Goal: Task Accomplishment & Management: Use online tool/utility

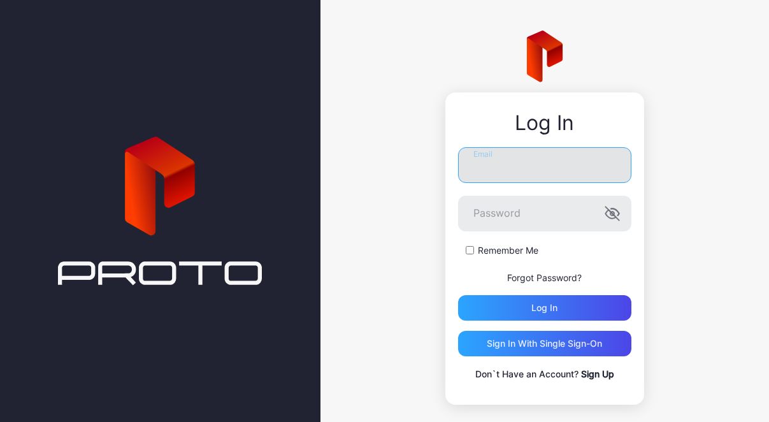
click at [489, 167] on input "Email" at bounding box center [544, 165] width 173 height 36
paste input "**********"
type input "**********"
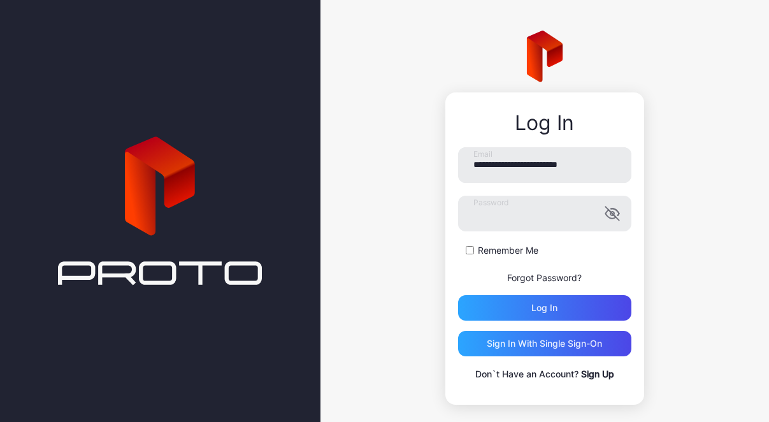
click at [486, 250] on label "Remember Me" at bounding box center [508, 250] width 61 height 13
click at [531, 306] on div "Log in" at bounding box center [544, 308] width 26 height 10
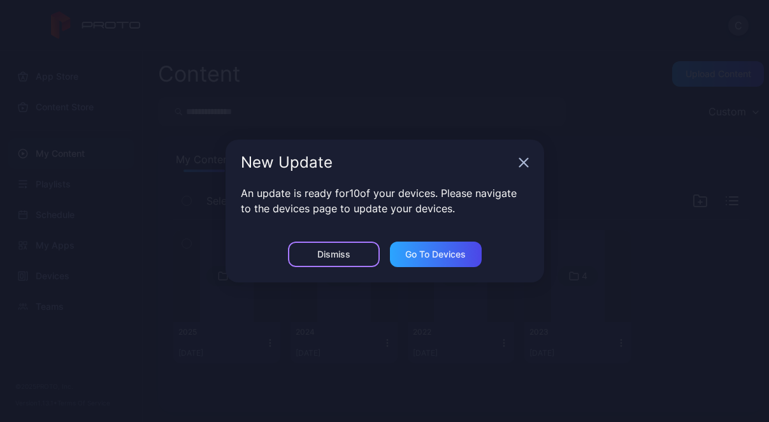
click at [355, 266] on div "Dismiss" at bounding box center [334, 253] width 92 height 25
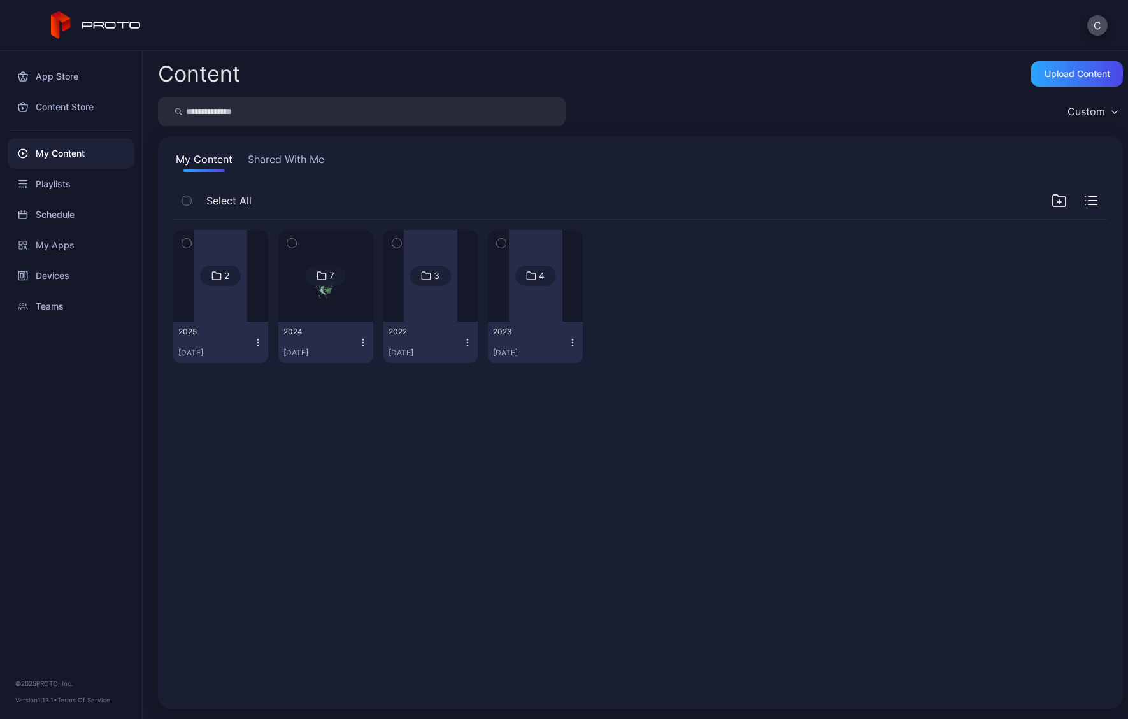
click at [274, 167] on button "Shared With Me" at bounding box center [286, 162] width 82 height 20
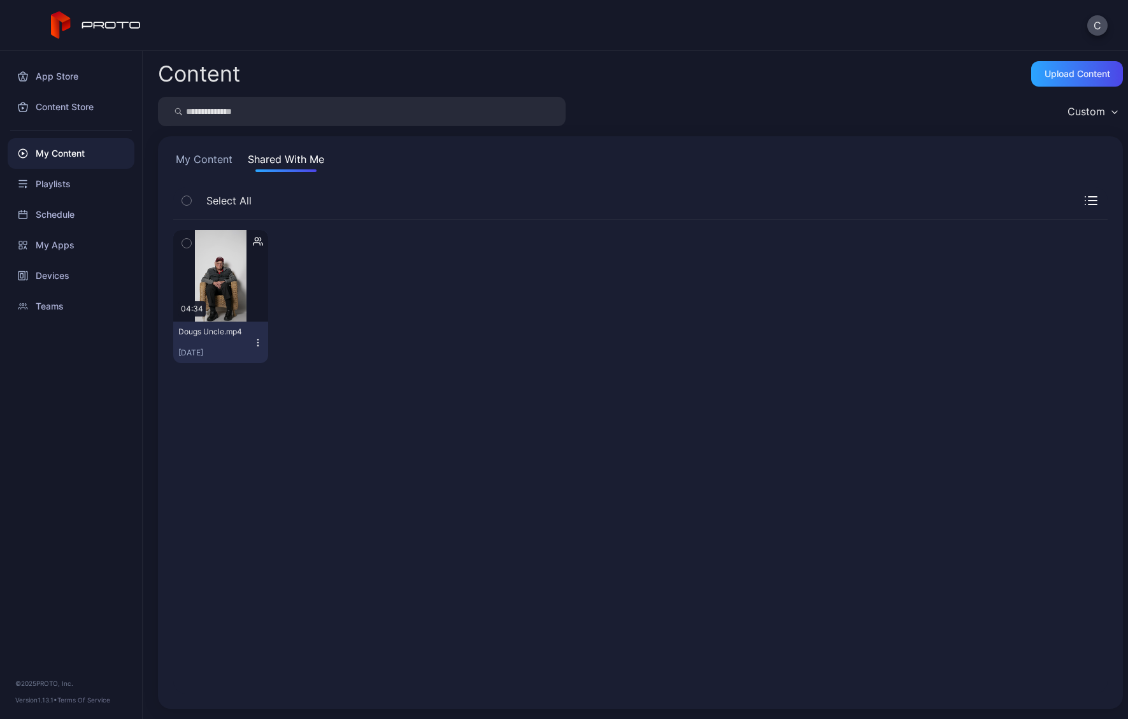
click at [218, 159] on button "My Content" at bounding box center [204, 162] width 62 height 20
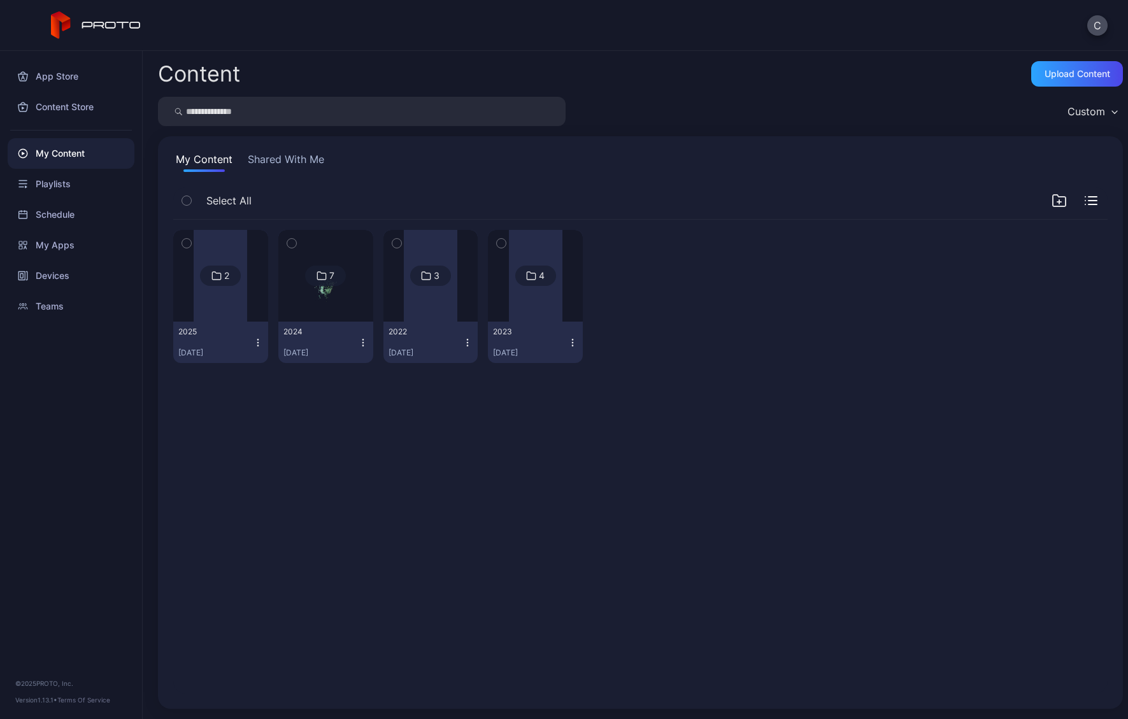
click at [224, 326] on button "[DATE], 2025" at bounding box center [220, 342] width 95 height 41
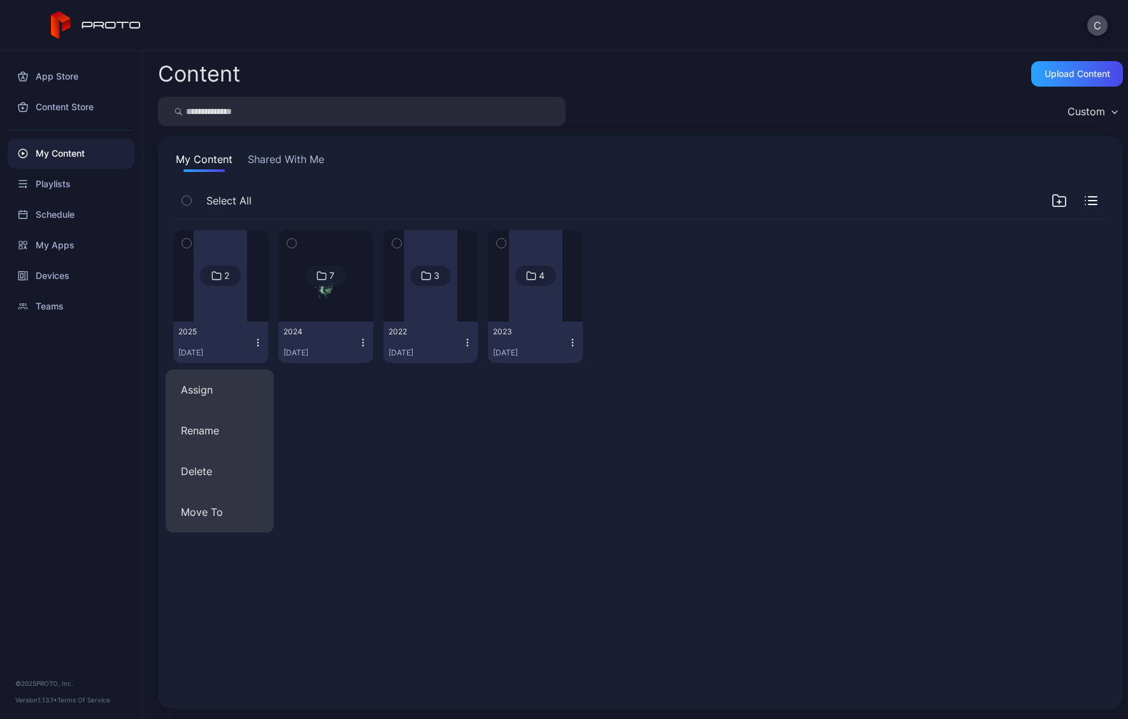
click at [224, 326] on button "[DATE], 2025" at bounding box center [220, 342] width 95 height 41
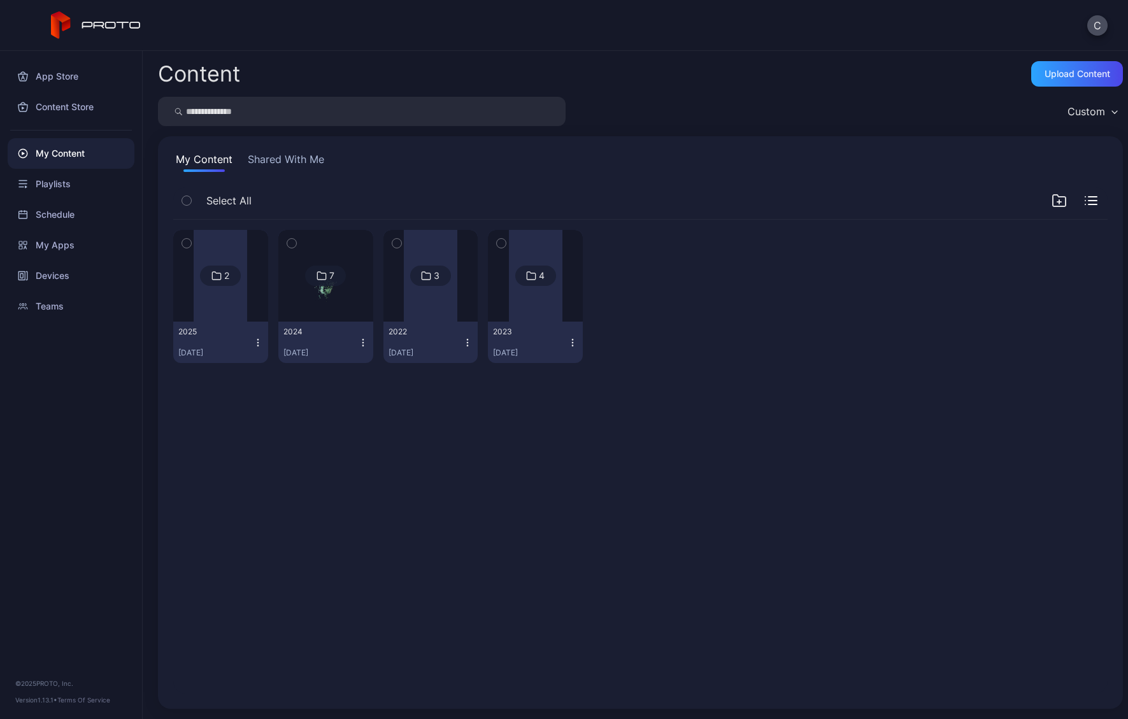
click at [224, 282] on div "2" at bounding box center [220, 276] width 41 height 20
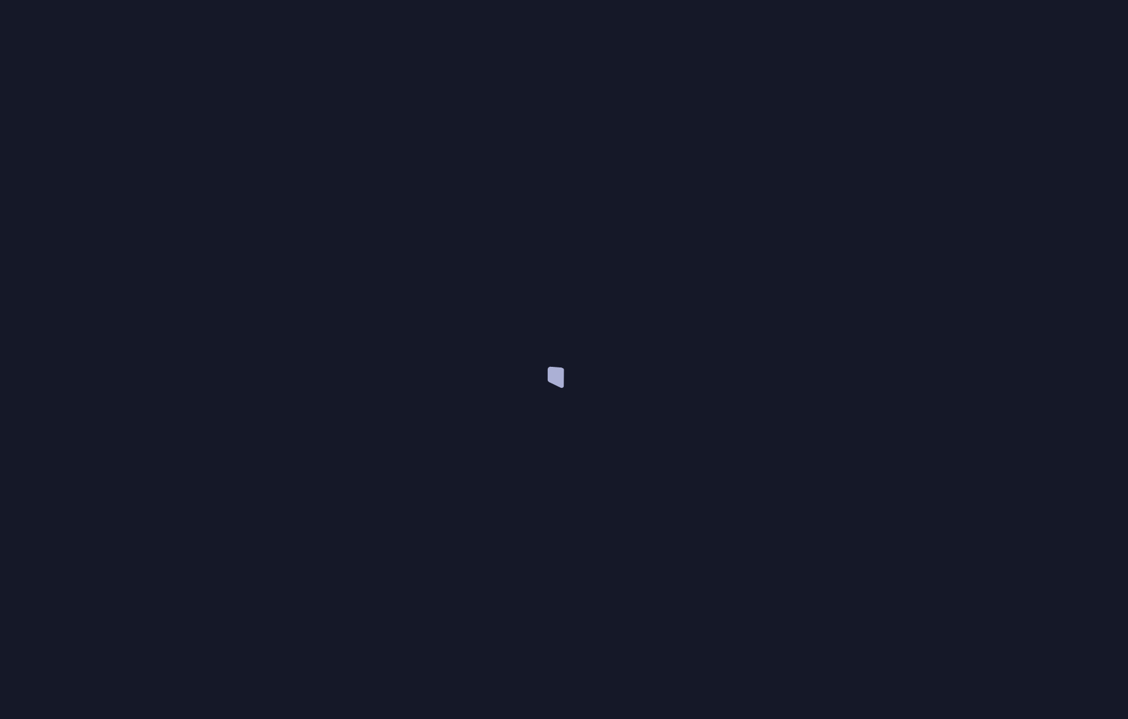
click at [224, 282] on div at bounding box center [564, 359] width 1128 height 719
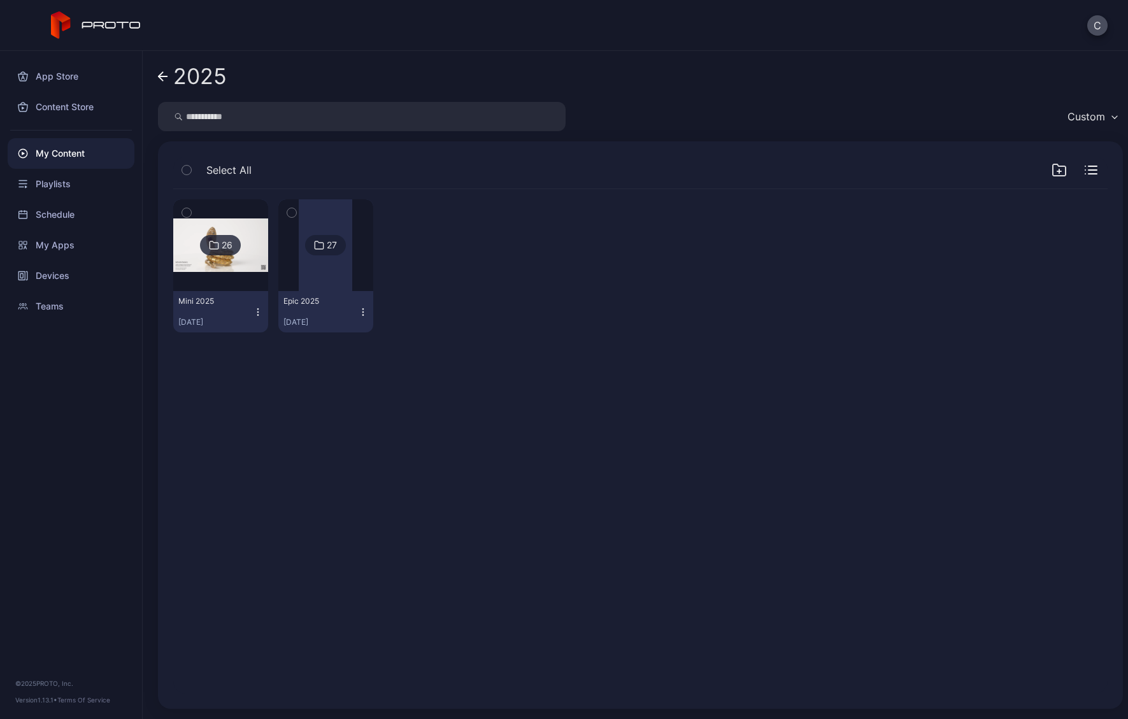
click at [550, 338] on div "26 Mini [DATE], 2025 27 Epic [DATE], 2025" at bounding box center [640, 266] width 935 height 154
click at [57, 186] on div "Playlists" at bounding box center [71, 184] width 127 height 31
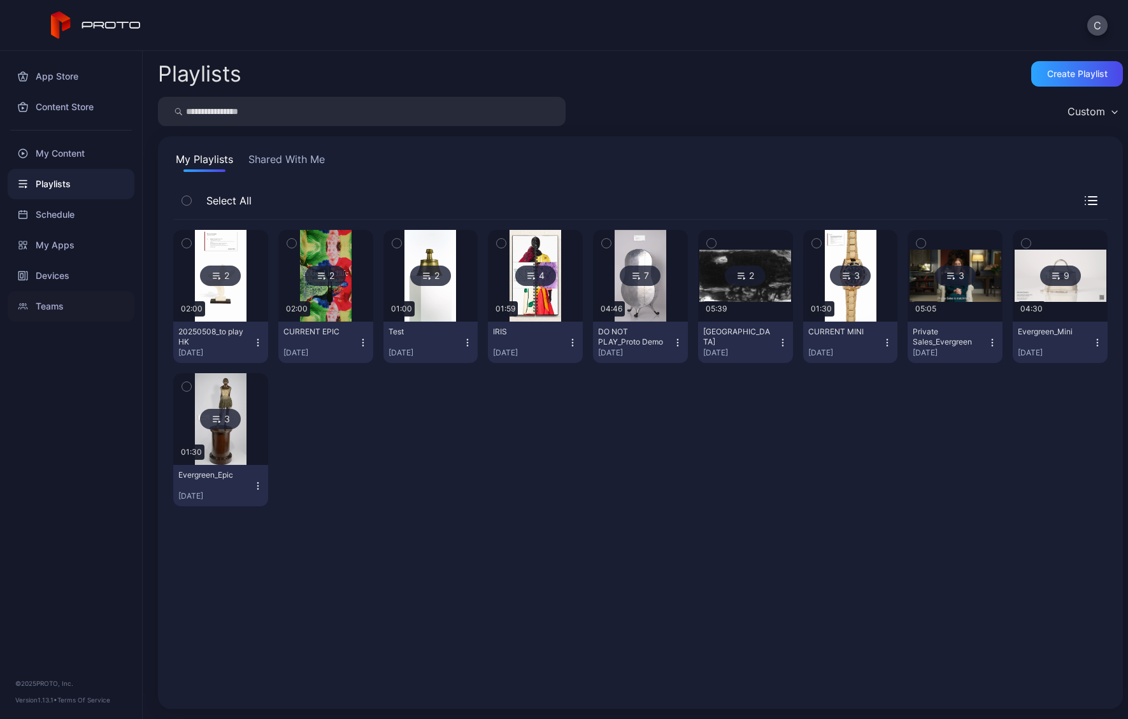
click at [52, 310] on div "Teams" at bounding box center [71, 306] width 127 height 31
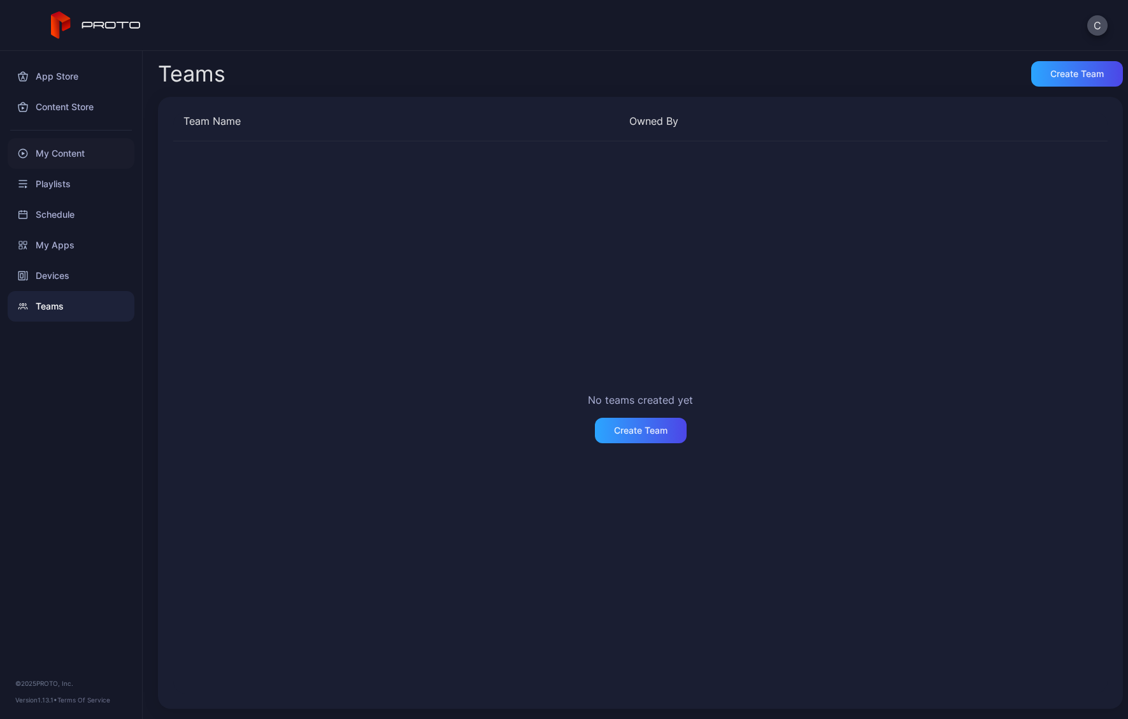
click at [73, 150] on div "My Content" at bounding box center [71, 153] width 127 height 31
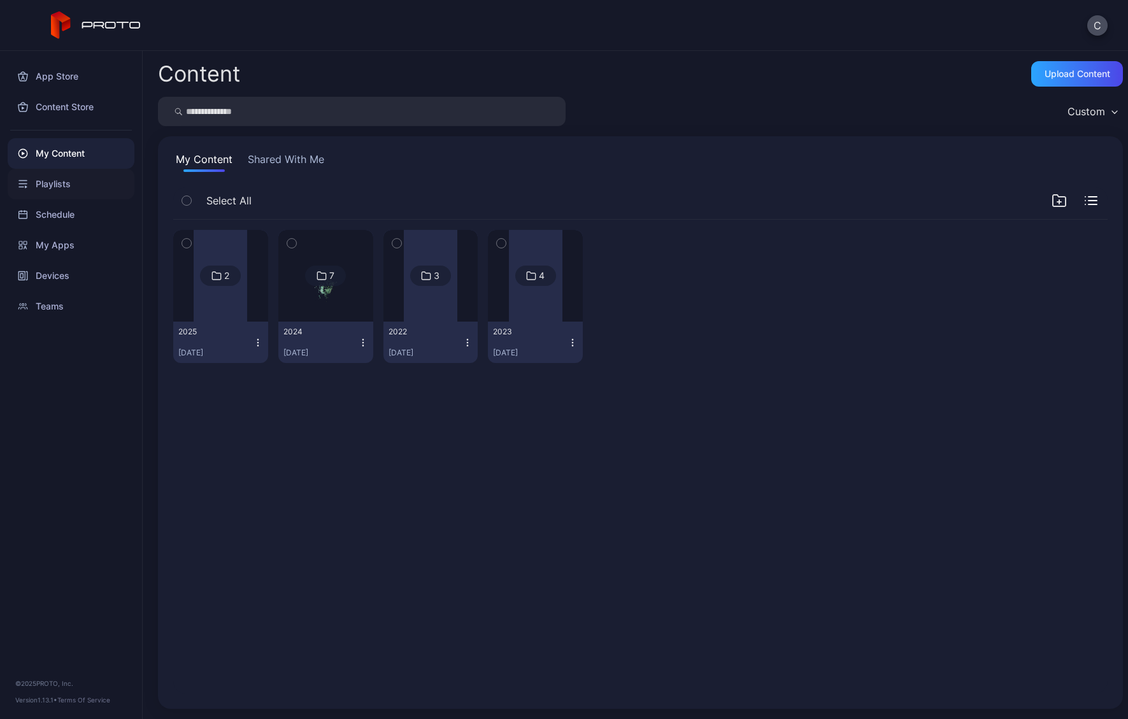
click at [59, 185] on div "Playlists" at bounding box center [71, 184] width 127 height 31
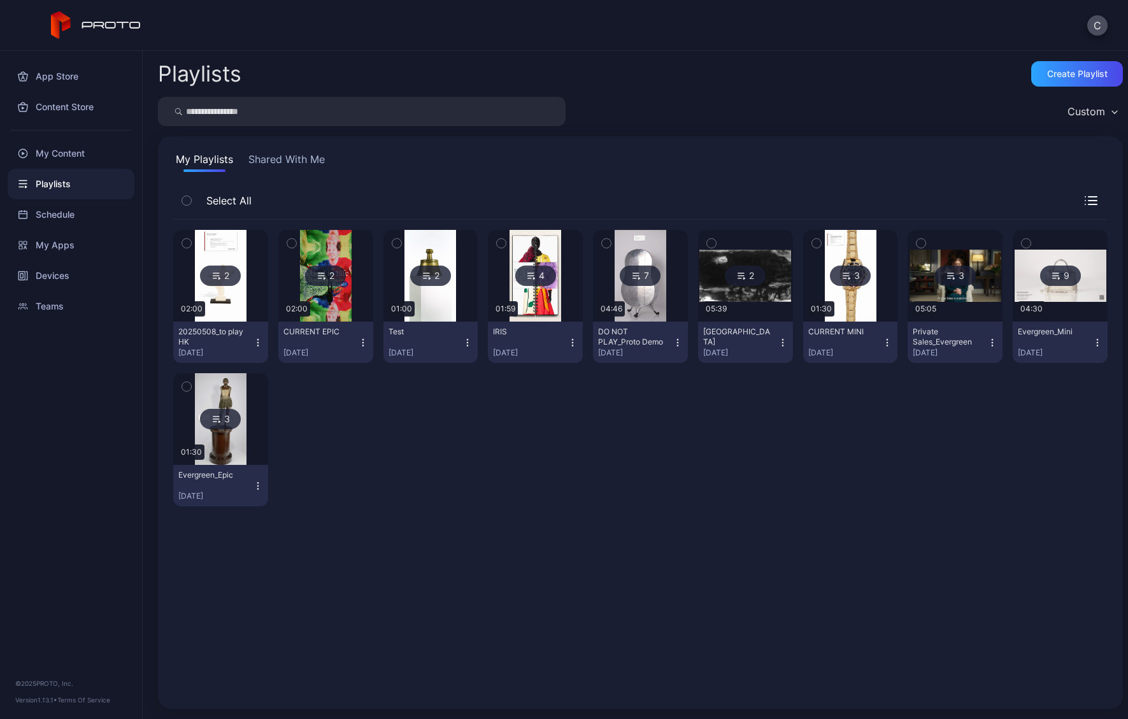
click at [206, 334] on div "20250508_to play HK" at bounding box center [213, 337] width 70 height 20
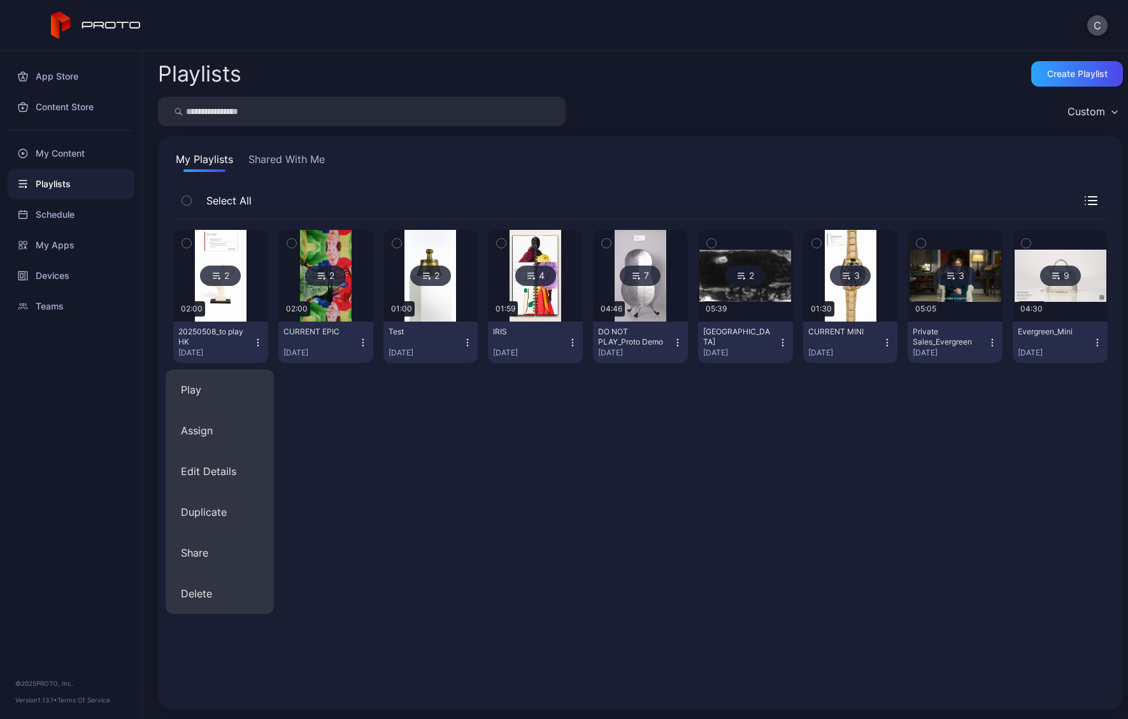
click at [223, 352] on div "[DATE]" at bounding box center [215, 353] width 75 height 10
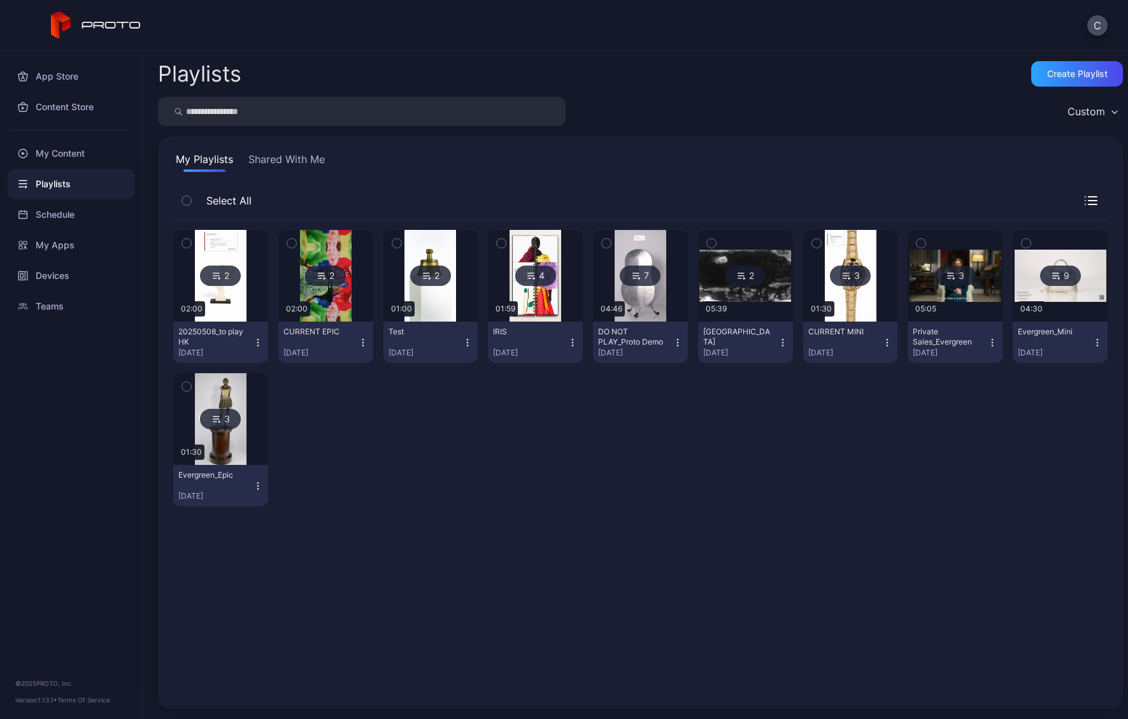
click at [223, 352] on div "[DATE]" at bounding box center [215, 353] width 75 height 10
click at [220, 306] on img at bounding box center [221, 276] width 52 height 92
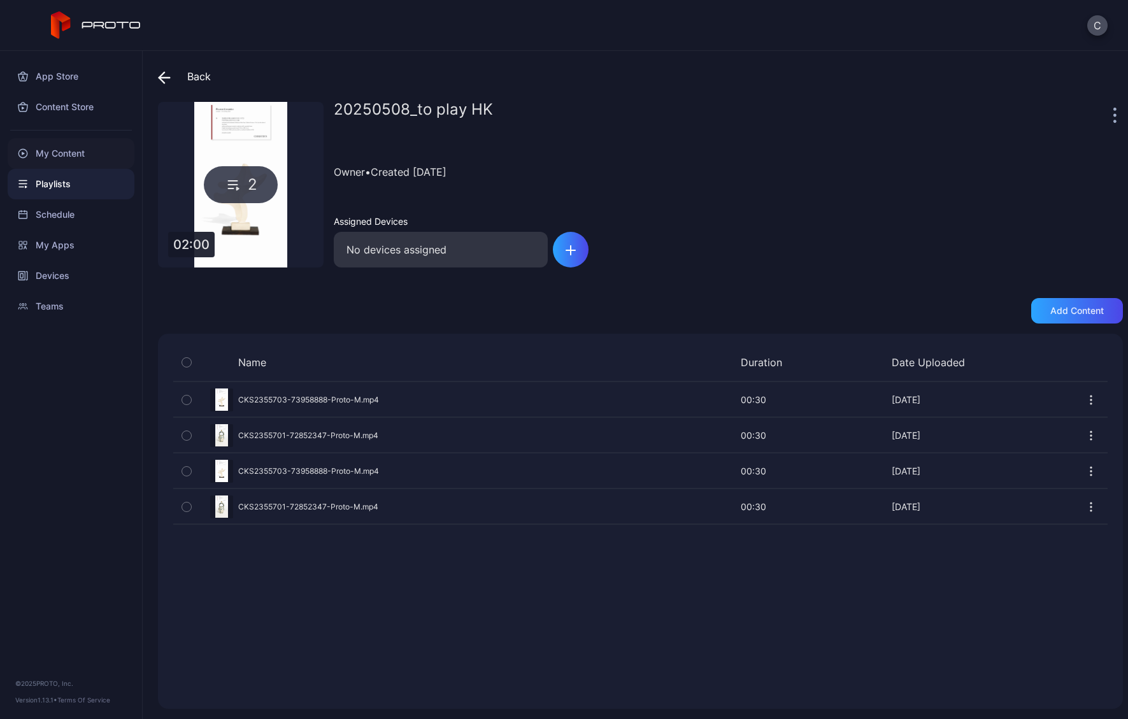
click at [62, 152] on div "My Content" at bounding box center [71, 153] width 127 height 31
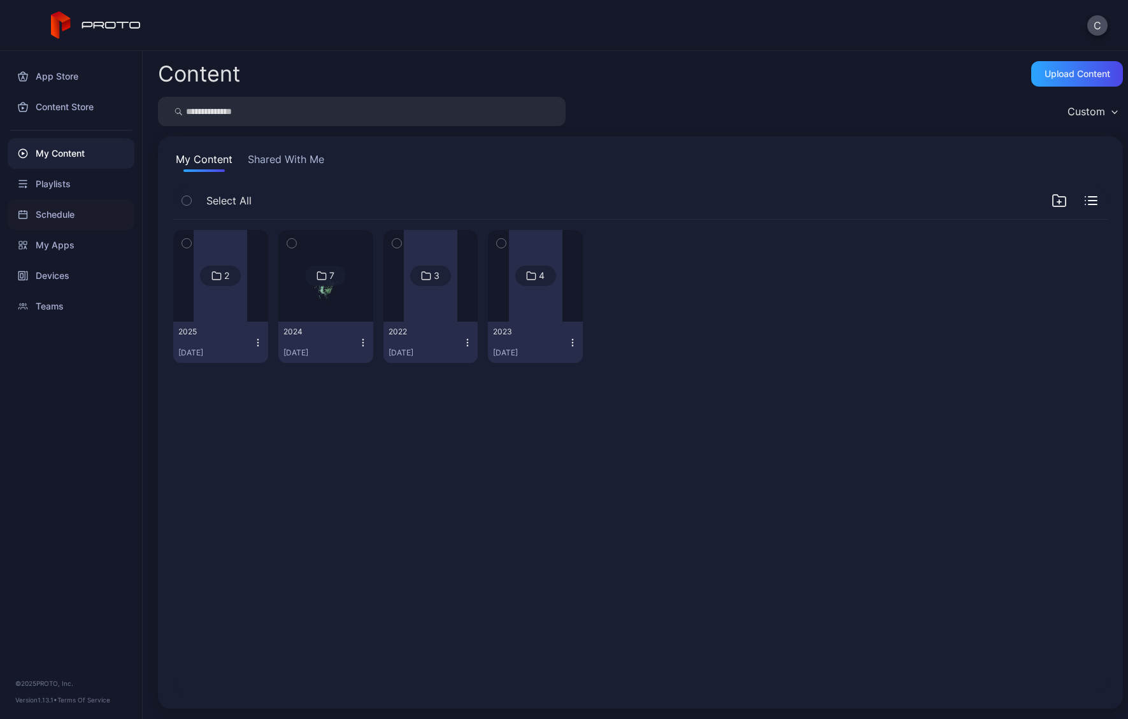
click at [54, 202] on div "Schedule" at bounding box center [71, 214] width 127 height 31
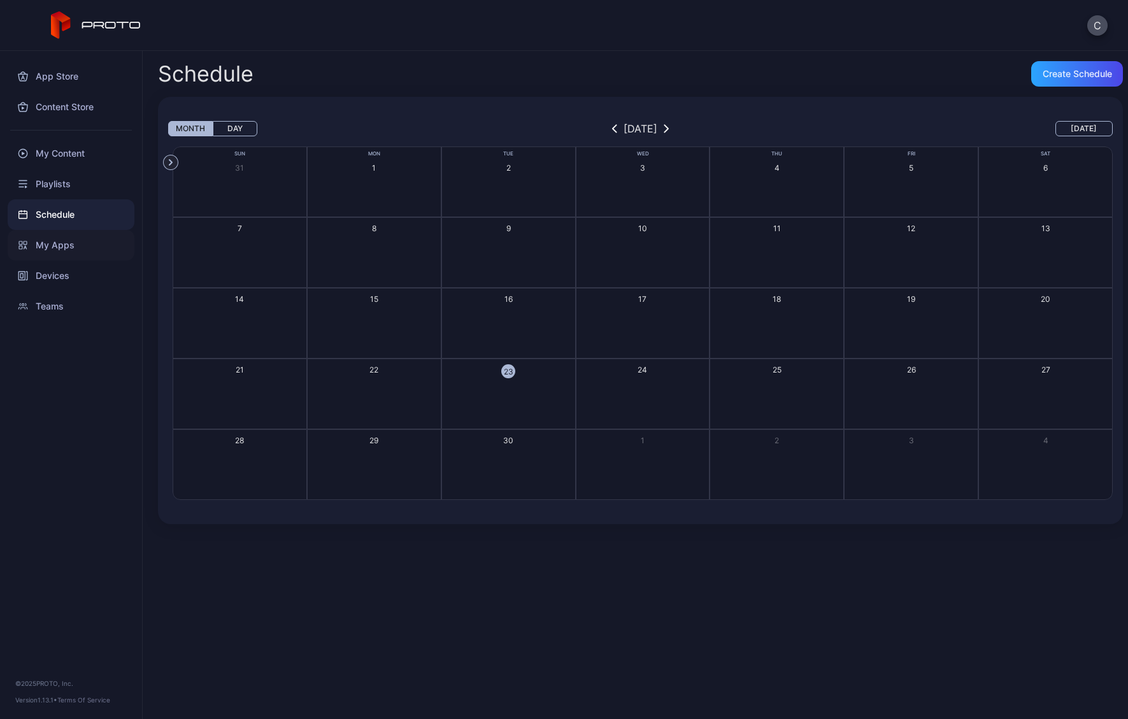
click at [53, 243] on div "My Apps" at bounding box center [71, 245] width 127 height 31
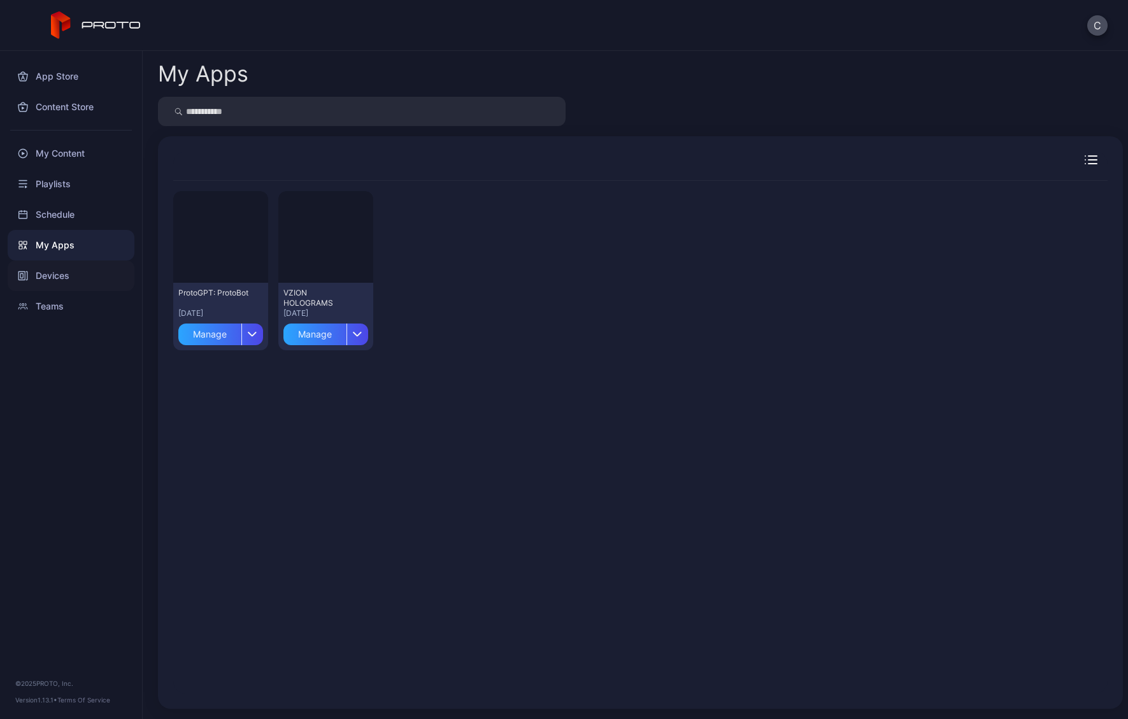
click at [54, 284] on div "Devices" at bounding box center [71, 276] width 127 height 31
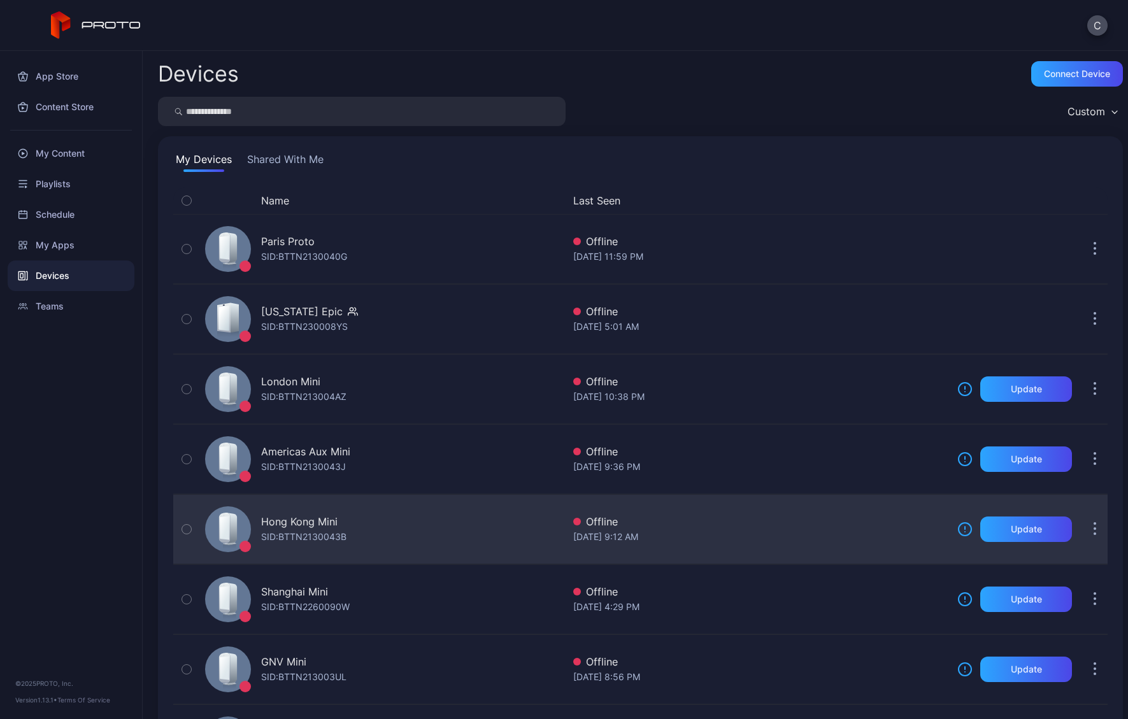
click at [768, 421] on button "button" at bounding box center [1095, 529] width 25 height 25
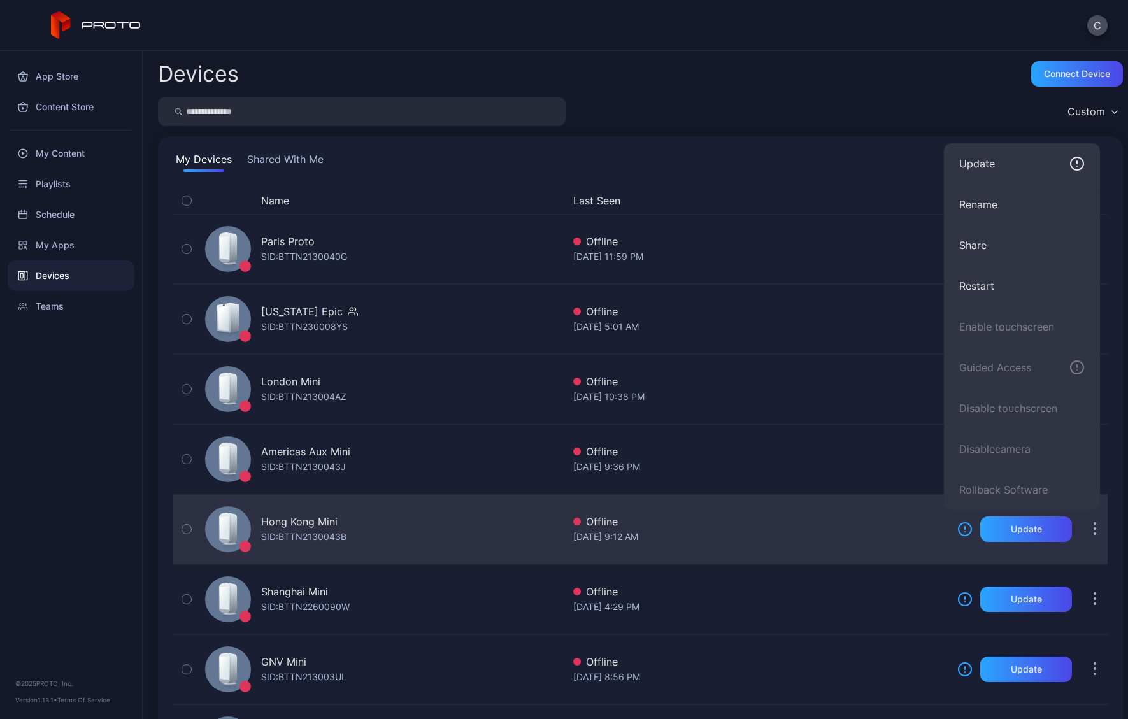
click at [768, 421] on button "button" at bounding box center [1095, 529] width 25 height 25
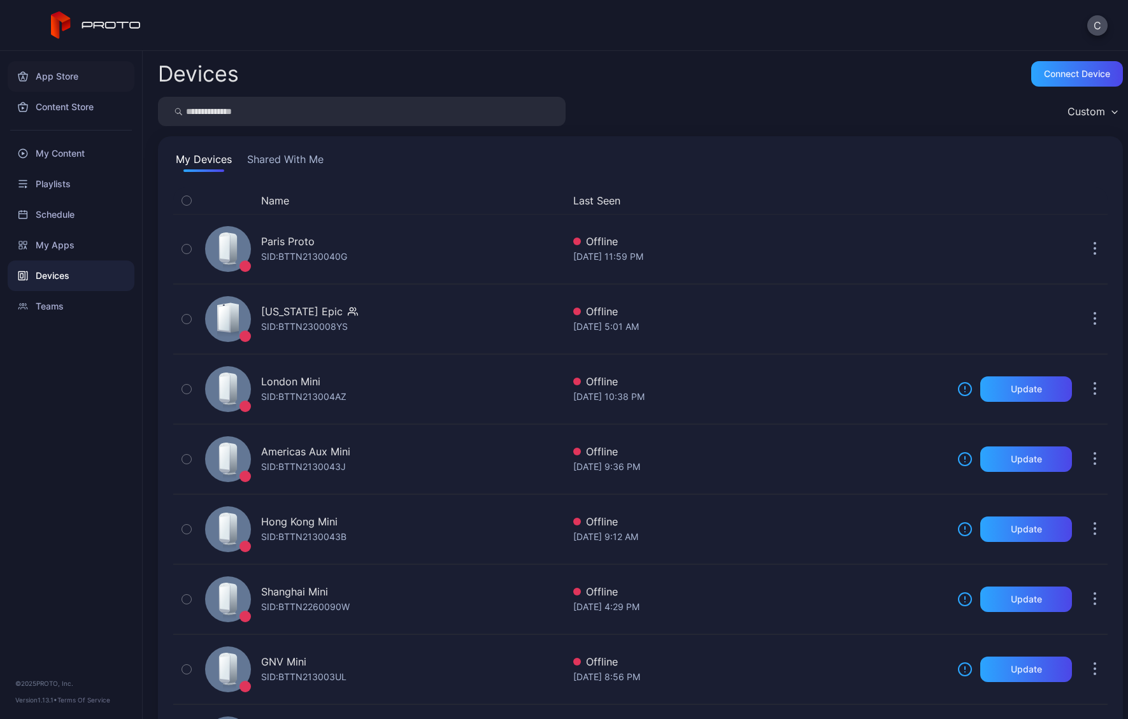
click at [62, 73] on div "App Store" at bounding box center [71, 76] width 127 height 31
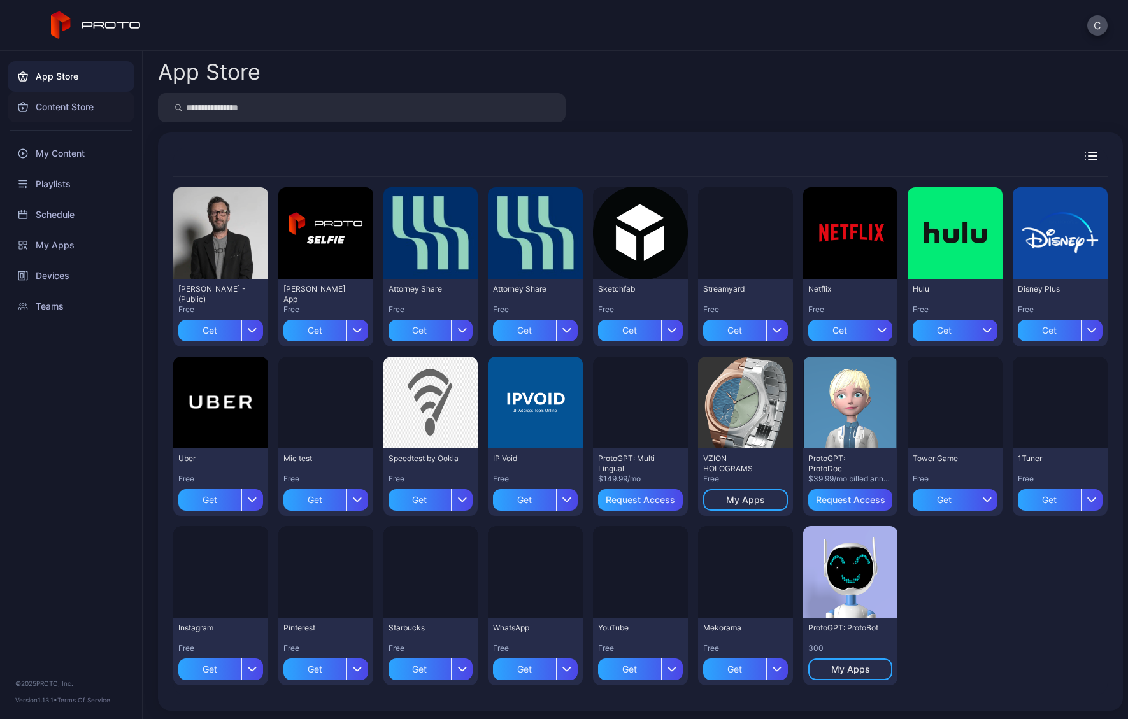
click at [55, 105] on div "Content Store" at bounding box center [71, 107] width 127 height 31
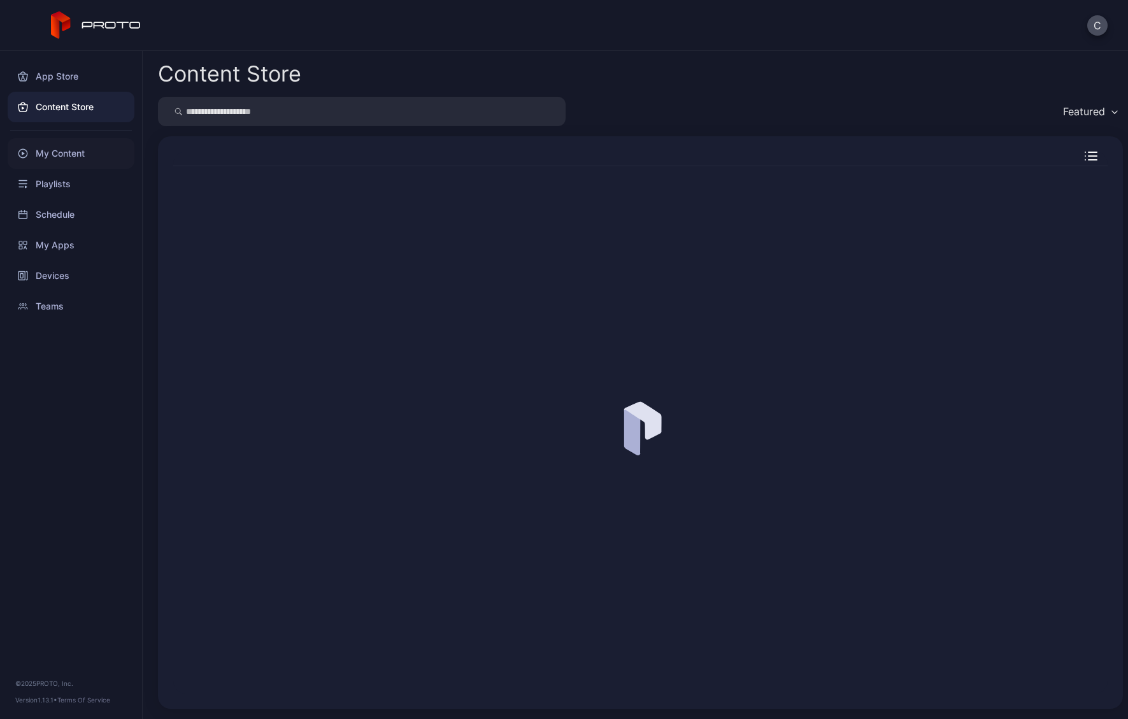
click at [50, 160] on div "My Content" at bounding box center [71, 153] width 127 height 31
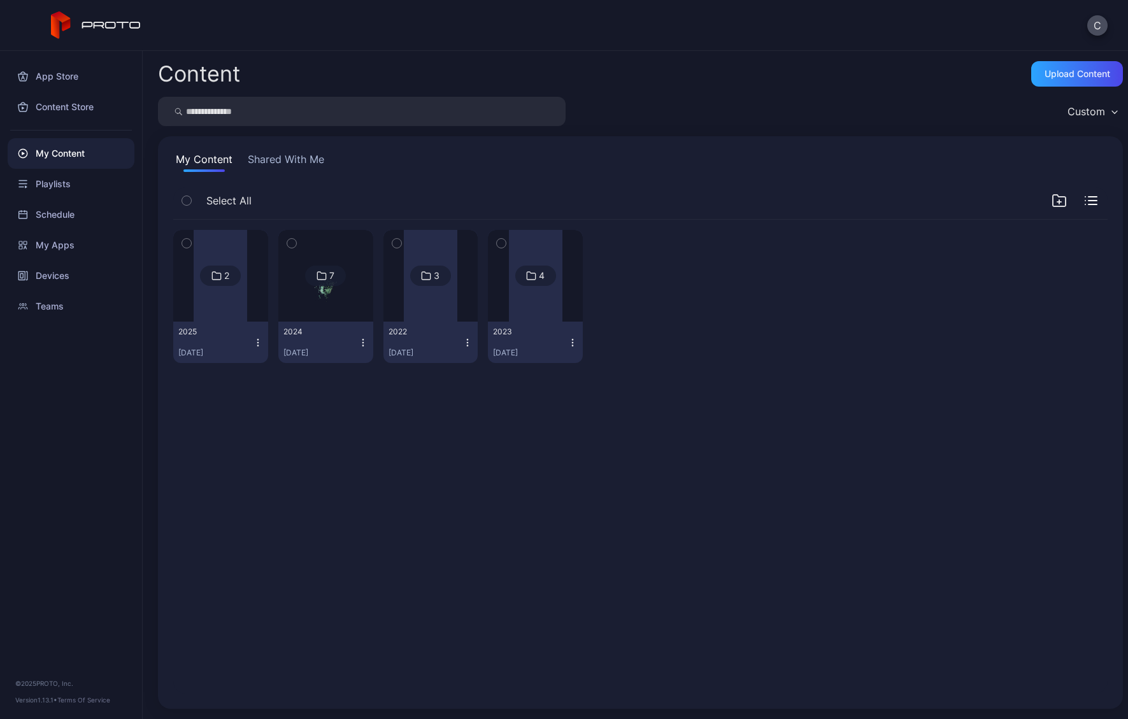
click at [325, 348] on div "[DATE]" at bounding box center [321, 353] width 75 height 10
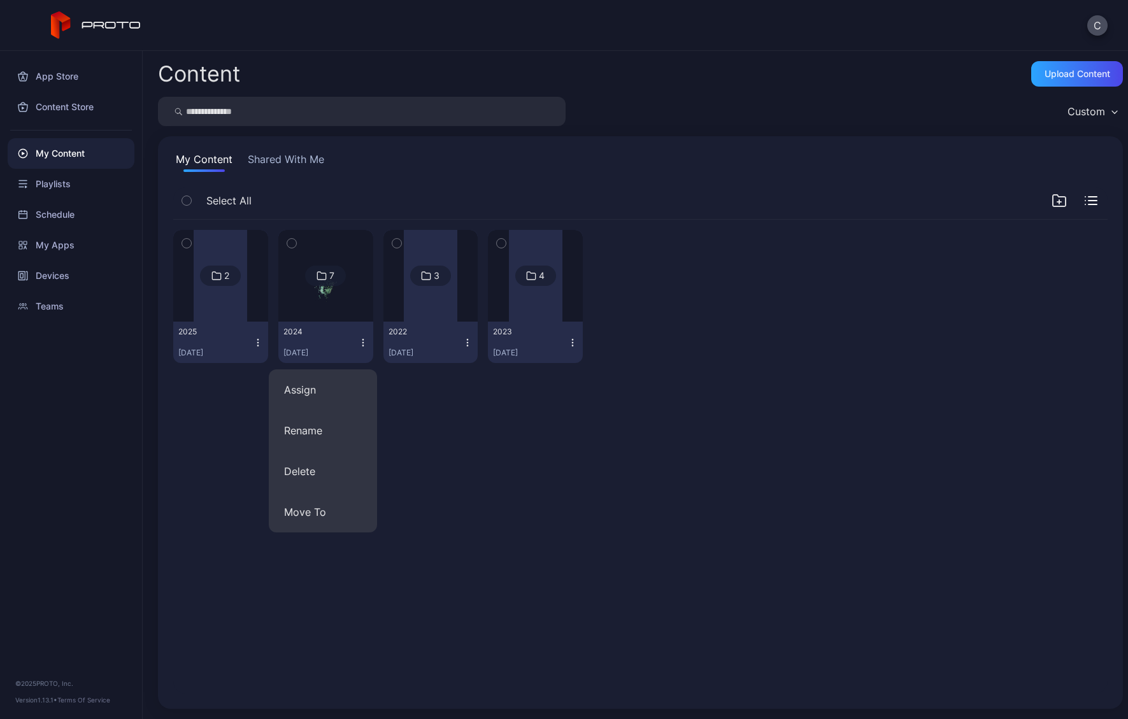
click at [325, 348] on div "[DATE]" at bounding box center [321, 353] width 75 height 10
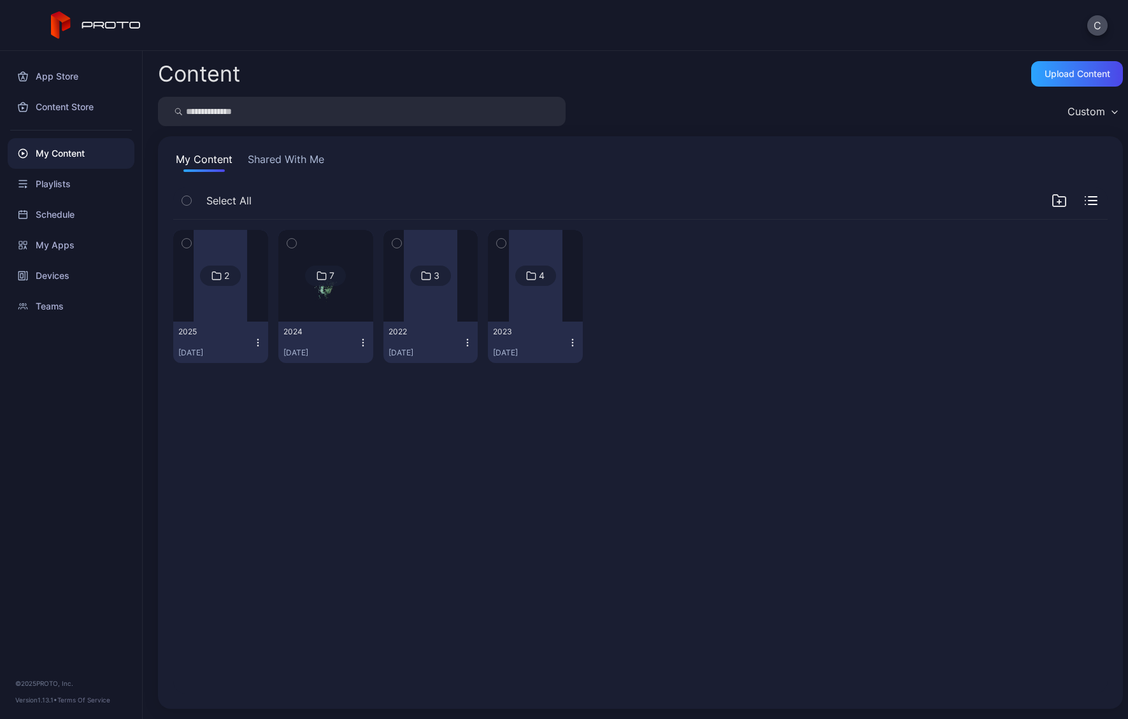
click at [316, 296] on img at bounding box center [326, 276] width 52 height 92
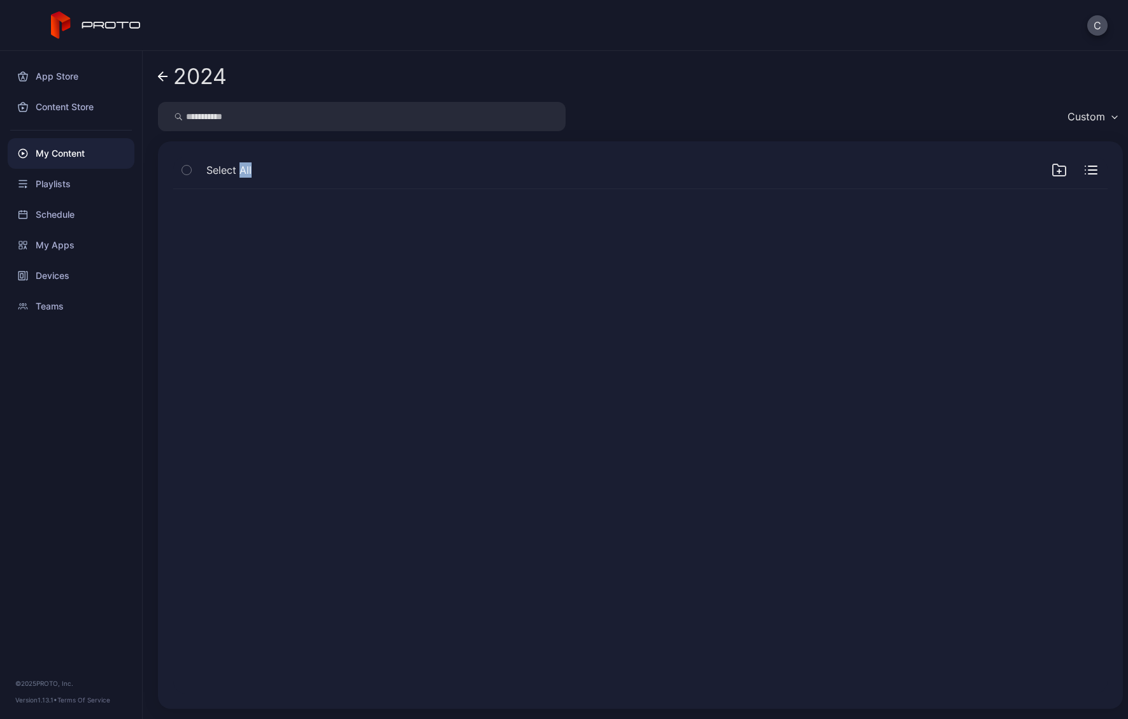
click at [316, 296] on div at bounding box center [640, 441] width 955 height 525
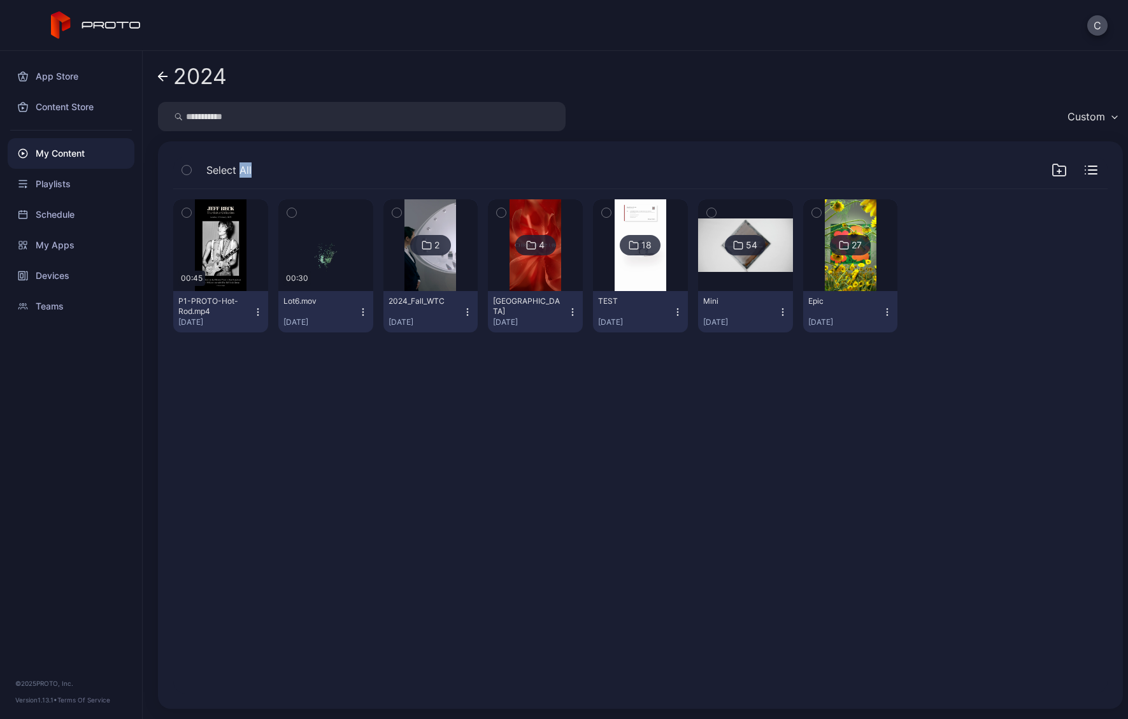
click at [162, 77] on icon at bounding box center [163, 76] width 10 height 11
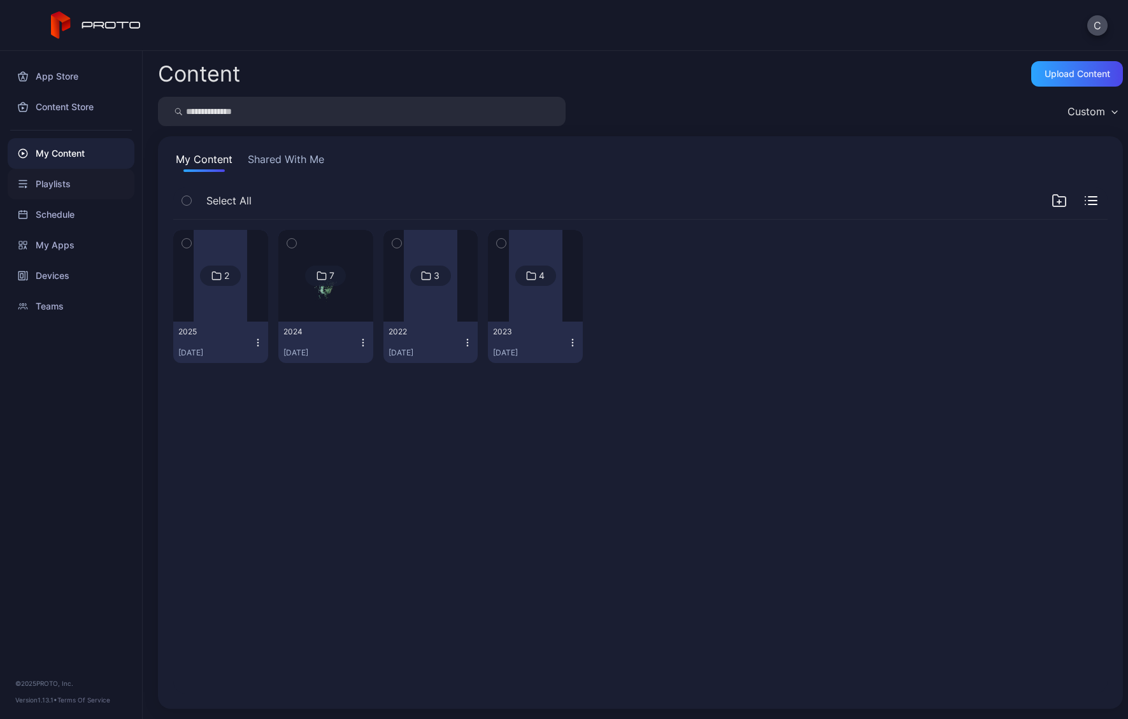
click at [59, 185] on div "Playlists" at bounding box center [71, 184] width 127 height 31
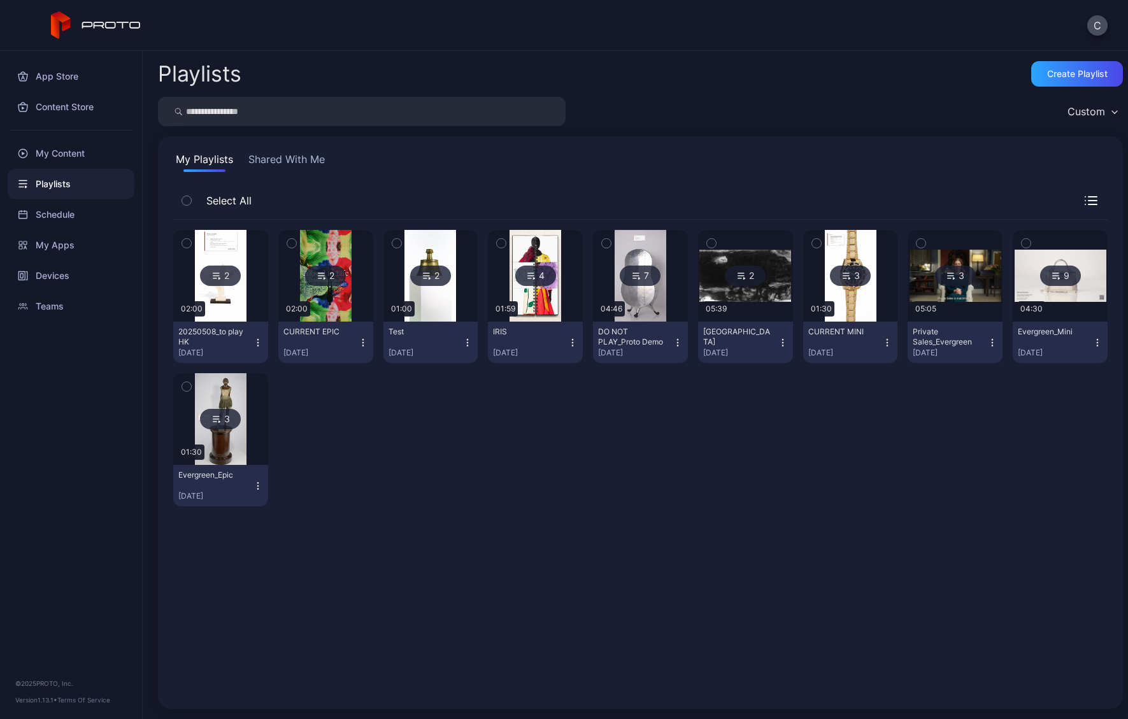
click at [225, 308] on img at bounding box center [221, 276] width 52 height 92
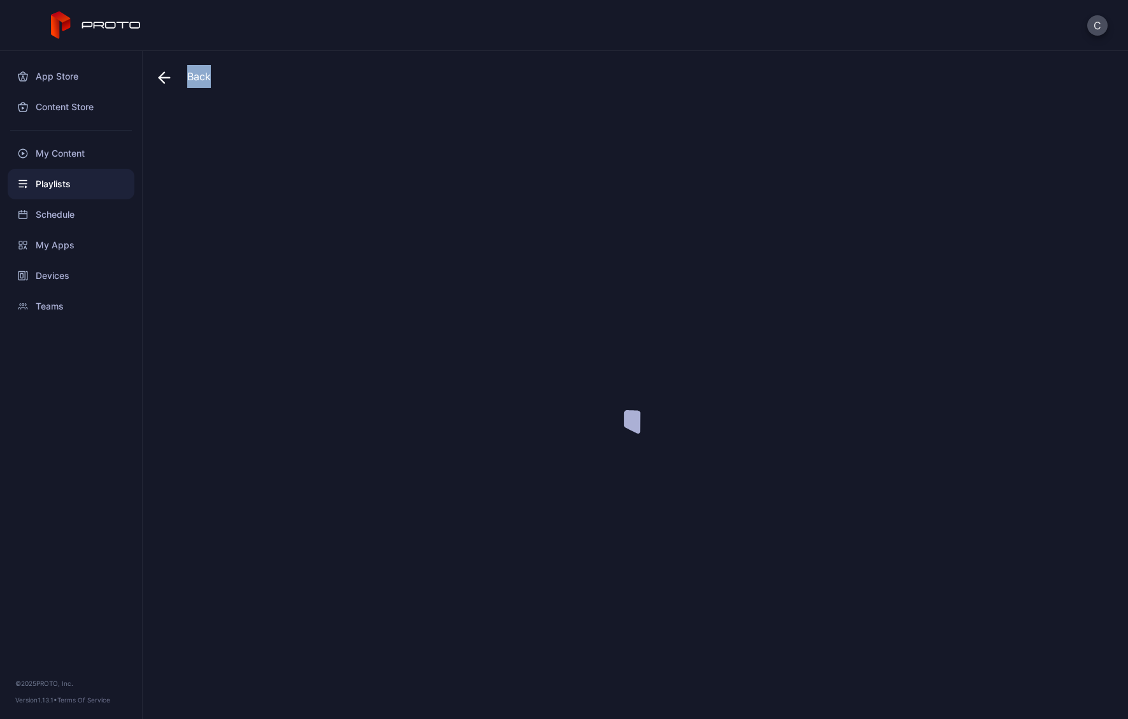
click at [225, 308] on div at bounding box center [640, 405] width 965 height 607
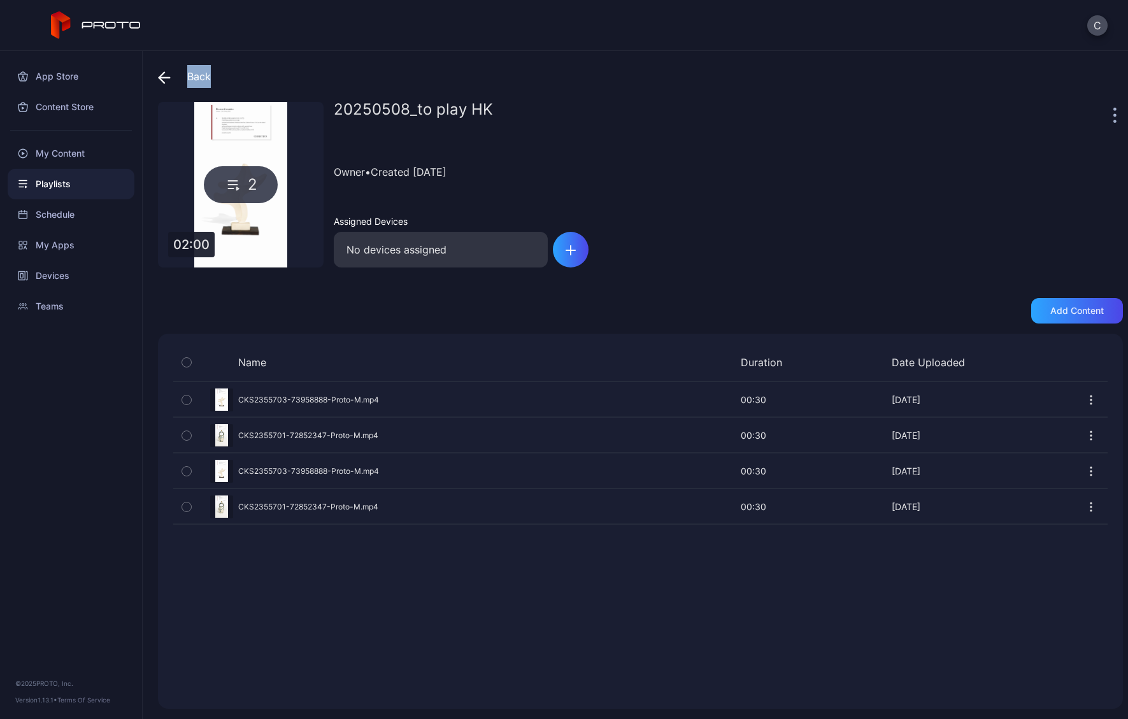
click at [321, 421] on div "Preview" at bounding box center [640, 436] width 935 height 34
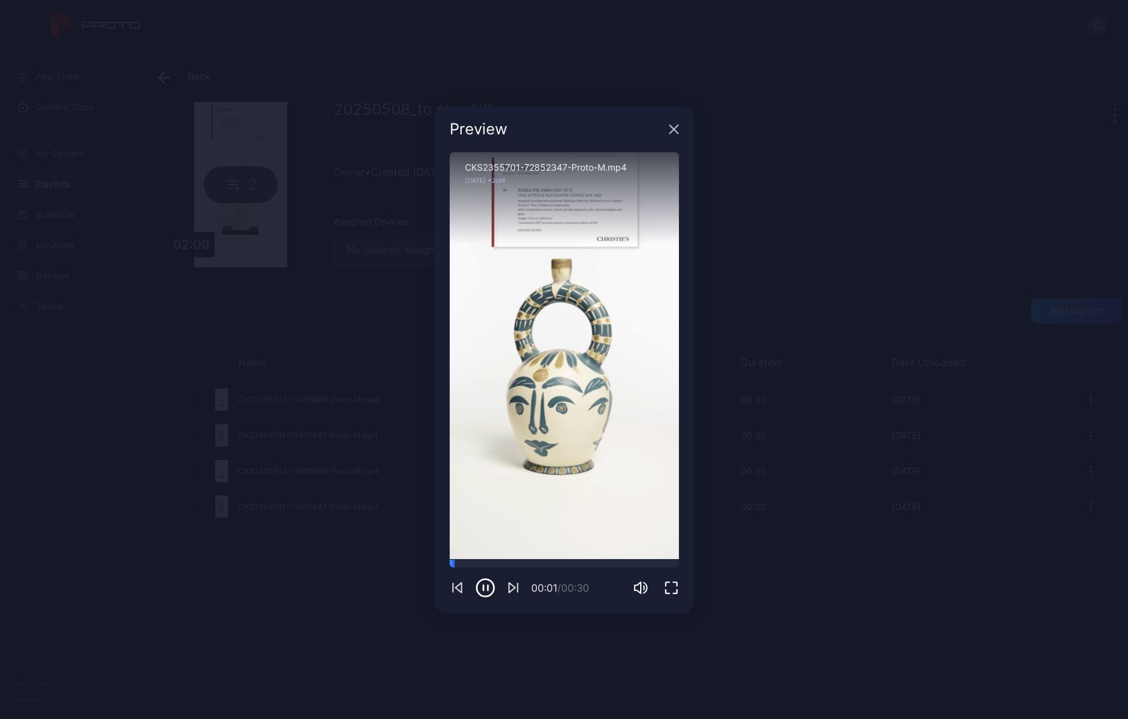
click at [666, 129] on div "Preview" at bounding box center [565, 129] width 260 height 46
click at [665, 122] on div "Preview" at bounding box center [565, 129] width 260 height 46
click at [677, 133] on icon "button" at bounding box center [674, 129] width 10 height 10
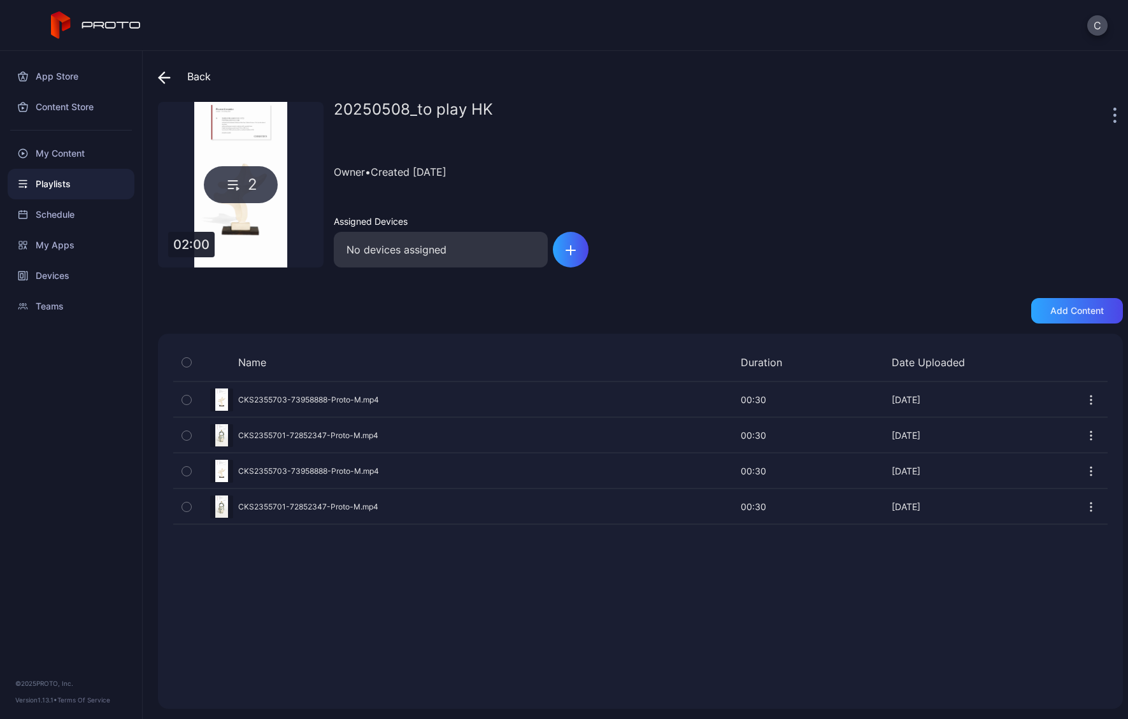
click at [166, 78] on icon at bounding box center [164, 78] width 11 height 0
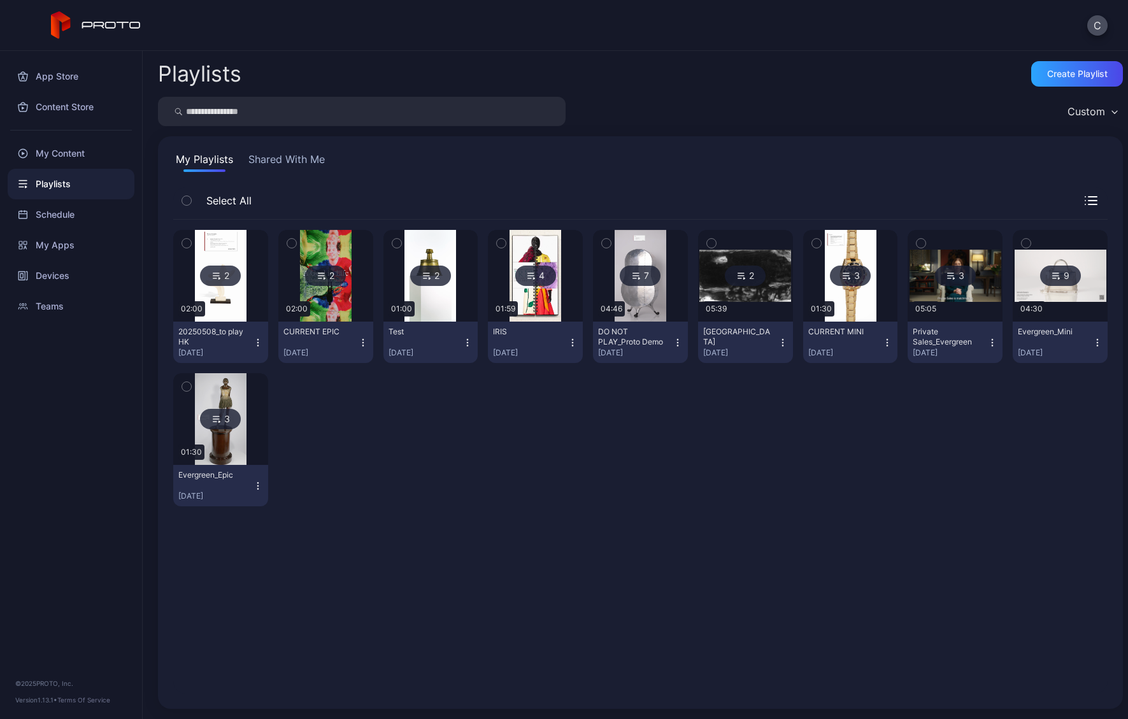
click at [768, 322] on button "CURRENT MINI [DATE]" at bounding box center [850, 342] width 95 height 41
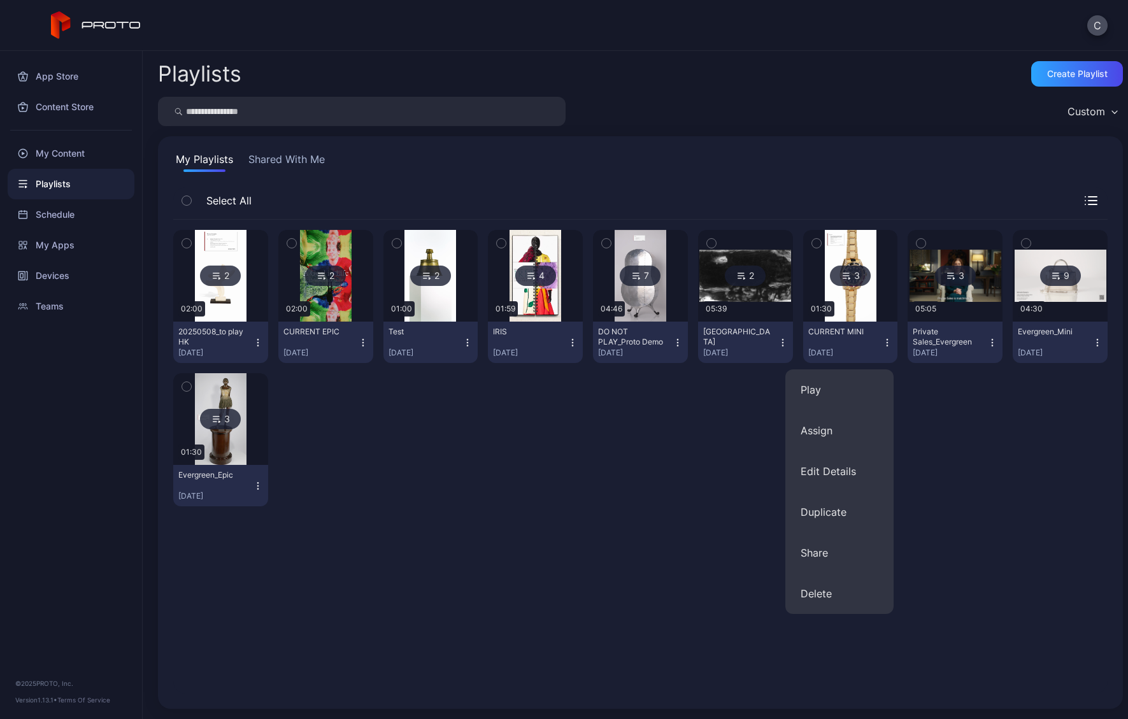
click at [768, 322] on button "CURRENT MINI [DATE]" at bounding box center [850, 342] width 95 height 41
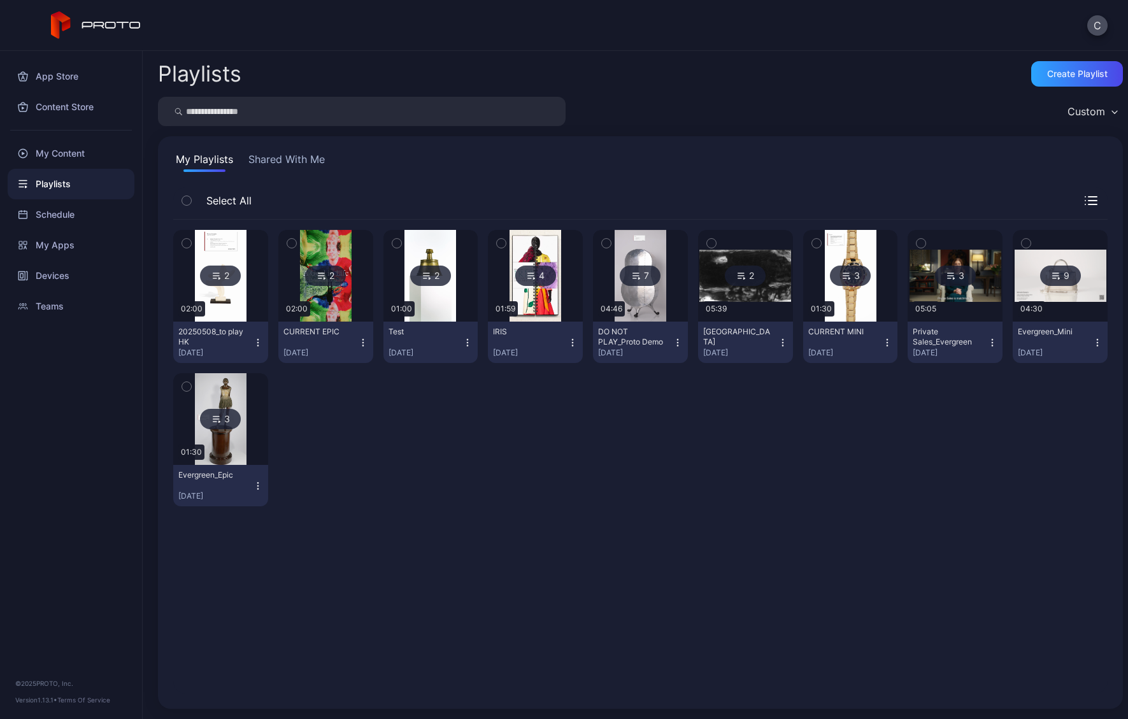
click at [768, 306] on img at bounding box center [851, 276] width 52 height 92
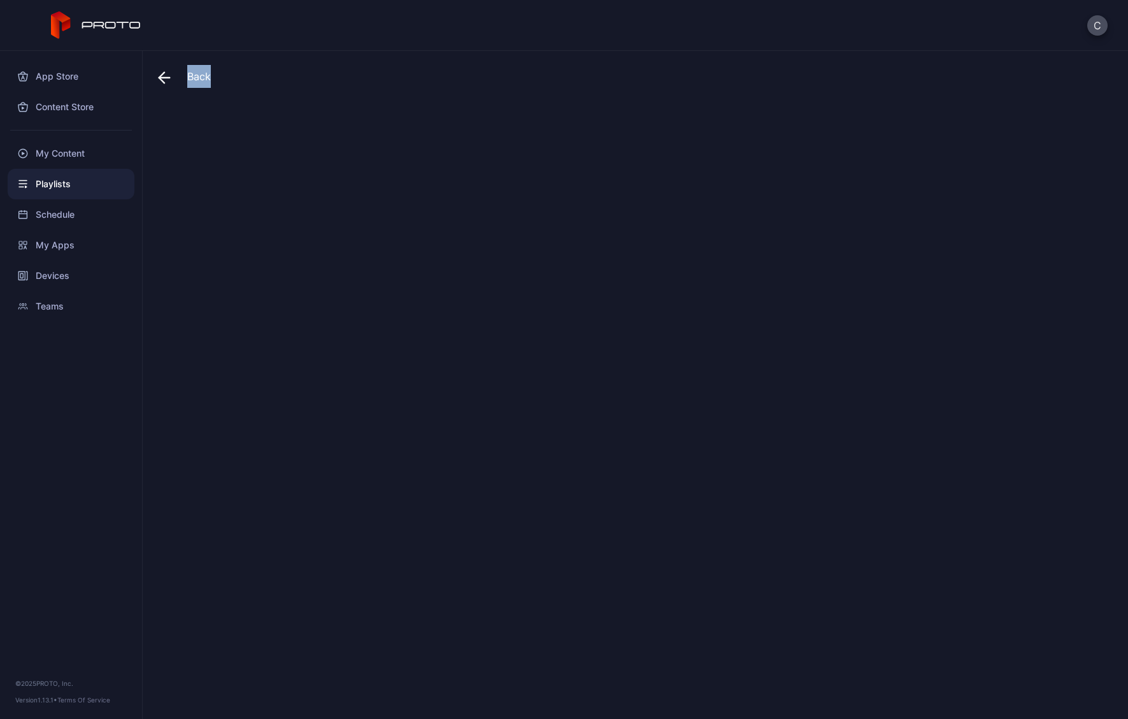
click at [768, 306] on div at bounding box center [640, 405] width 965 height 607
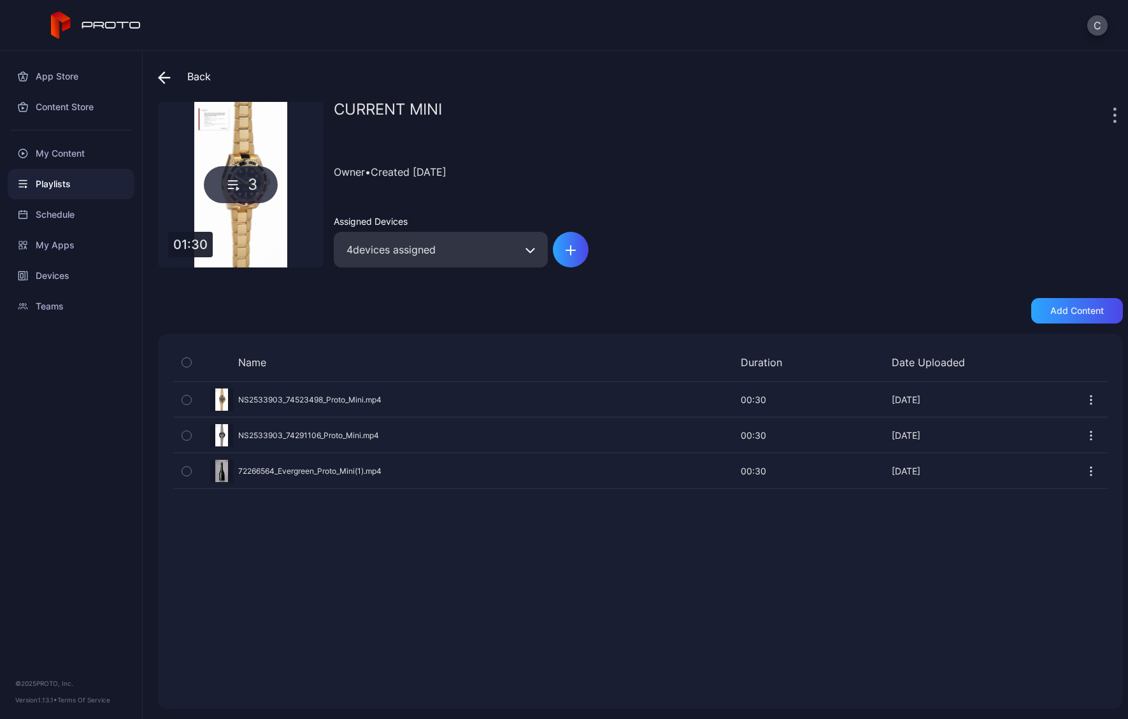
click at [427, 421] on div "Name Duration Date Uploaded Preview NS2533903_74523498_Proto_Mini.mp4 00:30 00:…" at bounding box center [640, 521] width 965 height 375
click at [168, 71] on icon at bounding box center [164, 77] width 13 height 13
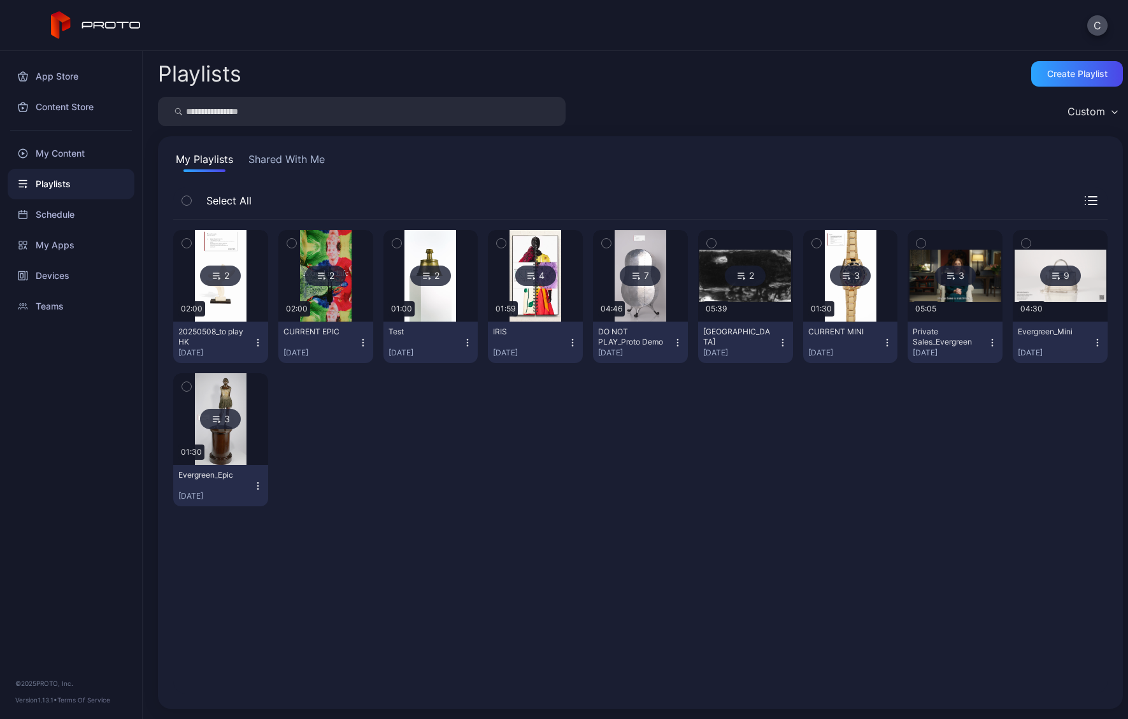
click at [331, 336] on div "CURRENT EPIC" at bounding box center [319, 332] width 70 height 10
click at [321, 310] on img at bounding box center [326, 276] width 52 height 92
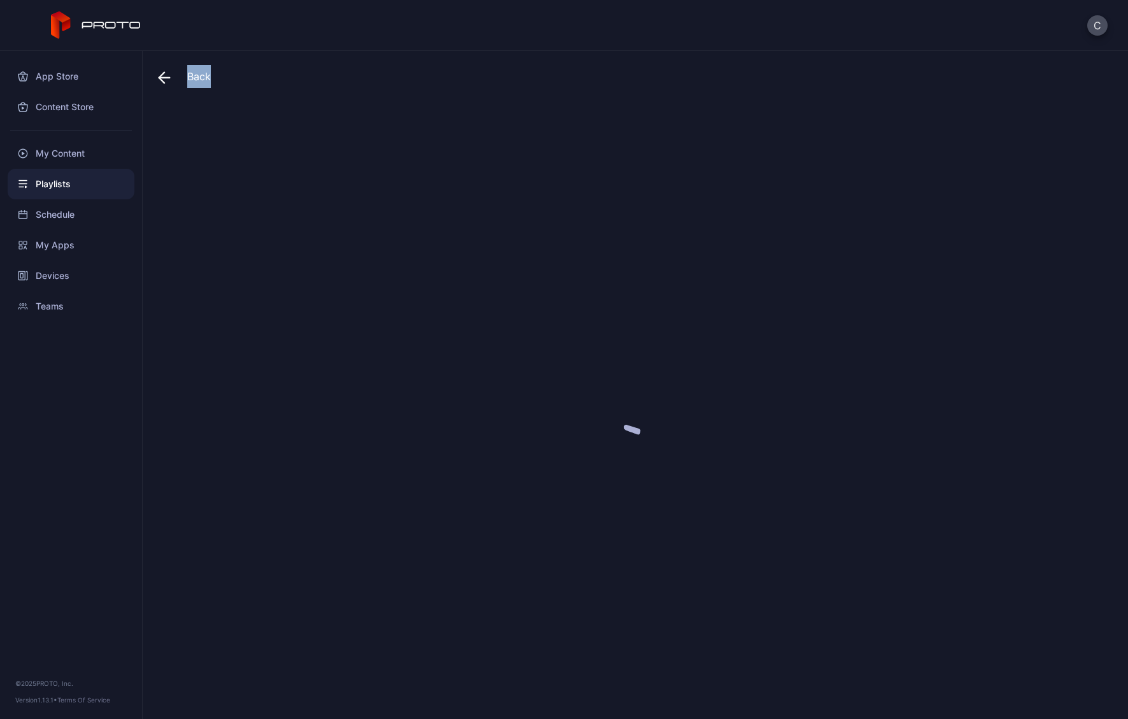
click at [321, 310] on div at bounding box center [640, 405] width 965 height 607
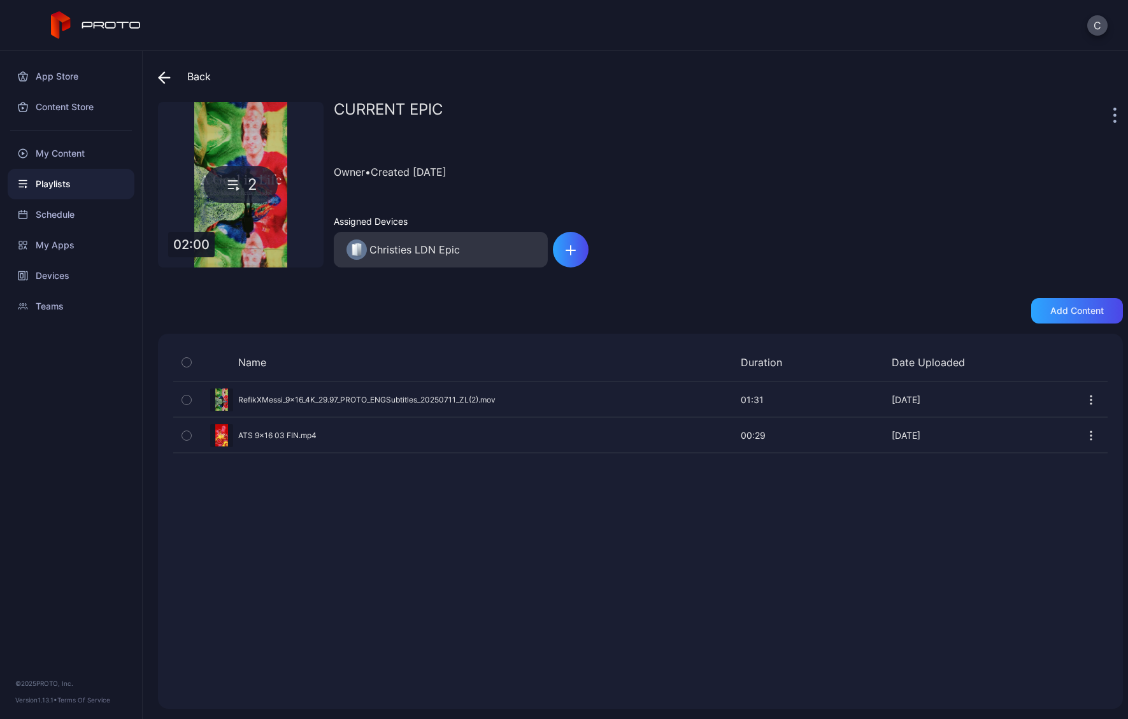
click at [171, 71] on span at bounding box center [167, 76] width 19 height 23
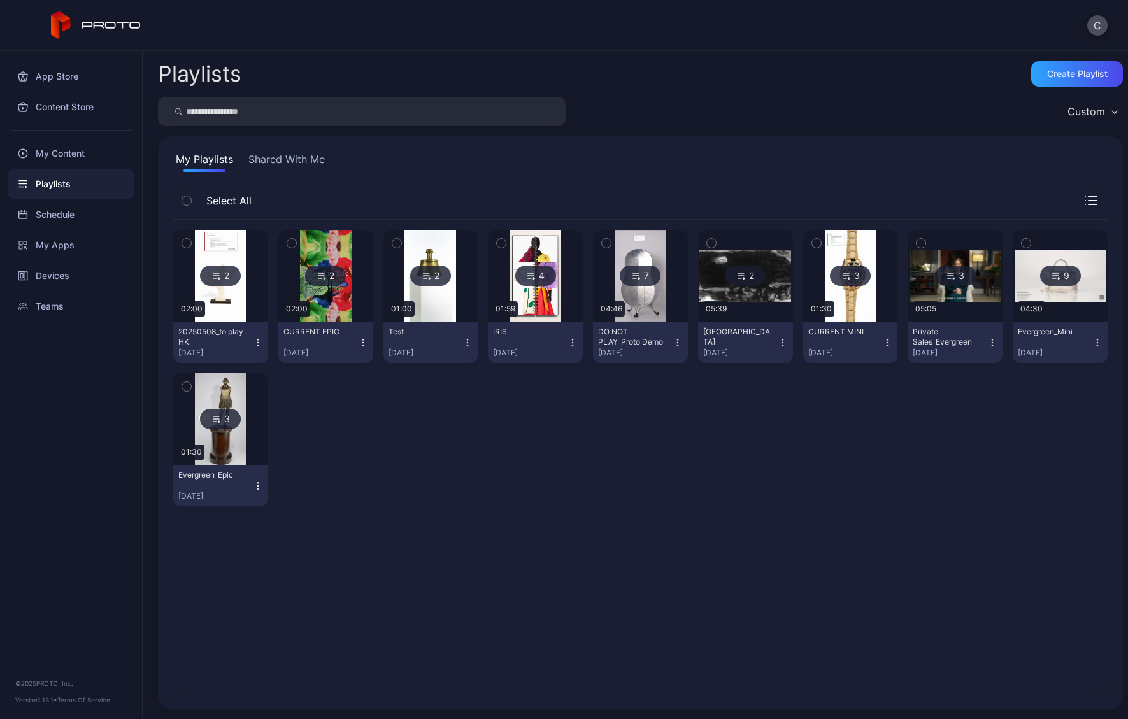
click at [768, 307] on div at bounding box center [1061, 276] width 92 height 92
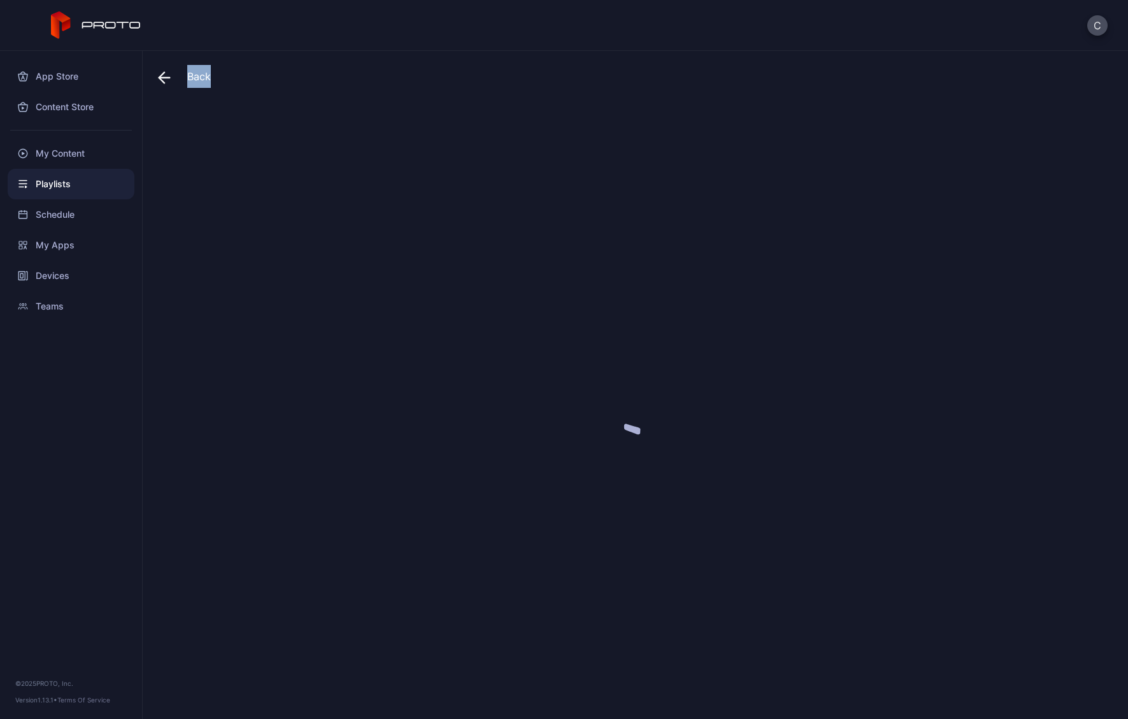
click at [768, 307] on div at bounding box center [640, 405] width 965 height 607
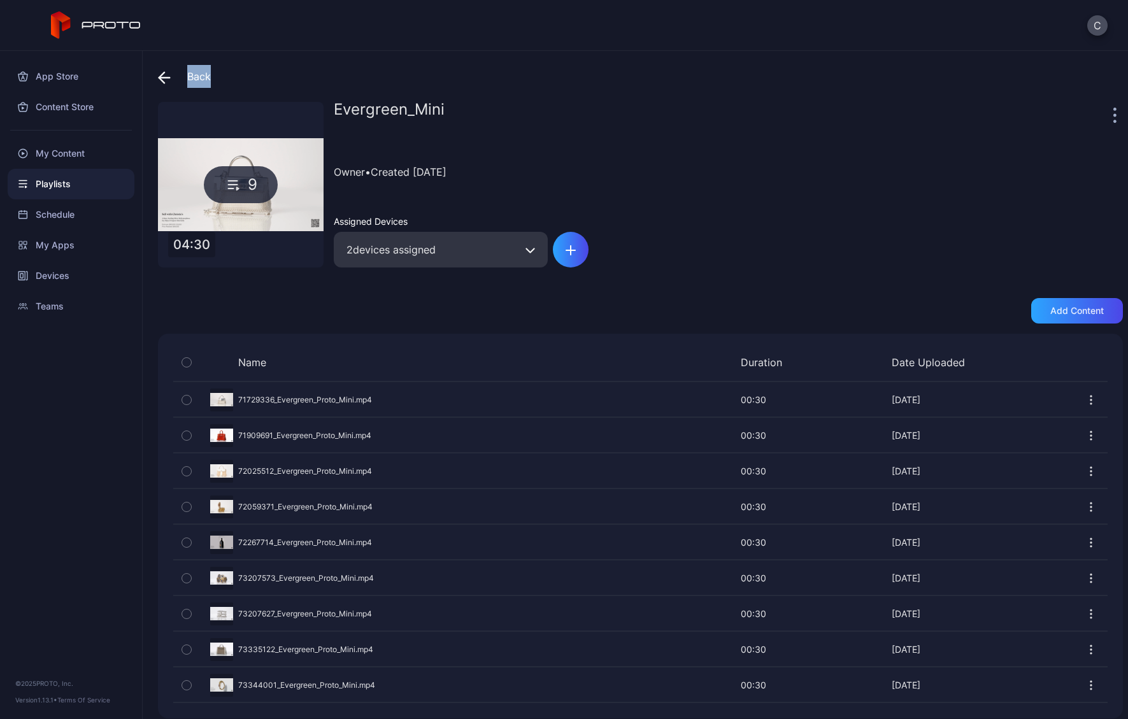
scroll to position [10, 0]
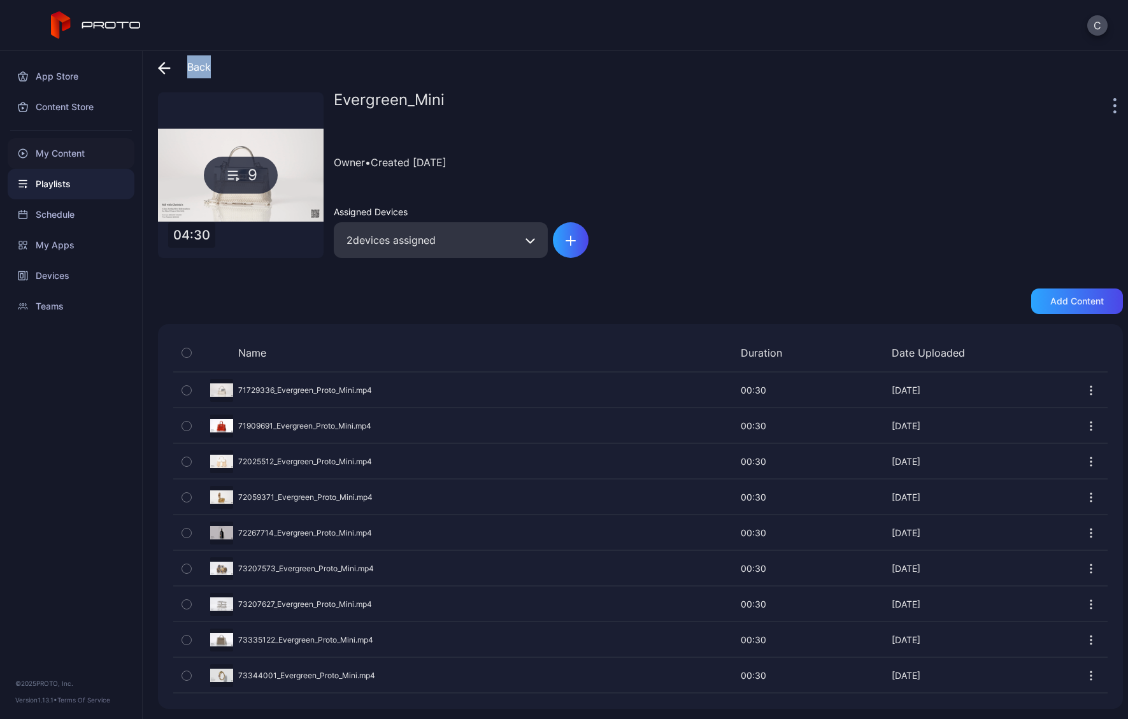
click at [61, 153] on div "My Content" at bounding box center [71, 153] width 127 height 31
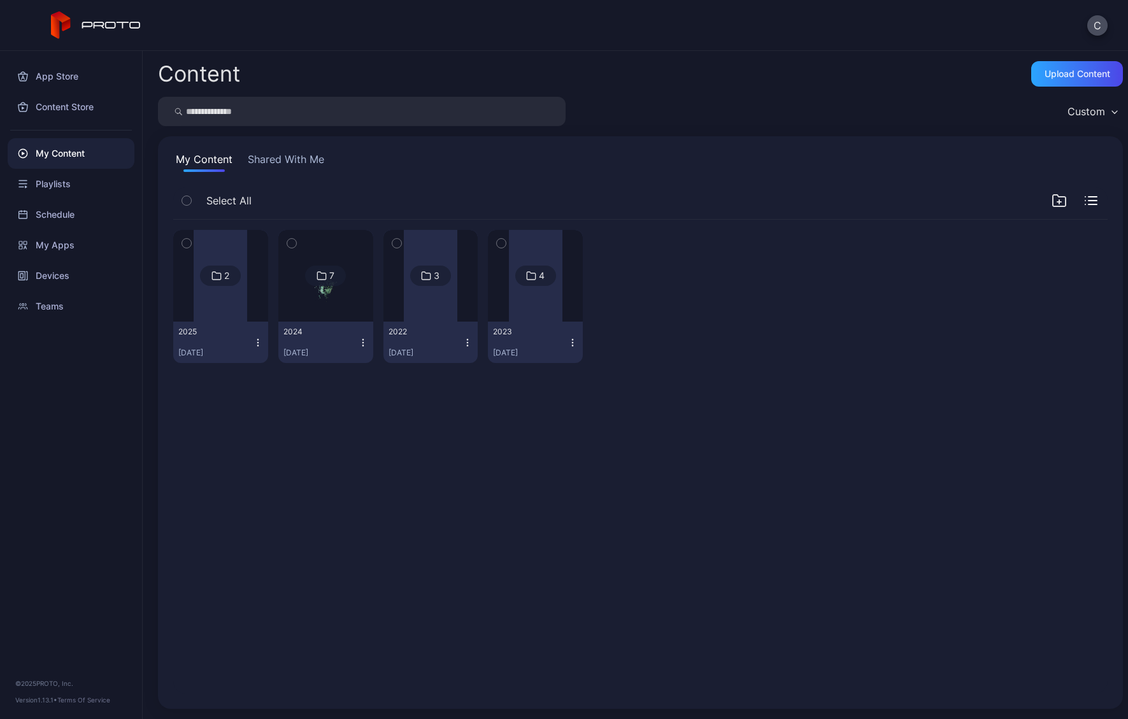
click at [313, 421] on div "2 [DATE], 2025 7 [DATE], 2024 3 2022 [DATE] 4 [DATE], 2023" at bounding box center [640, 457] width 955 height 494
click at [284, 163] on button "Shared With Me" at bounding box center [286, 162] width 82 height 20
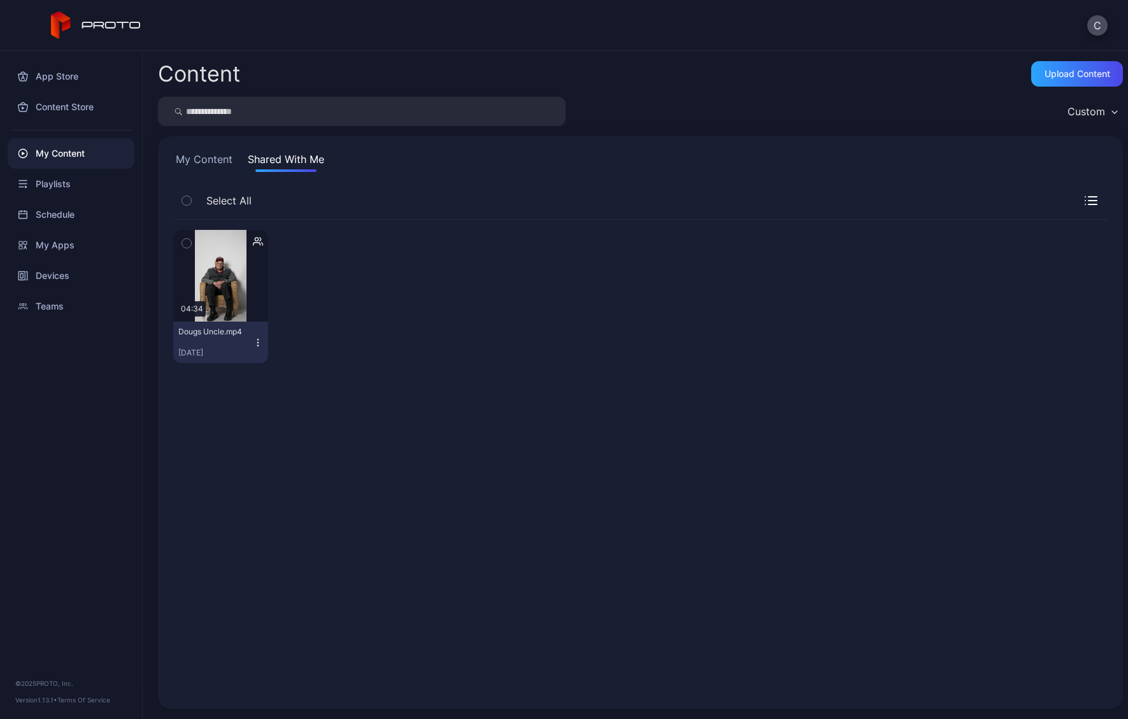
click at [201, 164] on button "My Content" at bounding box center [204, 162] width 62 height 20
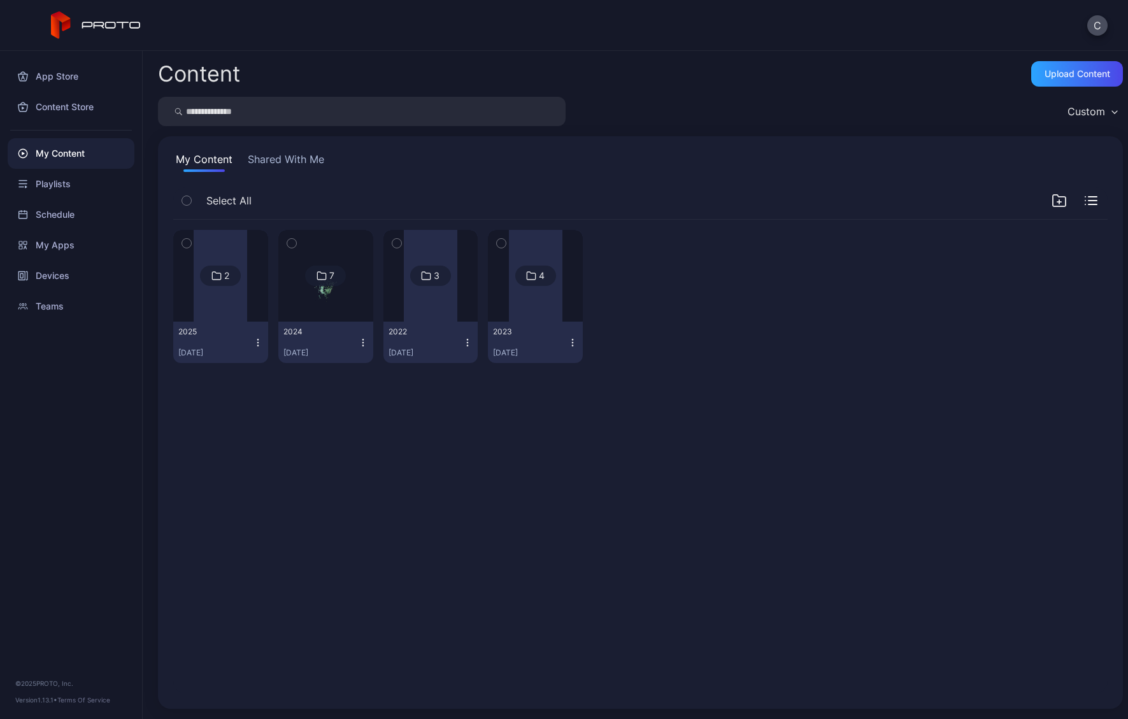
click at [222, 343] on div "[DATE], 2025" at bounding box center [215, 342] width 75 height 31
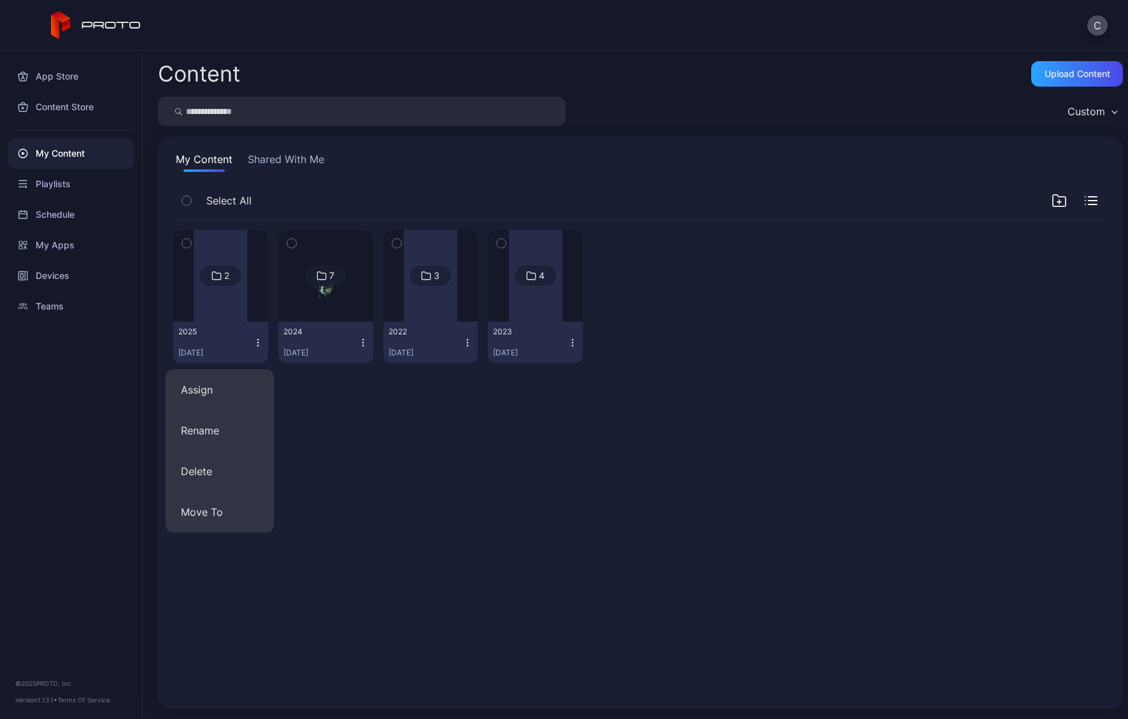
click at [222, 343] on div "[DATE], 2025" at bounding box center [215, 342] width 75 height 31
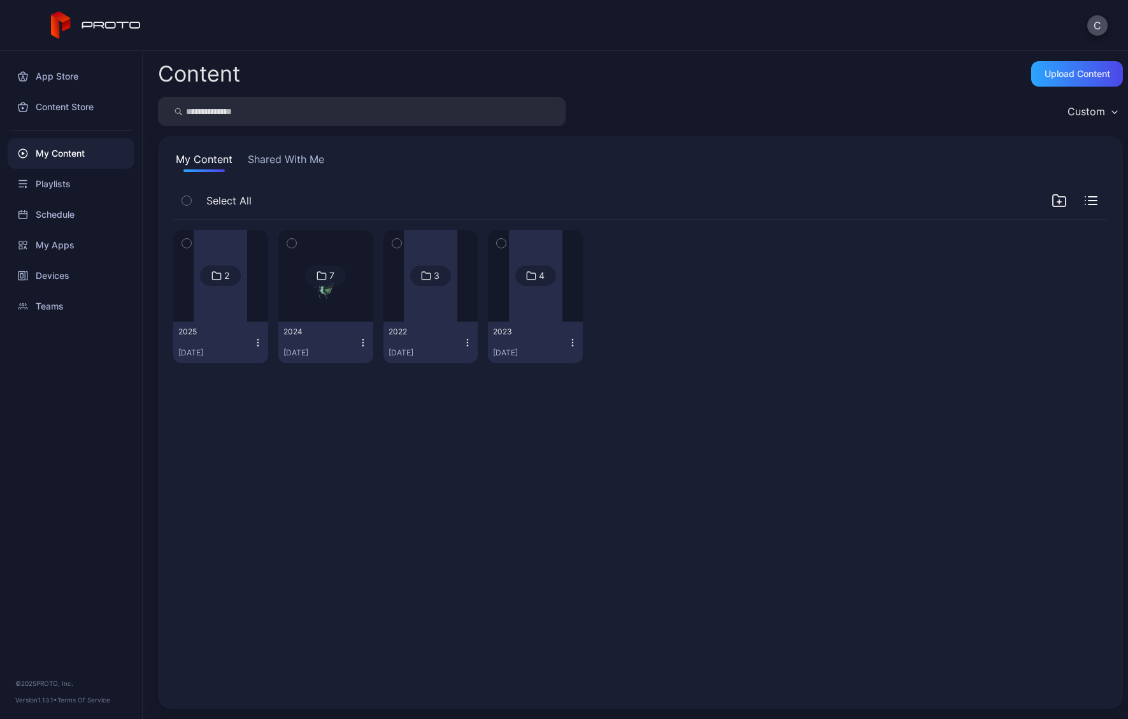
click at [215, 293] on div at bounding box center [221, 276] width 54 height 92
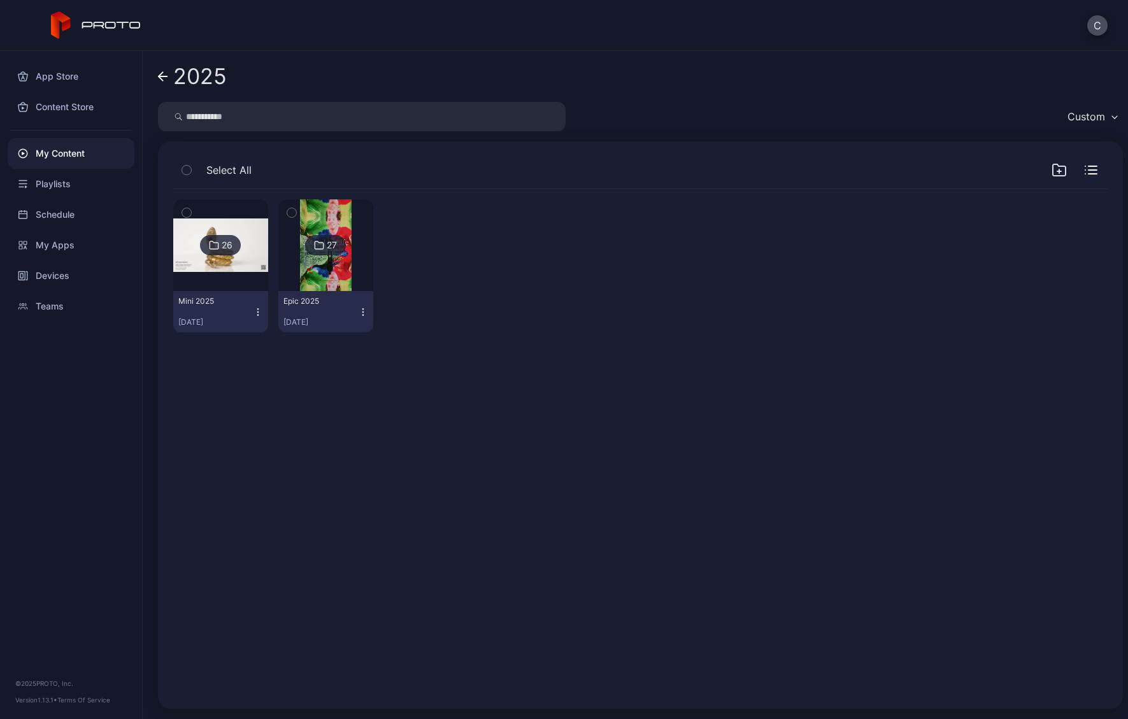
click at [501, 385] on div "26 Mini [DATE], 2025 27 Epic [DATE], 2025" at bounding box center [640, 441] width 955 height 525
click at [245, 272] on div at bounding box center [221, 245] width 92 height 92
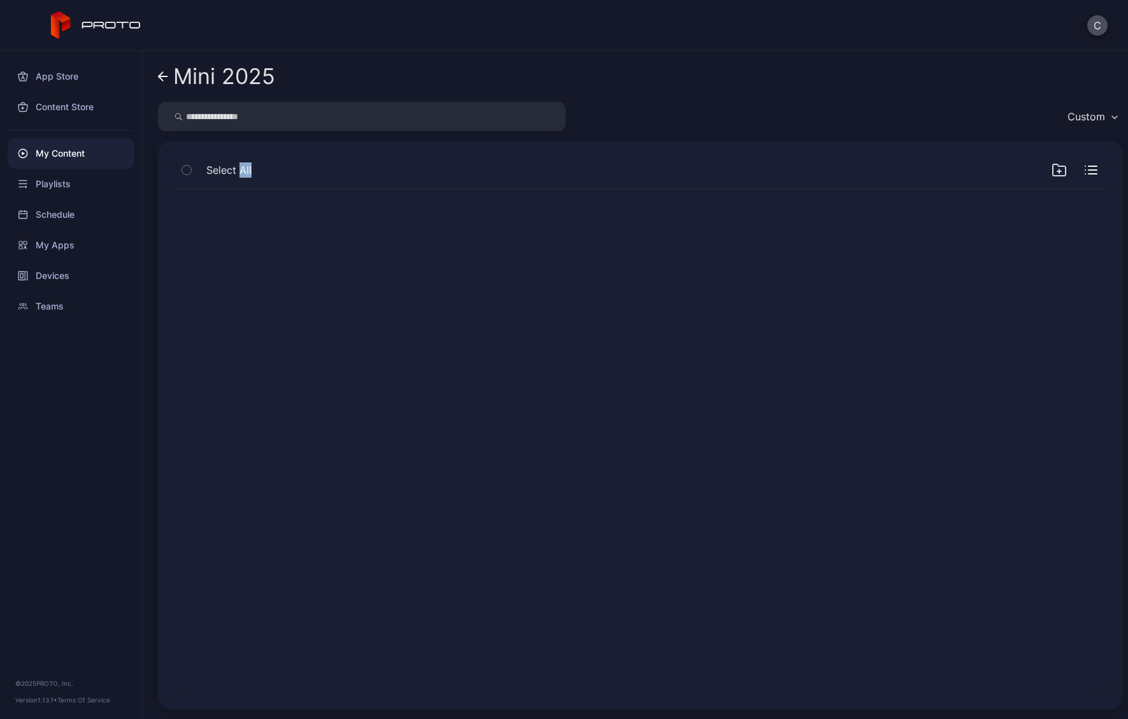
click at [245, 272] on div at bounding box center [640, 441] width 955 height 525
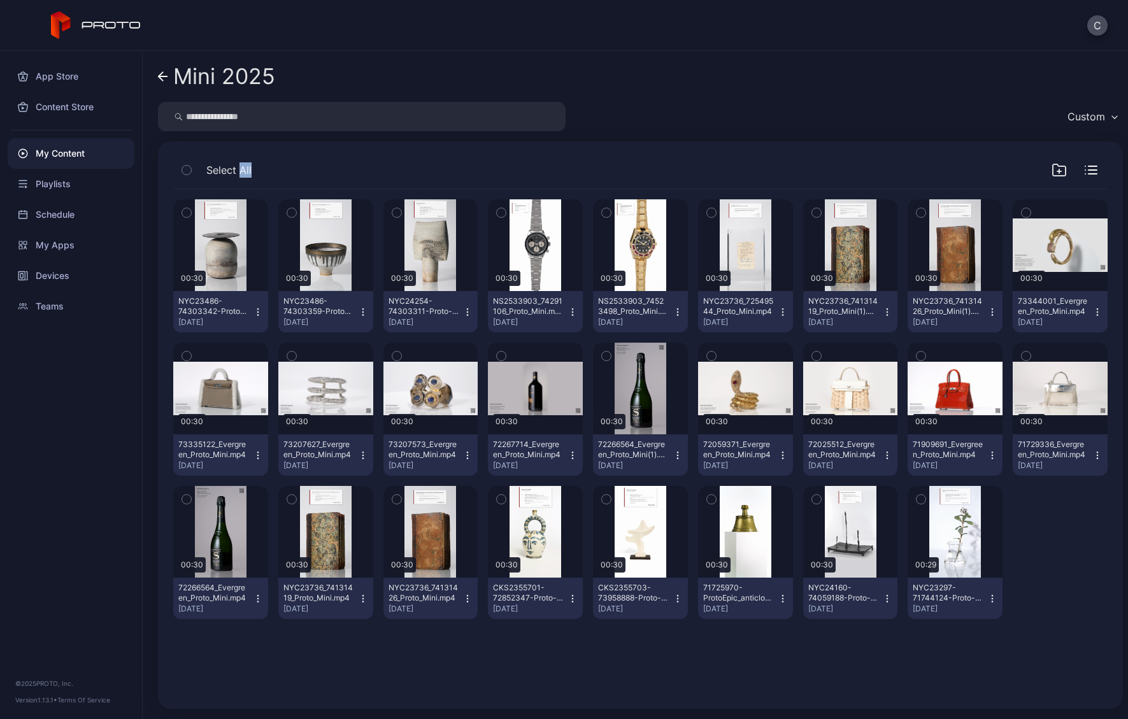
click at [189, 216] on icon "button" at bounding box center [186, 213] width 9 height 14
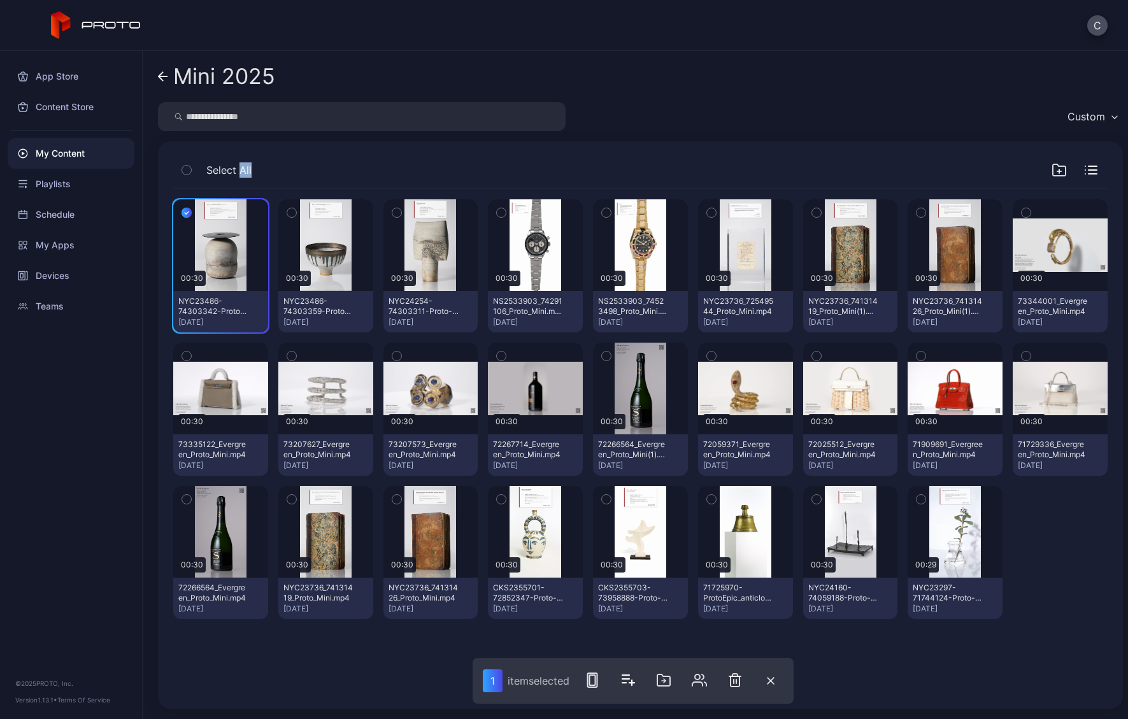
click at [291, 212] on icon "button" at bounding box center [291, 213] width 3 height 2
click at [392, 210] on icon "button" at bounding box center [396, 213] width 9 height 14
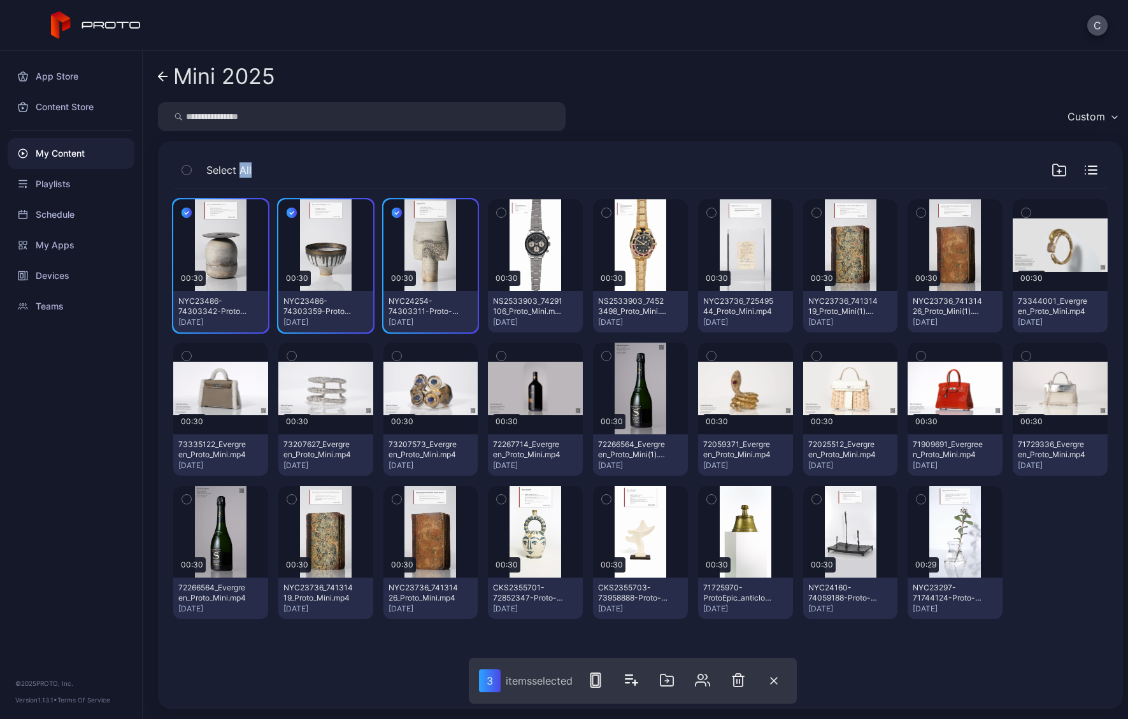
click at [70, 24] on icon at bounding box center [61, 21] width 20 height 20
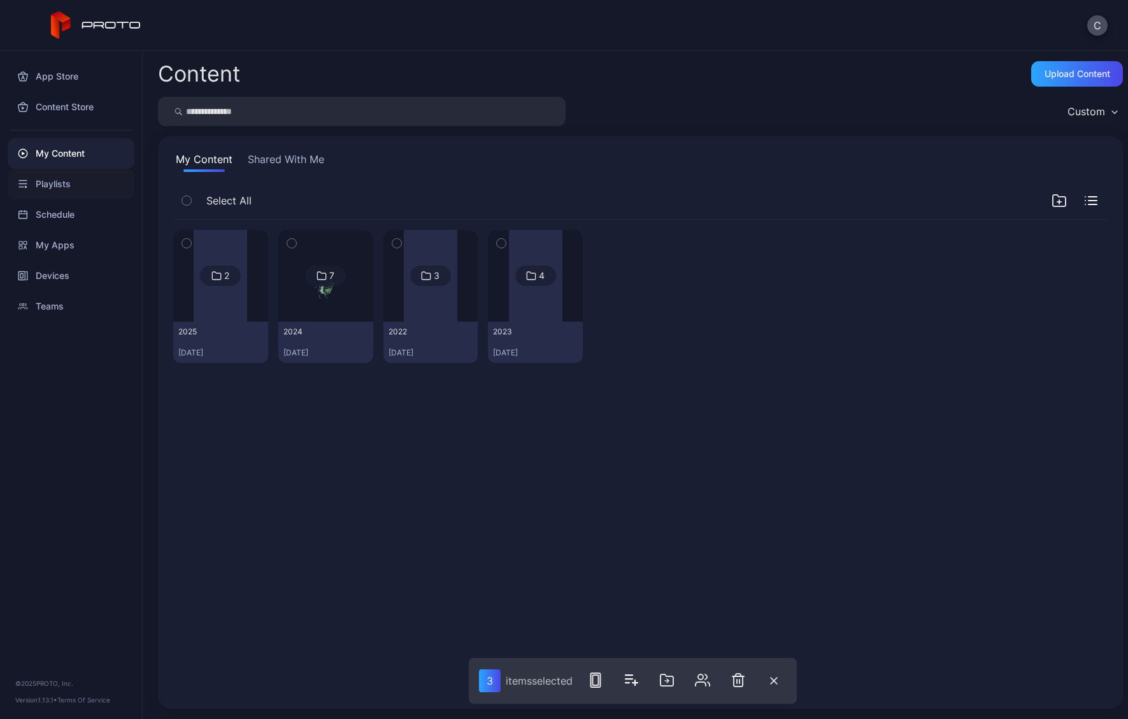
click at [61, 190] on div "Playlists" at bounding box center [71, 184] width 127 height 31
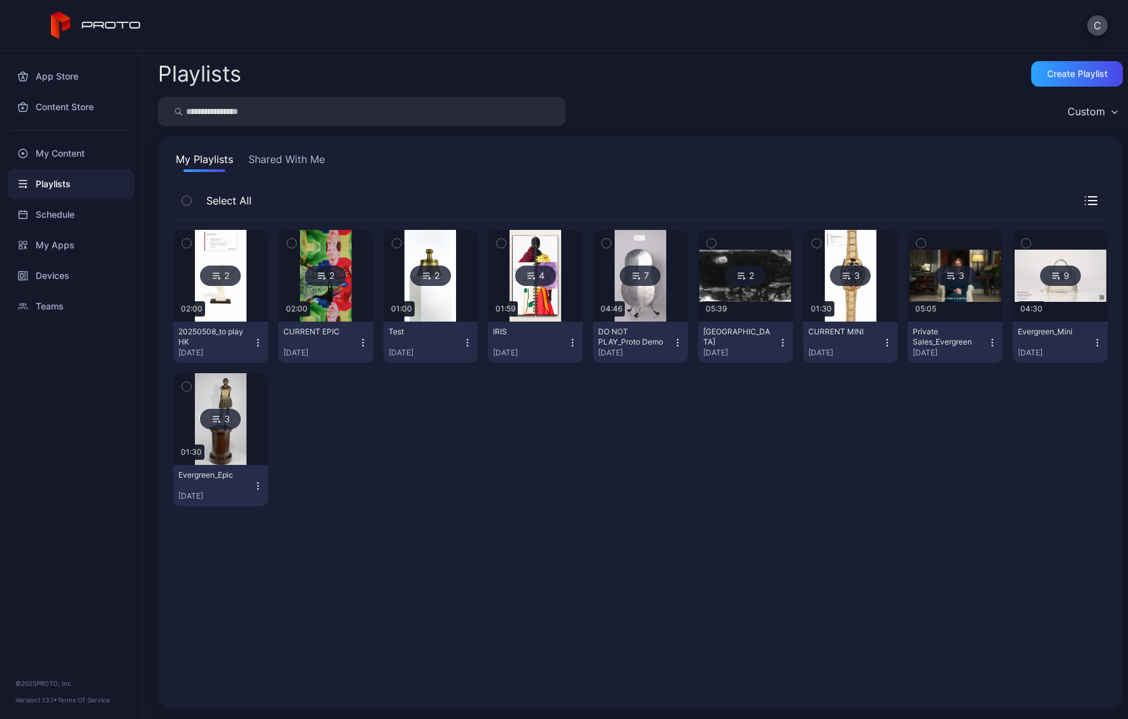
click at [264, 165] on button "Shared With Me" at bounding box center [287, 162] width 82 height 20
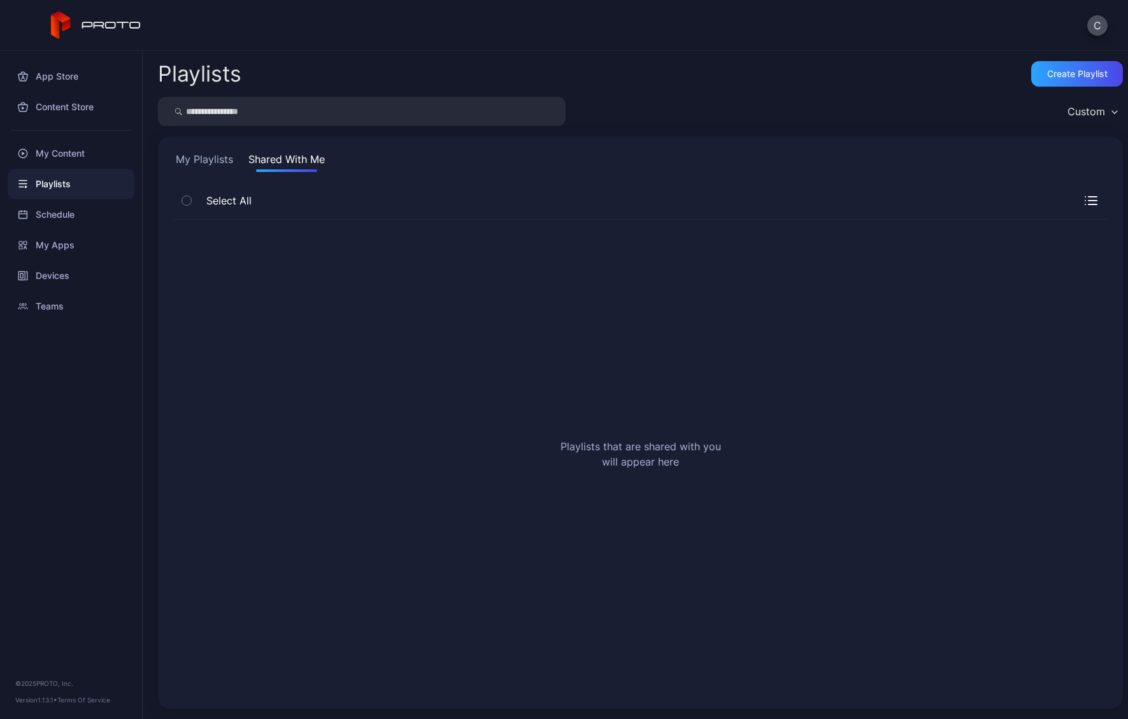
click at [188, 155] on button "My Playlists" at bounding box center [204, 162] width 62 height 20
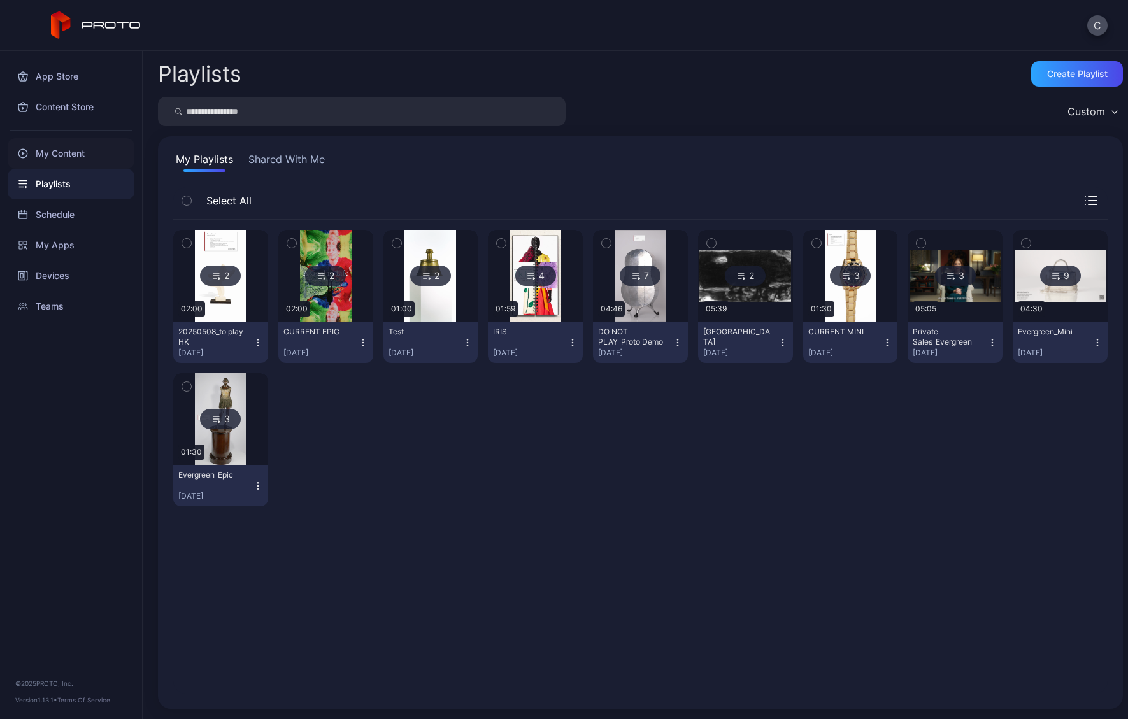
click at [62, 154] on div "My Content" at bounding box center [71, 153] width 127 height 31
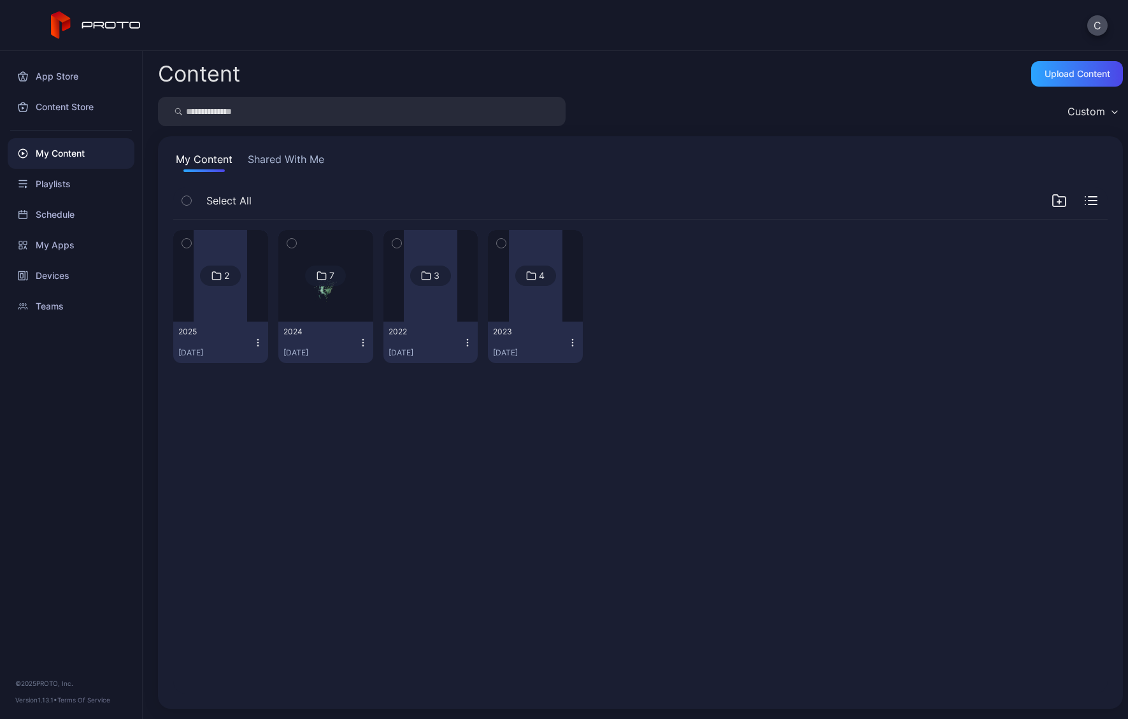
click at [219, 310] on div at bounding box center [221, 276] width 54 height 92
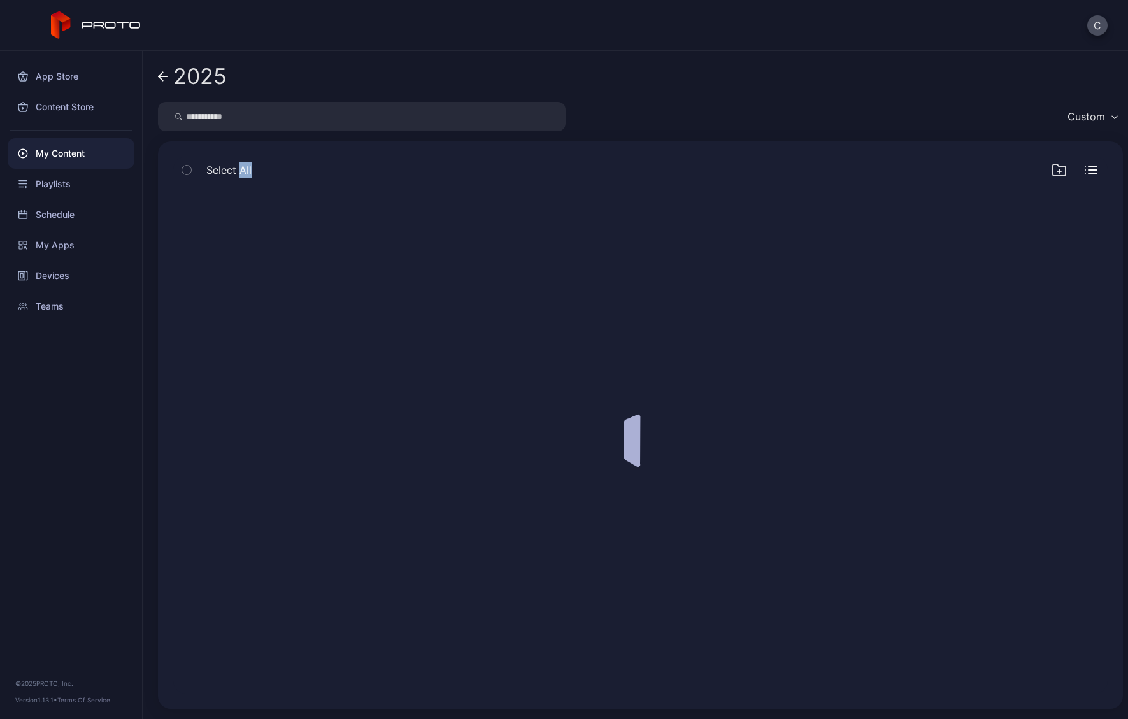
click at [219, 310] on div at bounding box center [640, 441] width 955 height 525
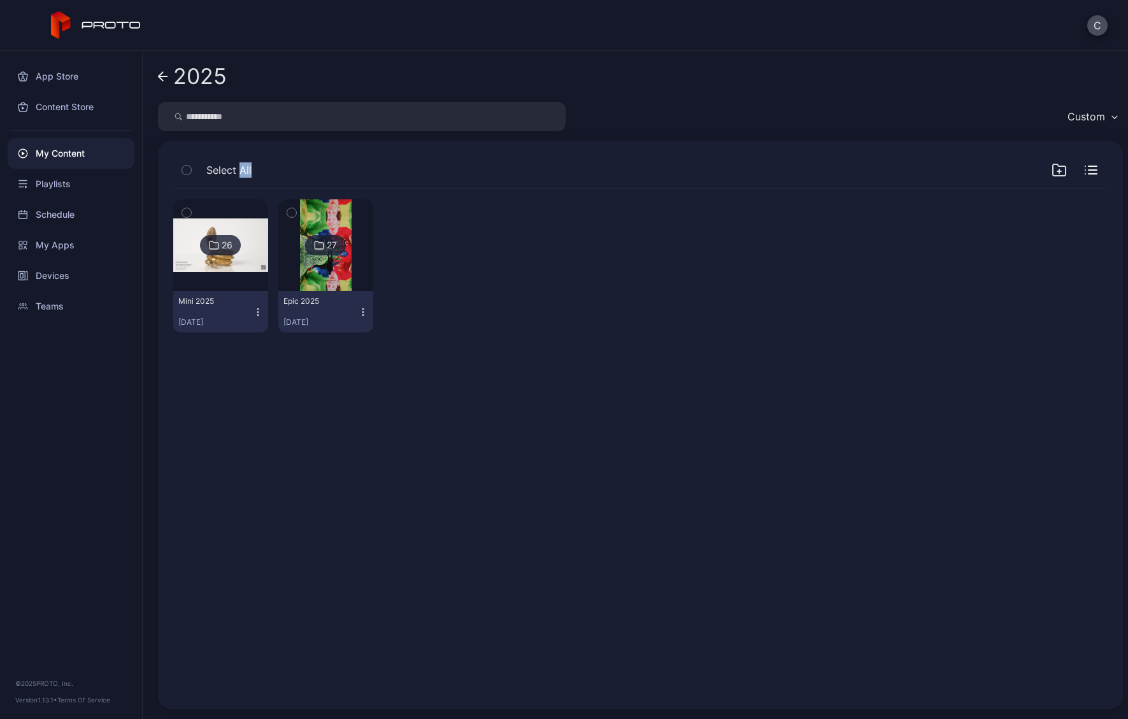
click at [238, 289] on div at bounding box center [221, 245] width 92 height 92
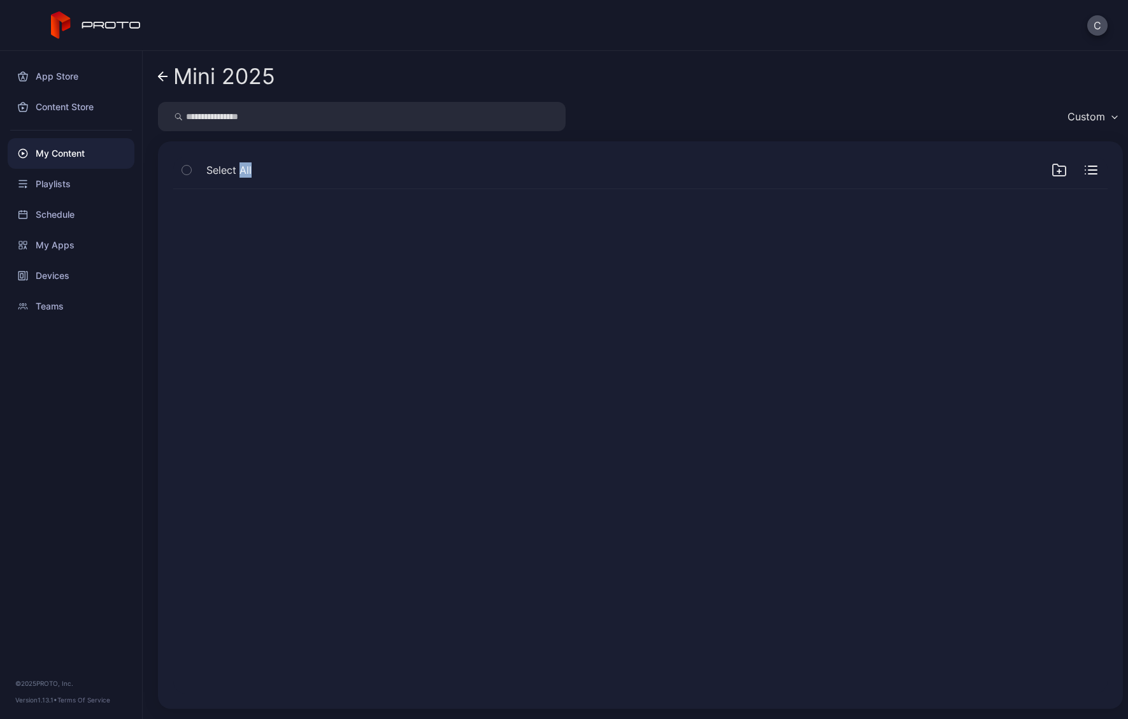
click at [238, 289] on div at bounding box center [640, 441] width 955 height 525
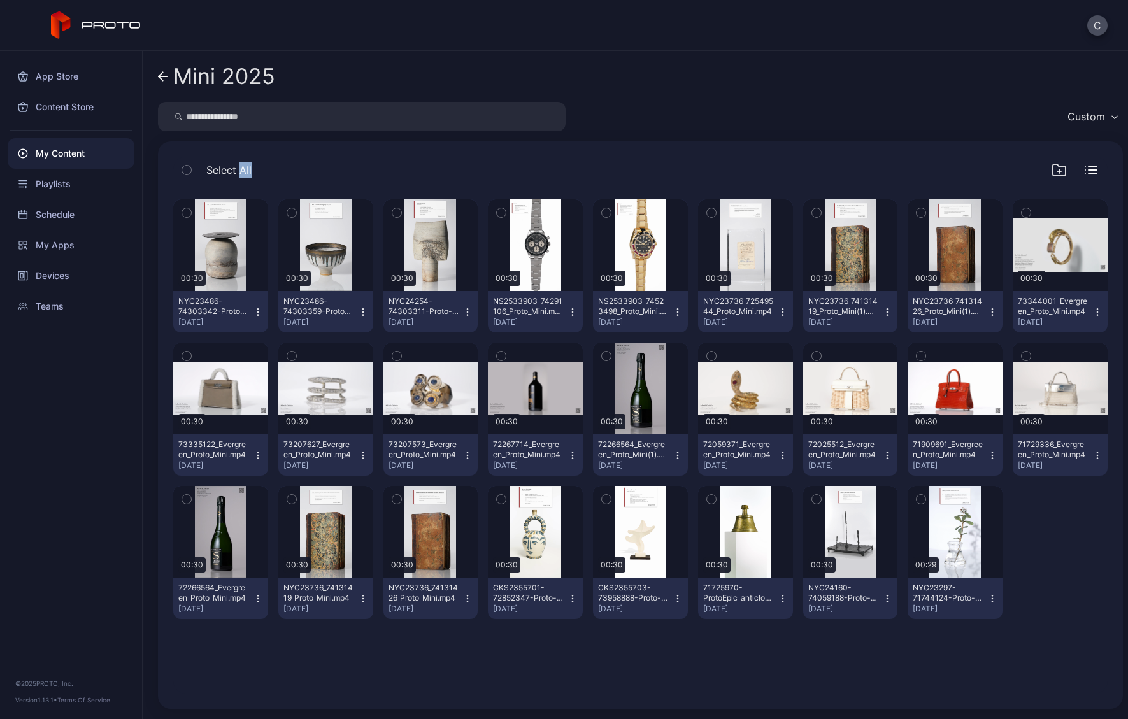
click at [185, 212] on icon "button" at bounding box center [186, 213] width 3 height 2
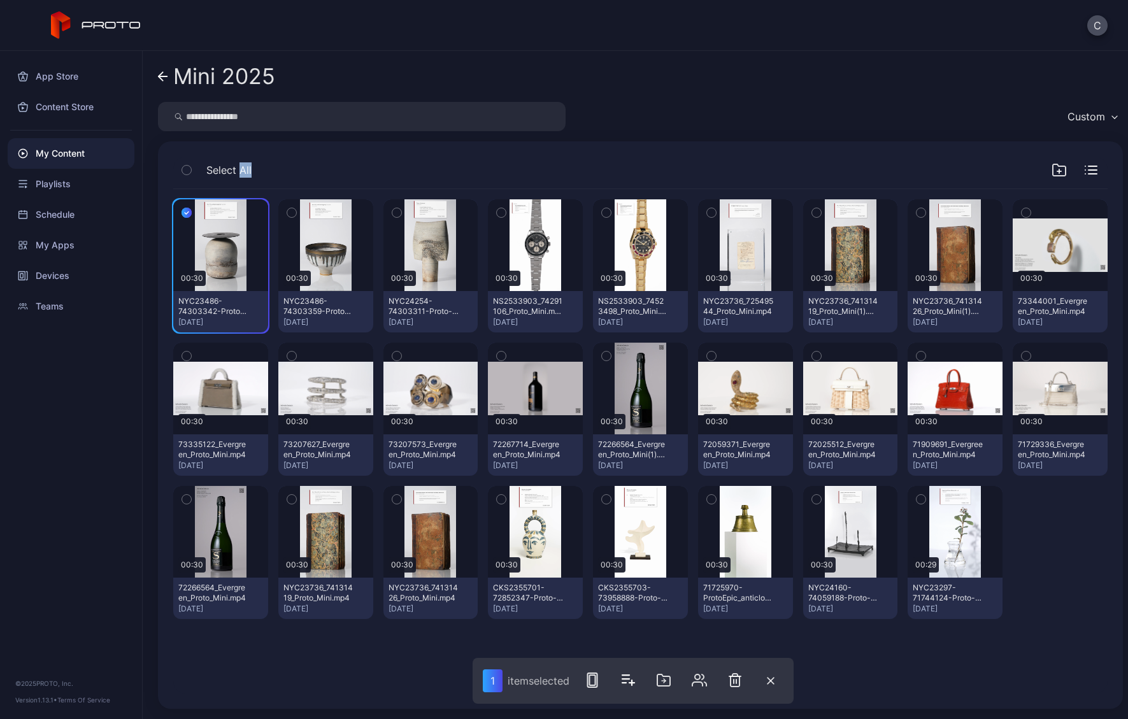
click at [291, 214] on icon "button" at bounding box center [291, 213] width 9 height 14
click at [392, 212] on icon "button" at bounding box center [396, 213] width 9 height 14
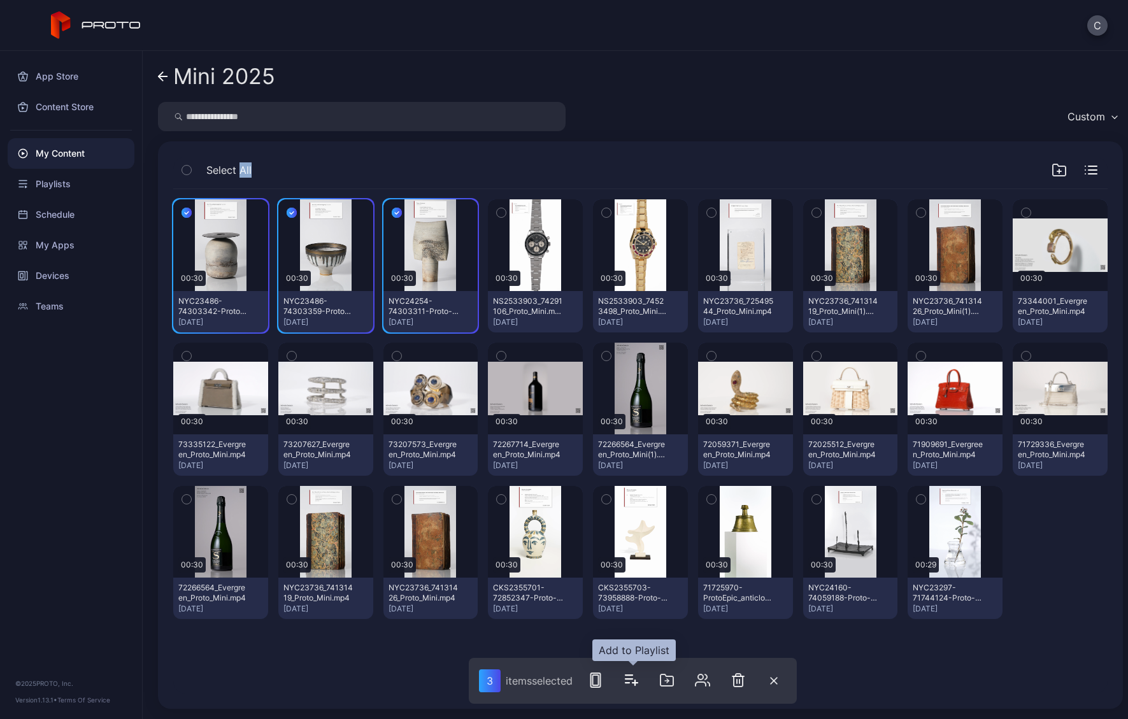
click at [639, 421] on icon "button" at bounding box center [631, 680] width 15 height 15
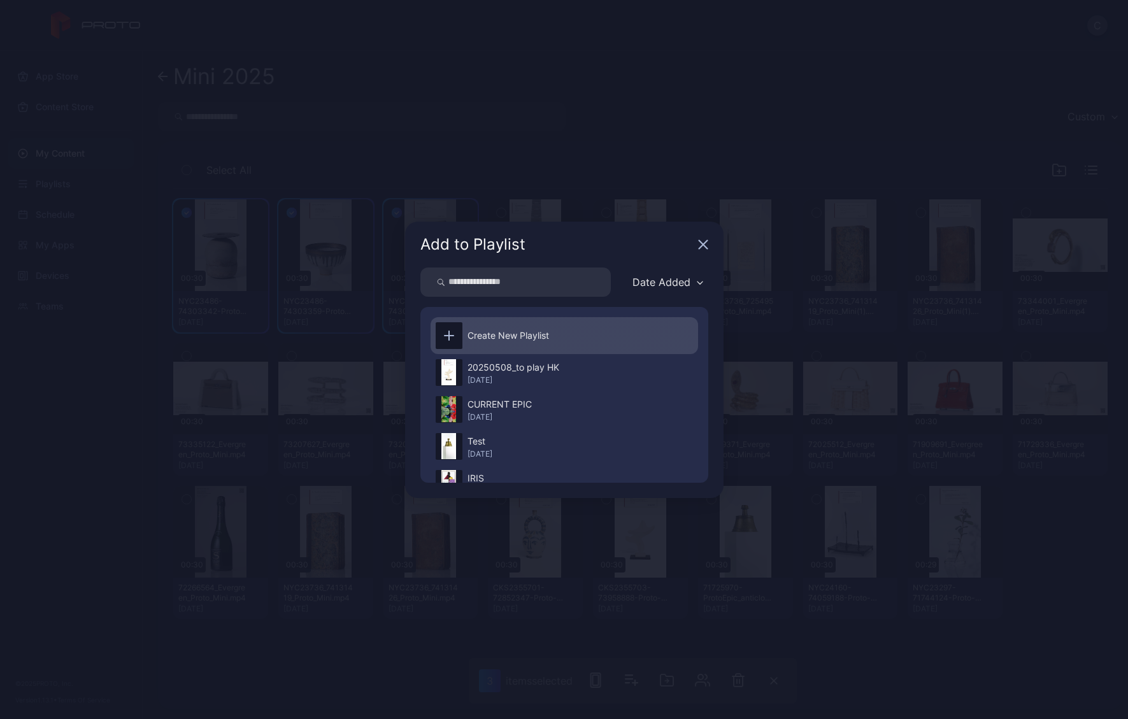
click at [508, 330] on div "Create New Playlist" at bounding box center [509, 335] width 82 height 15
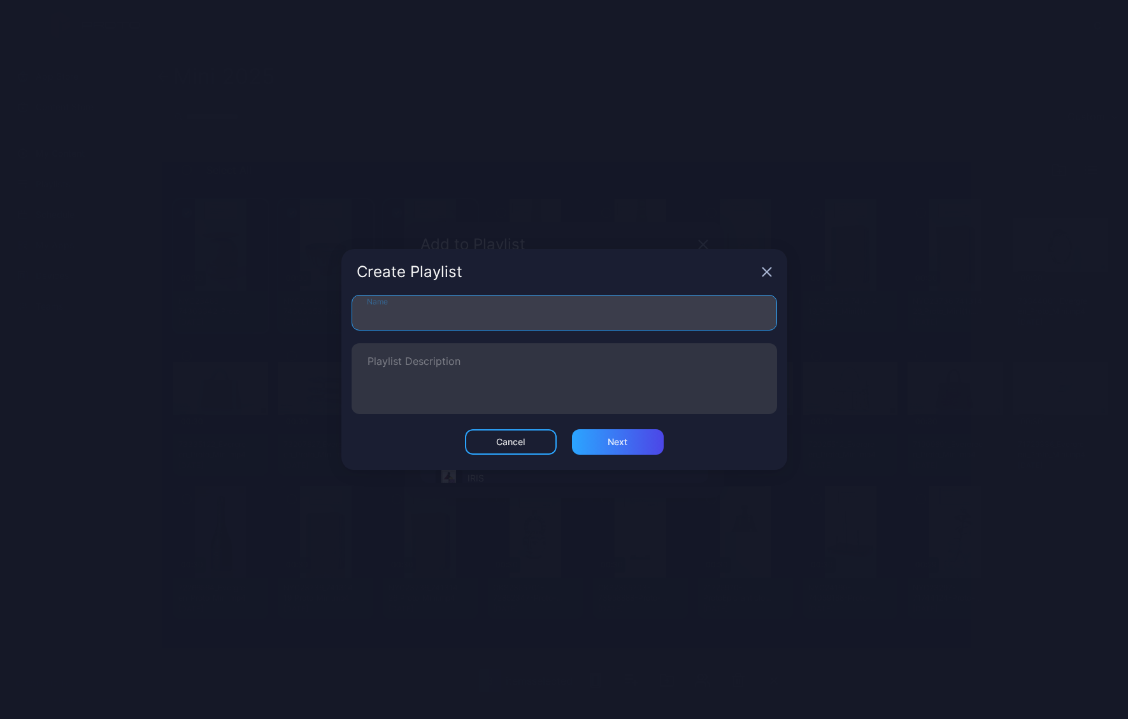
click at [471, 311] on input "Name" at bounding box center [565, 313] width 426 height 36
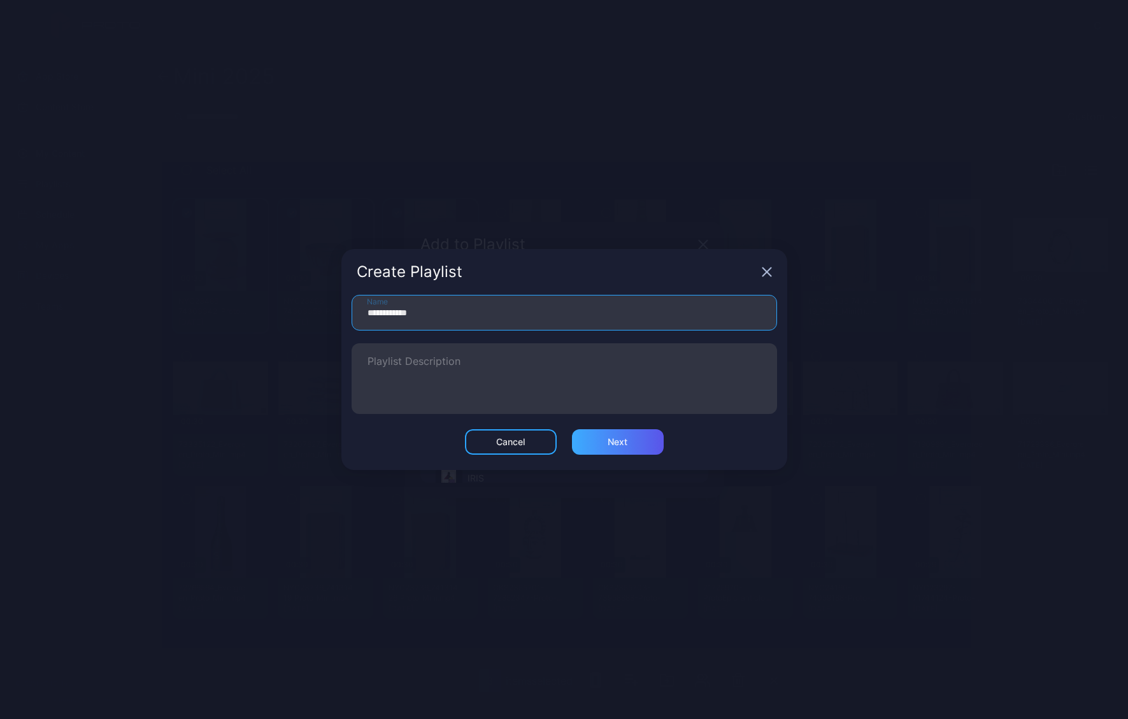
type input "**********"
click at [599, 421] on div "Next" at bounding box center [618, 441] width 92 height 25
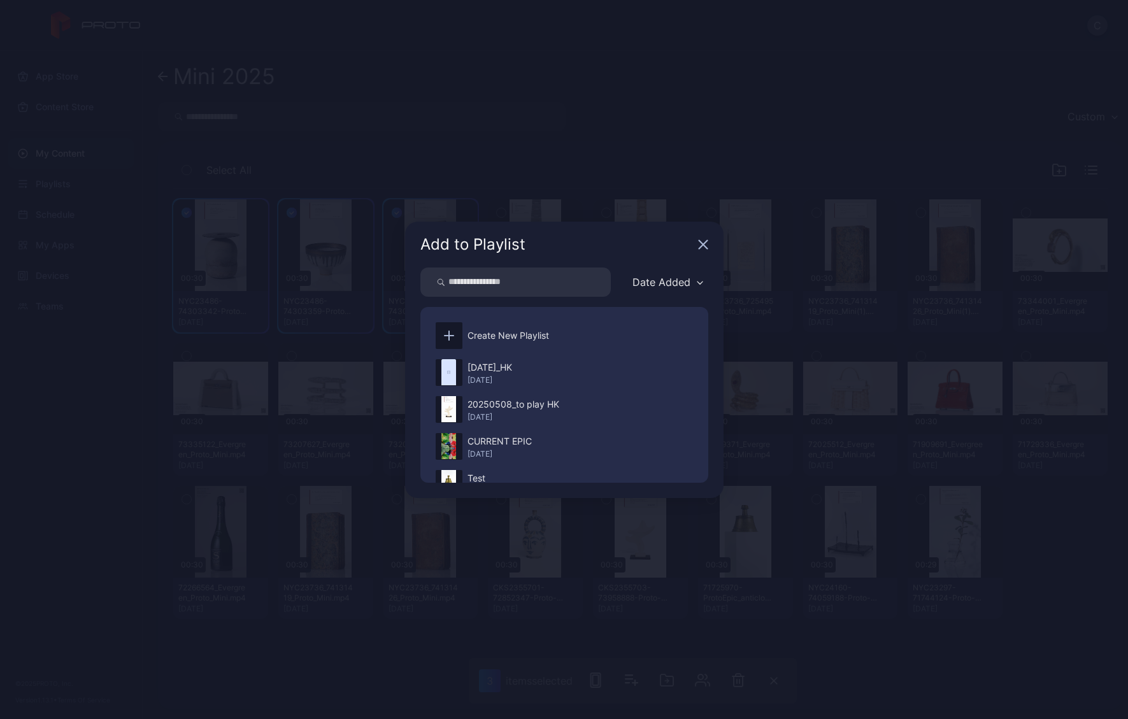
click at [701, 245] on icon "button" at bounding box center [703, 244] width 8 height 8
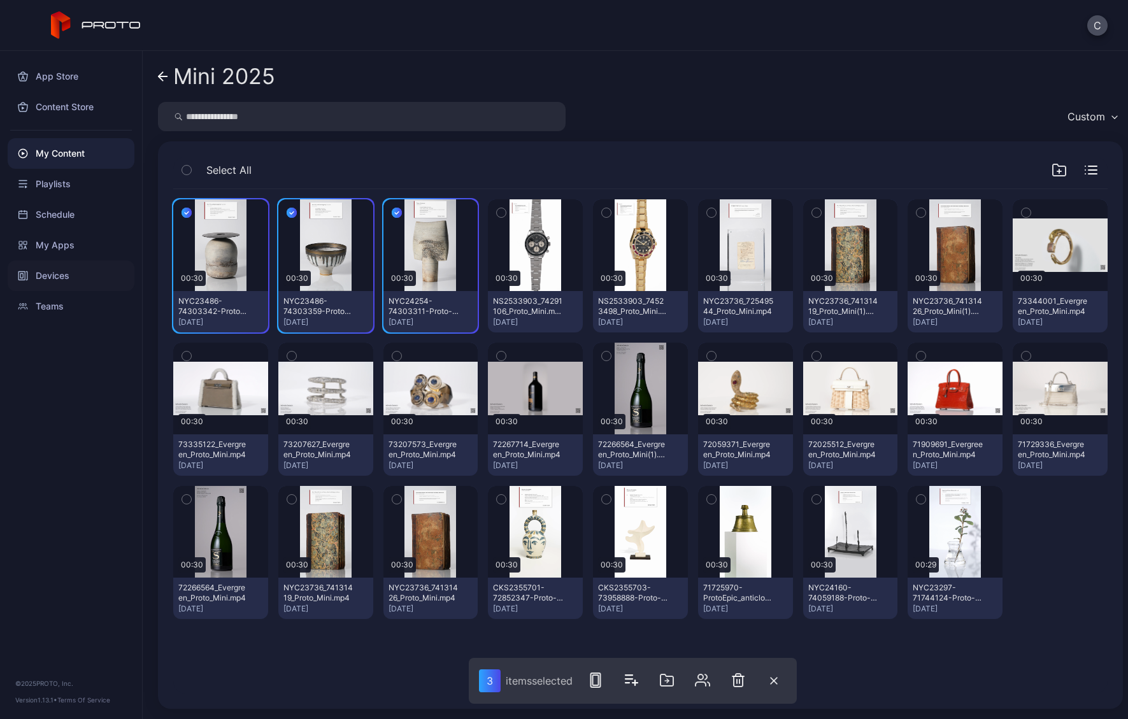
click at [46, 271] on div "Devices" at bounding box center [71, 276] width 127 height 31
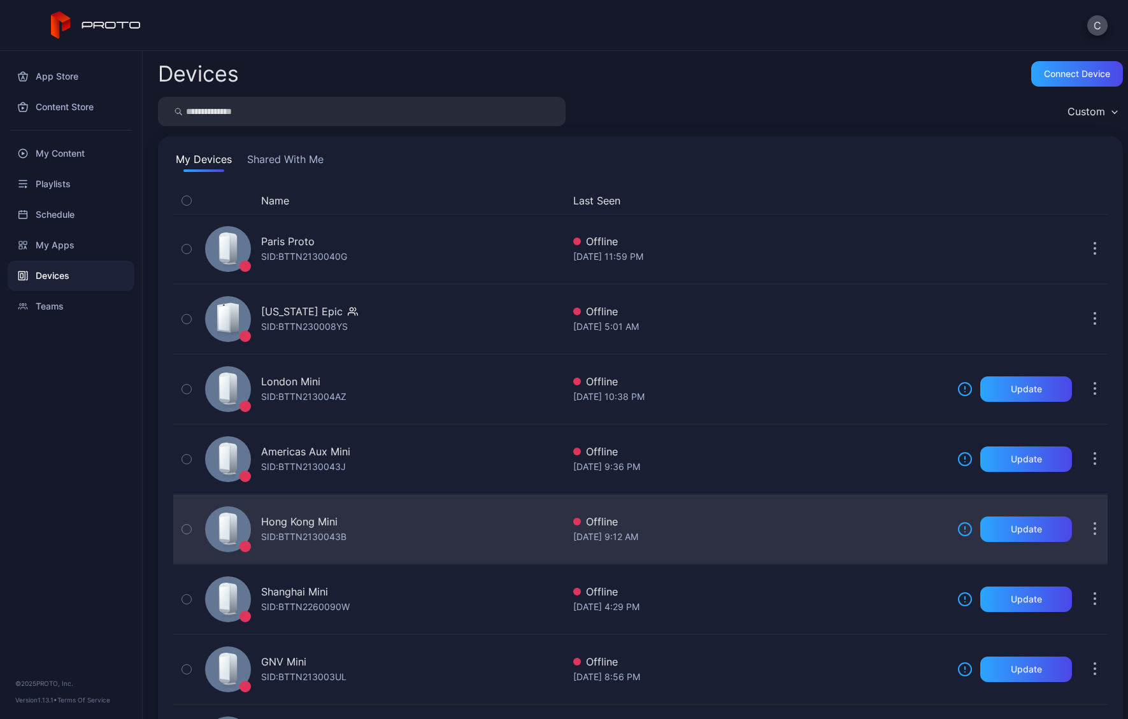
click at [768, 421] on button "button" at bounding box center [1095, 529] width 25 height 25
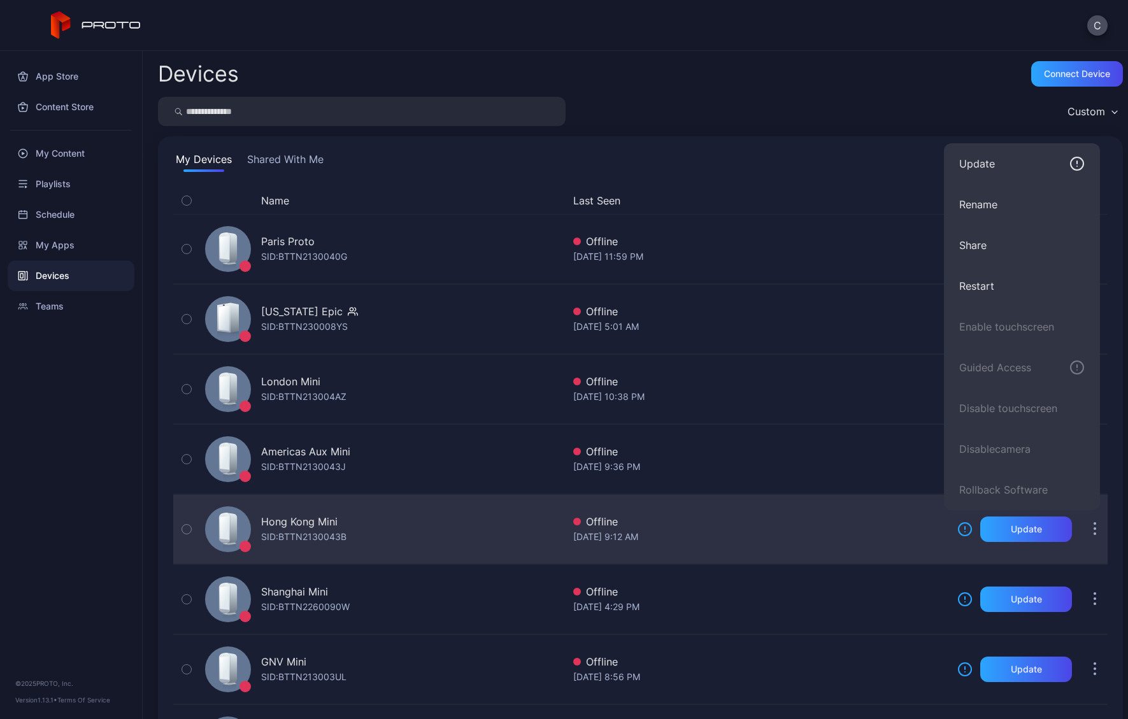
click at [768, 421] on button "button" at bounding box center [1095, 529] width 25 height 25
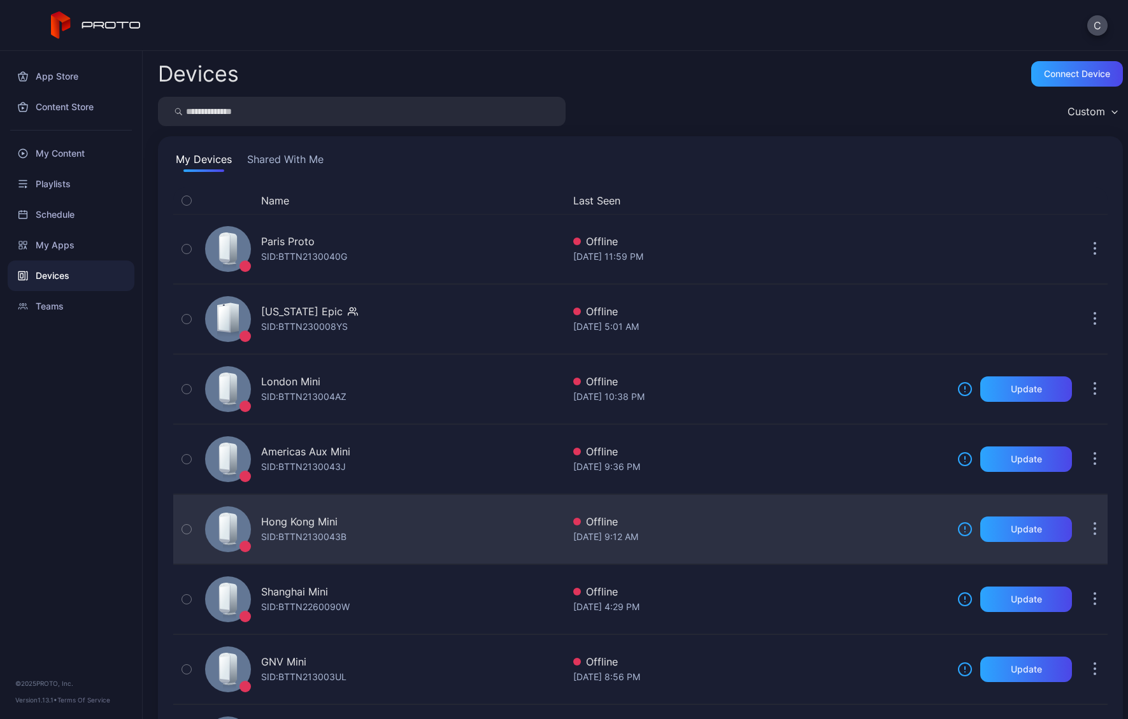
click at [182, 421] on icon "button" at bounding box center [186, 529] width 9 height 14
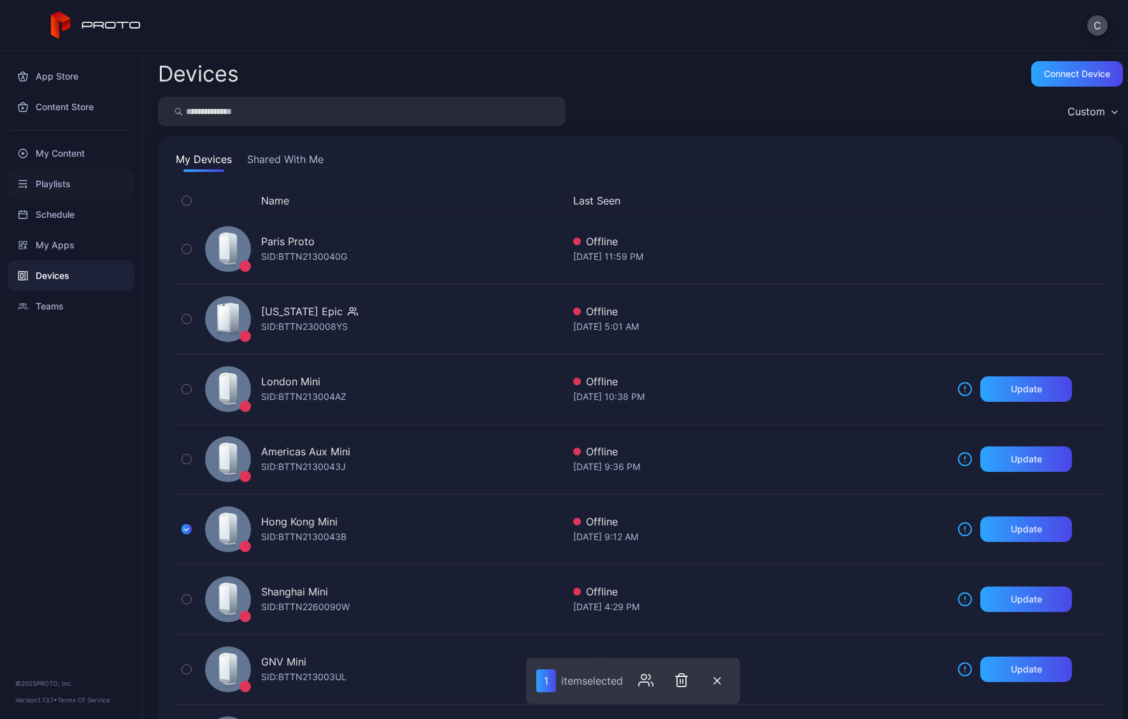
click at [59, 184] on div "Playlists" at bounding box center [71, 184] width 127 height 31
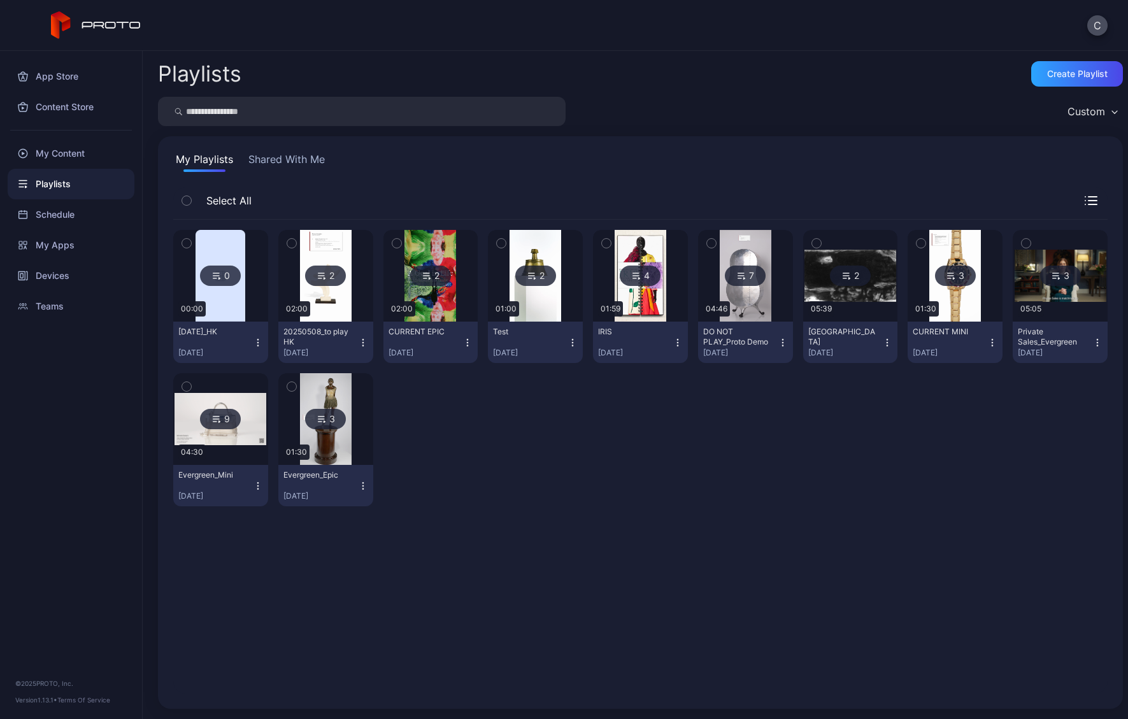
click at [257, 345] on icon "button" at bounding box center [257, 345] width 1 height 1
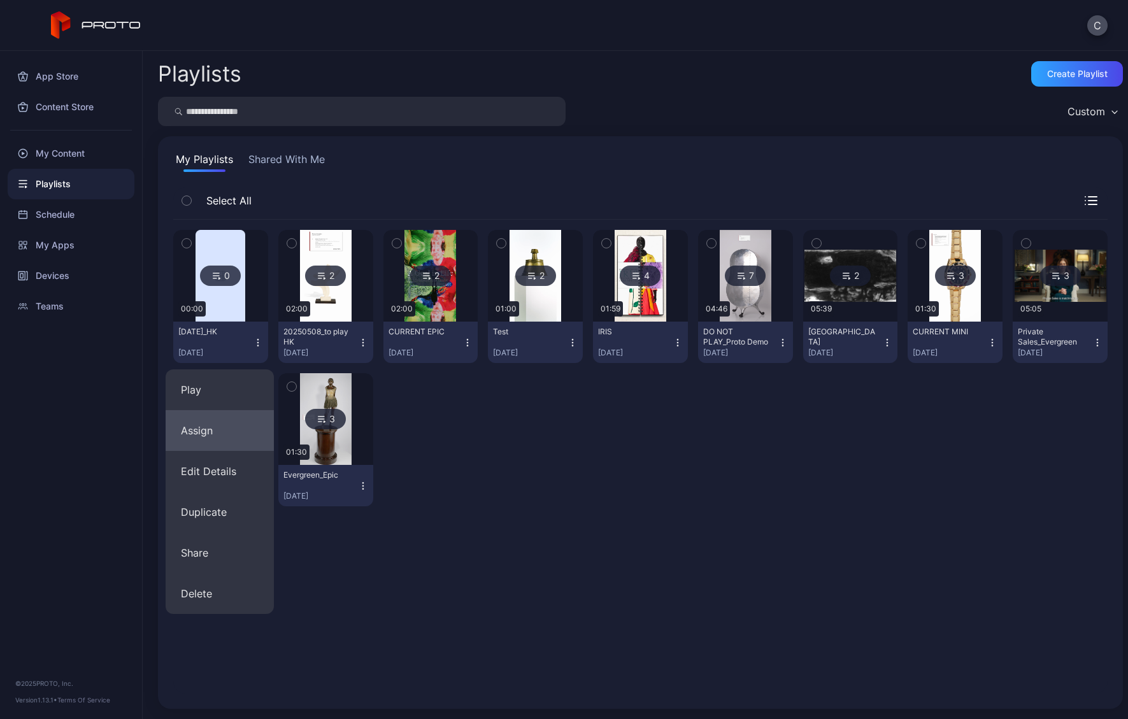
click at [210, 421] on button "Assign" at bounding box center [220, 430] width 108 height 41
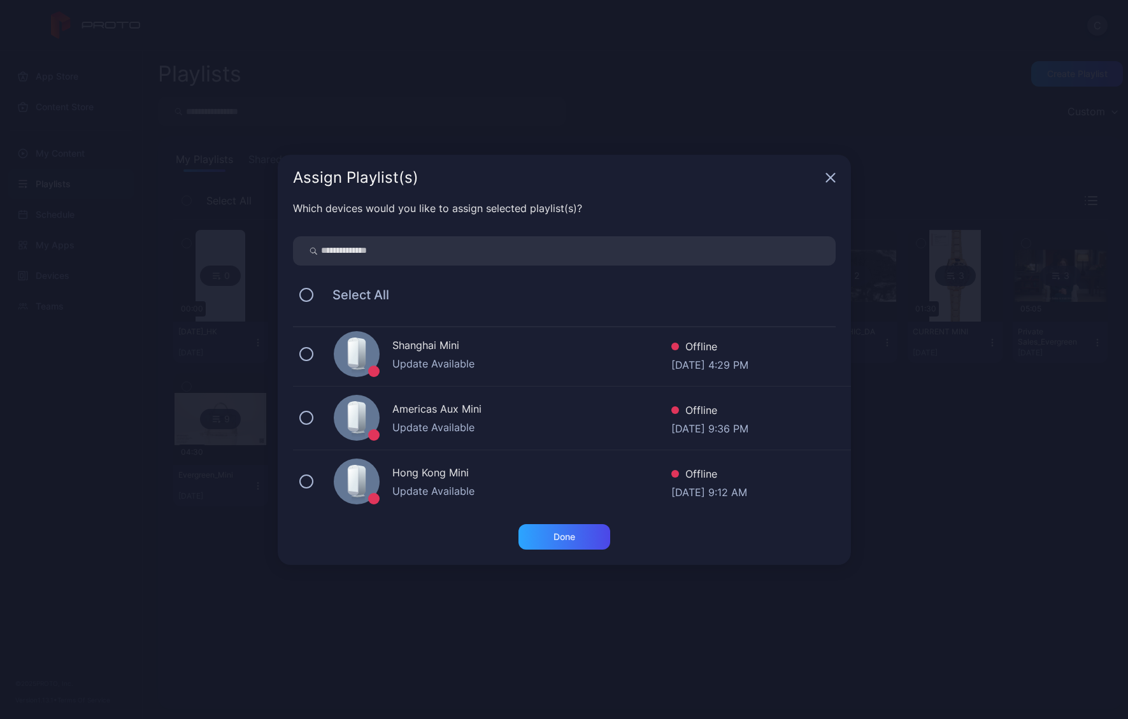
scroll to position [275, 0]
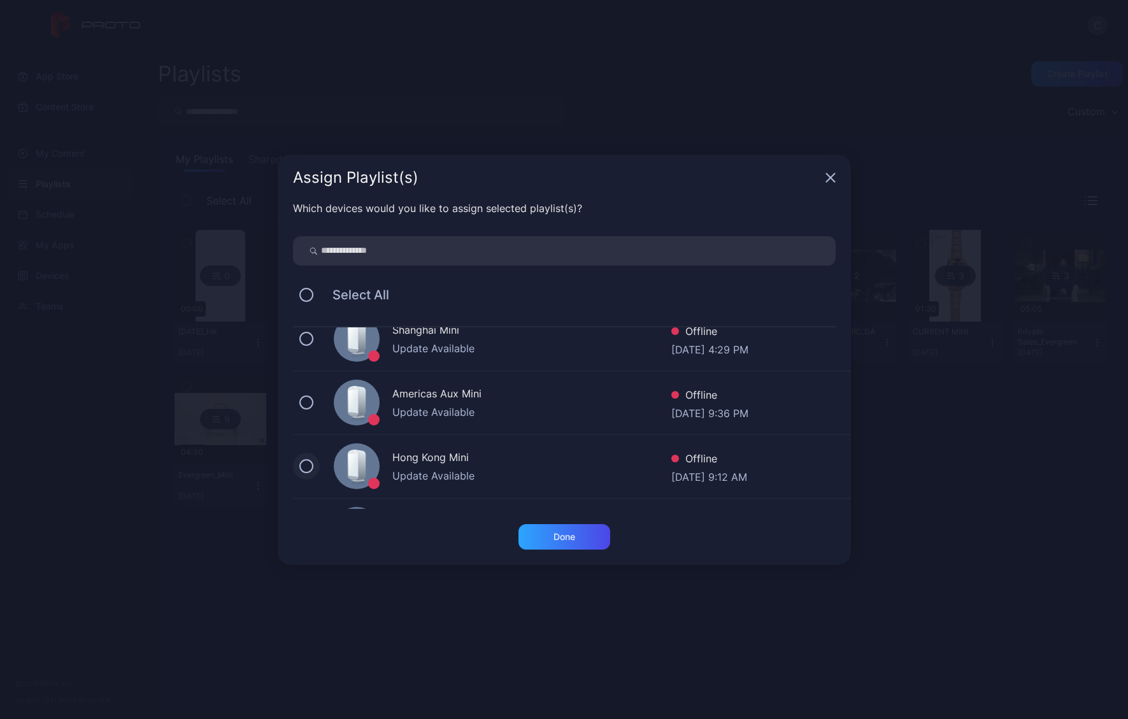
click at [308, 421] on button at bounding box center [306, 466] width 14 height 14
click at [563, 421] on div "Done" at bounding box center [565, 537] width 22 height 10
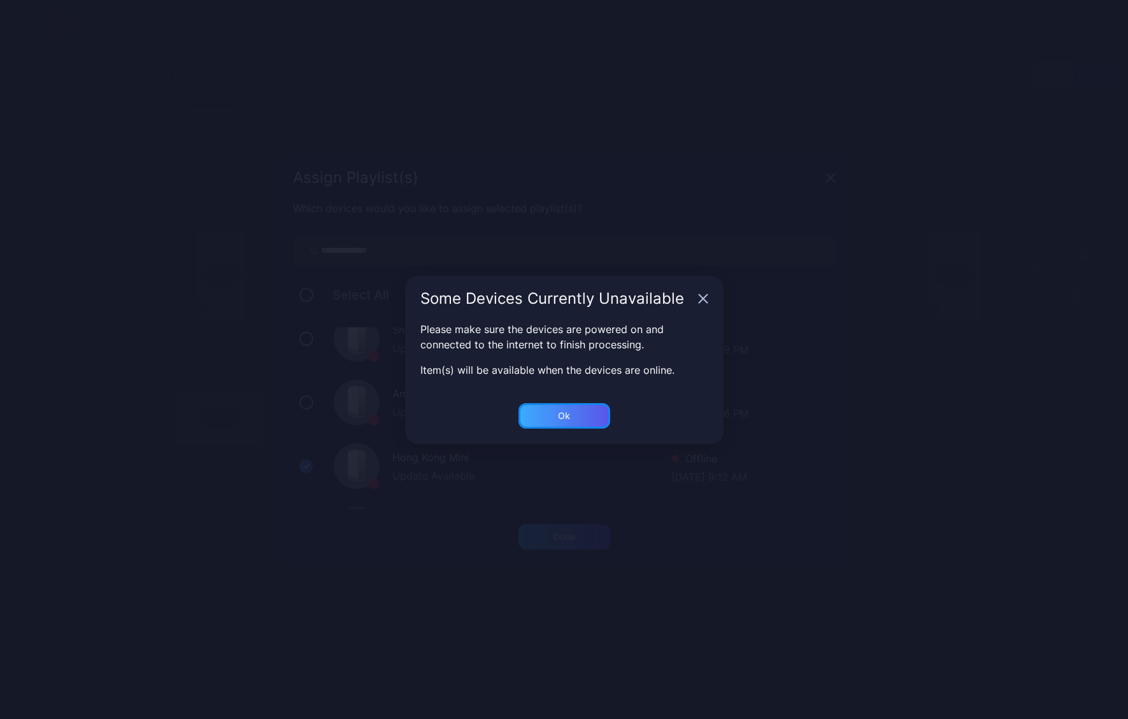
click at [561, 411] on div "Ok" at bounding box center [564, 416] width 12 height 10
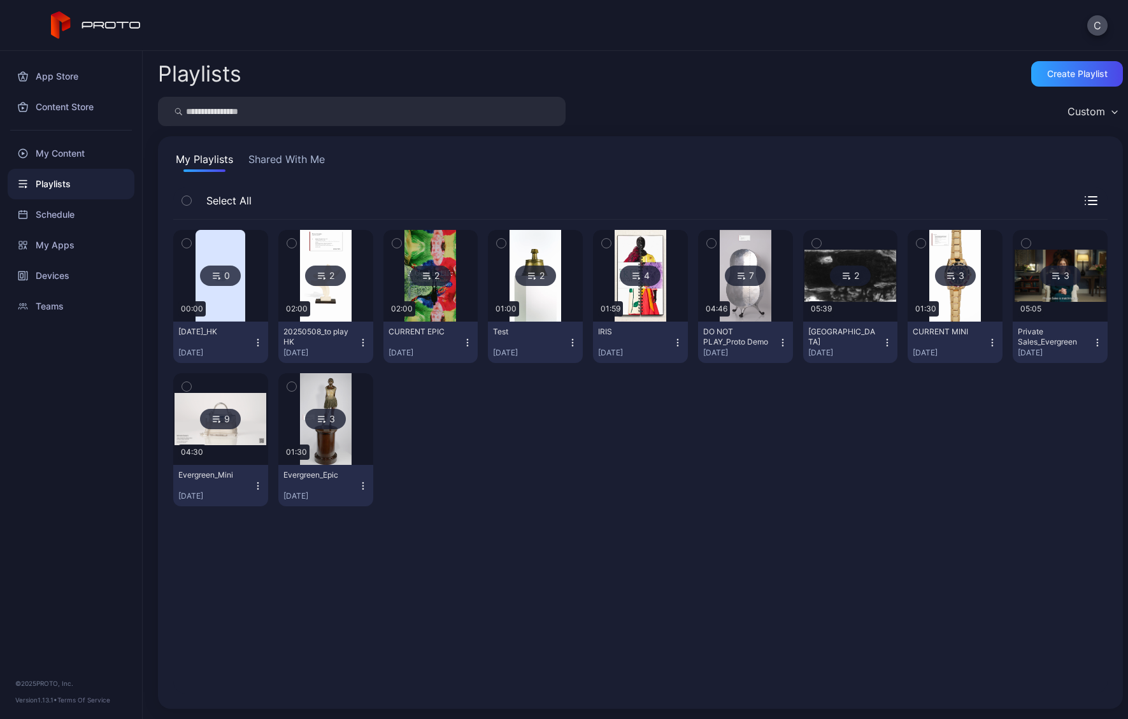
click at [257, 338] on icon "button" at bounding box center [258, 343] width 10 height 10
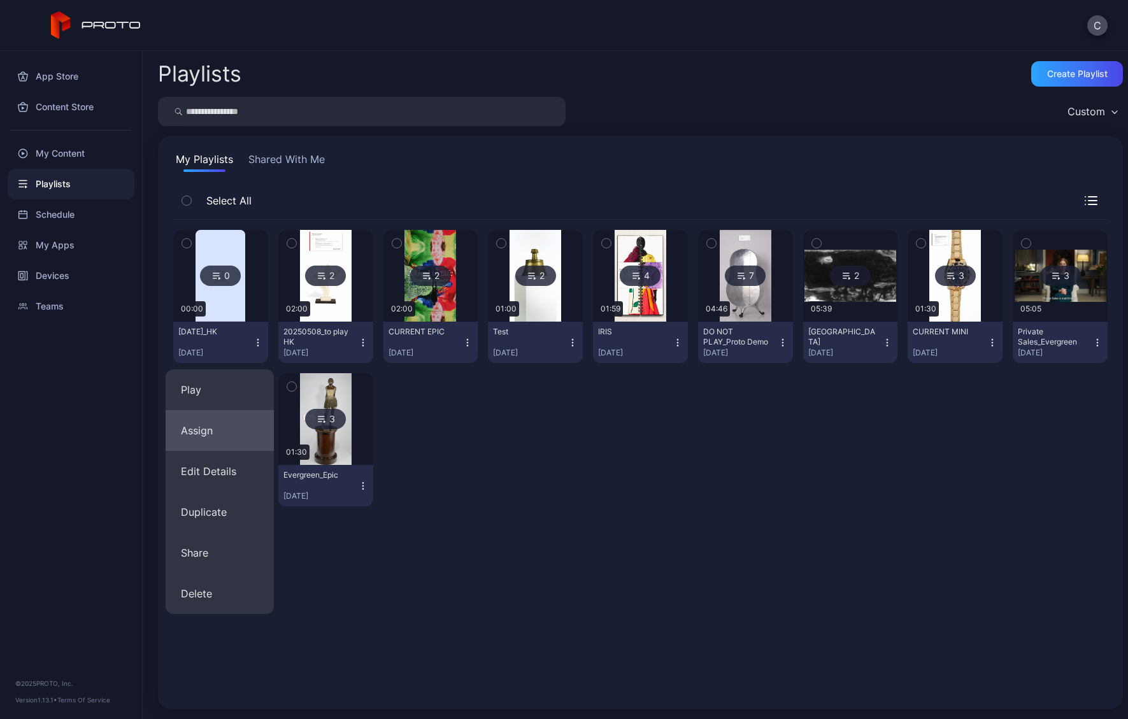
click at [222, 421] on button "Assign" at bounding box center [220, 430] width 108 height 41
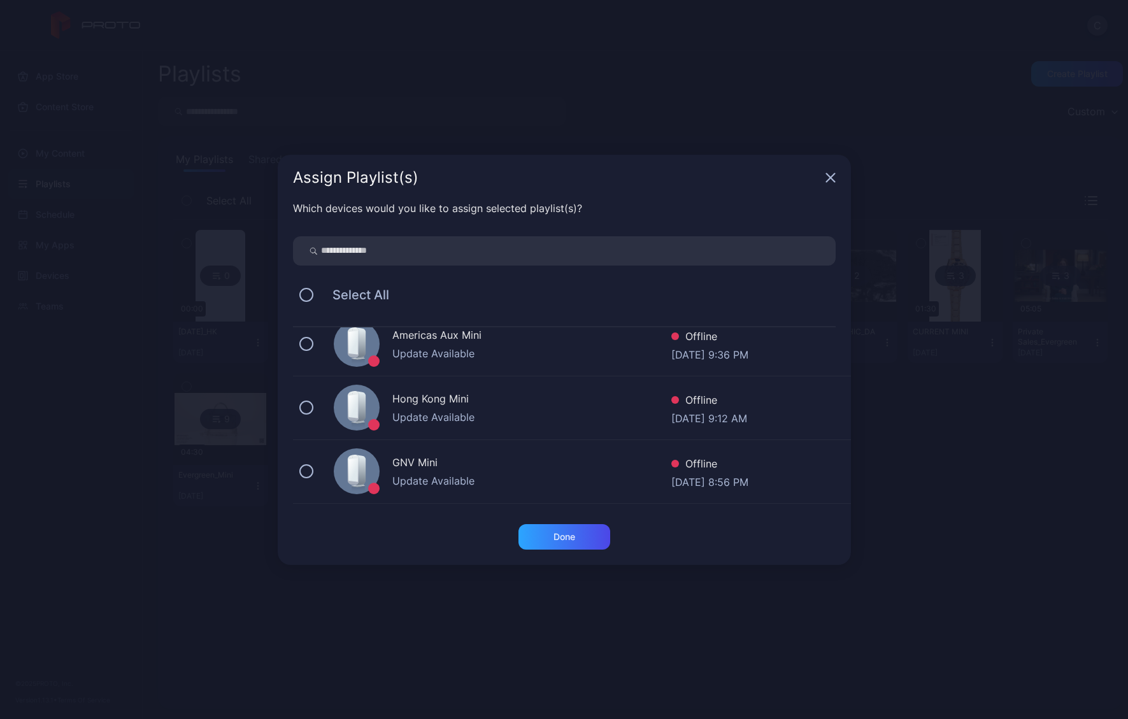
scroll to position [360, 0]
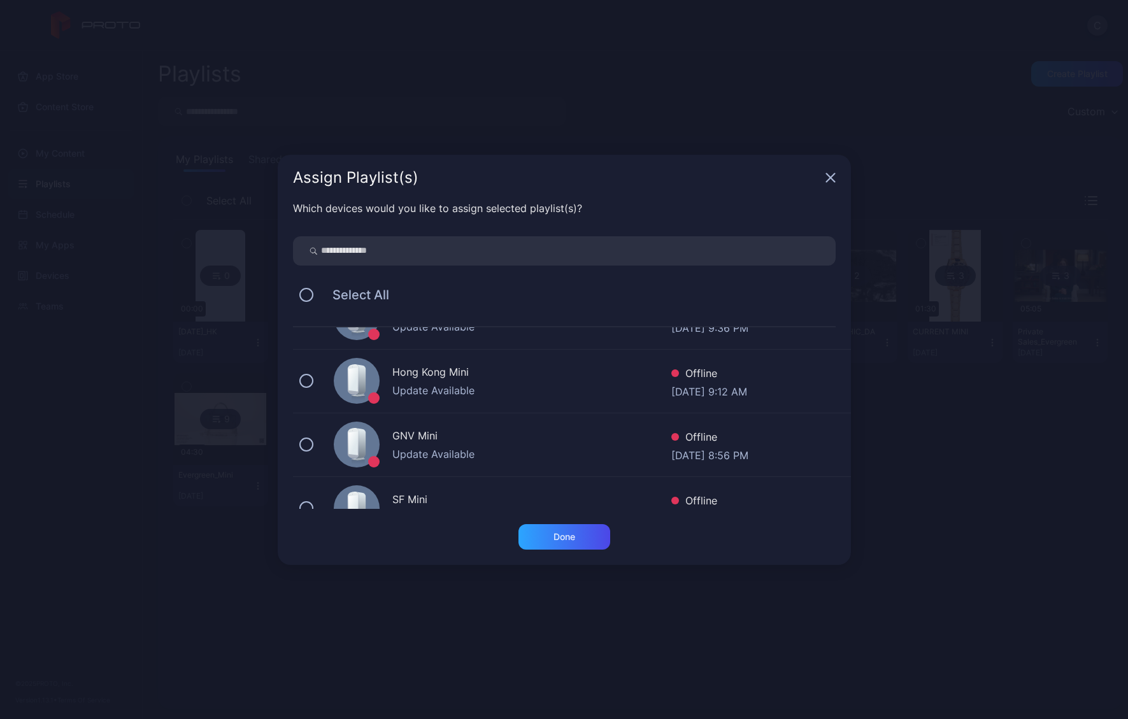
click at [768, 175] on icon "button" at bounding box center [831, 178] width 10 height 10
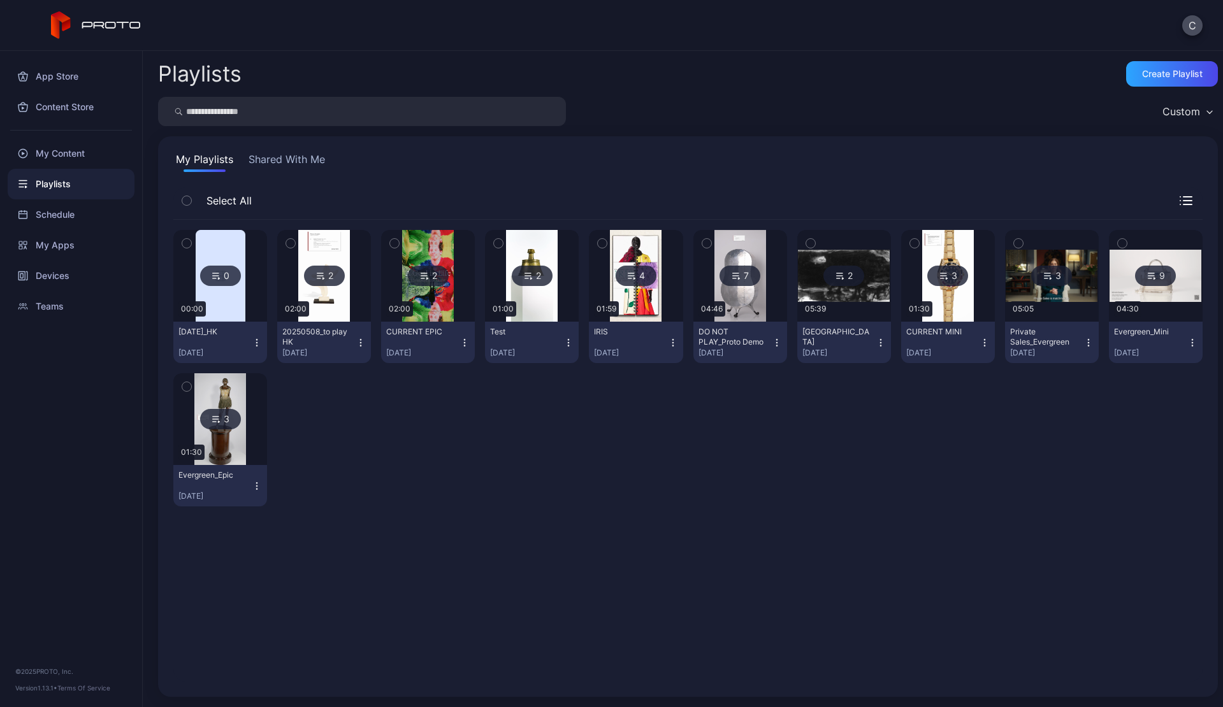
click at [252, 341] on icon "button" at bounding box center [257, 343] width 10 height 10
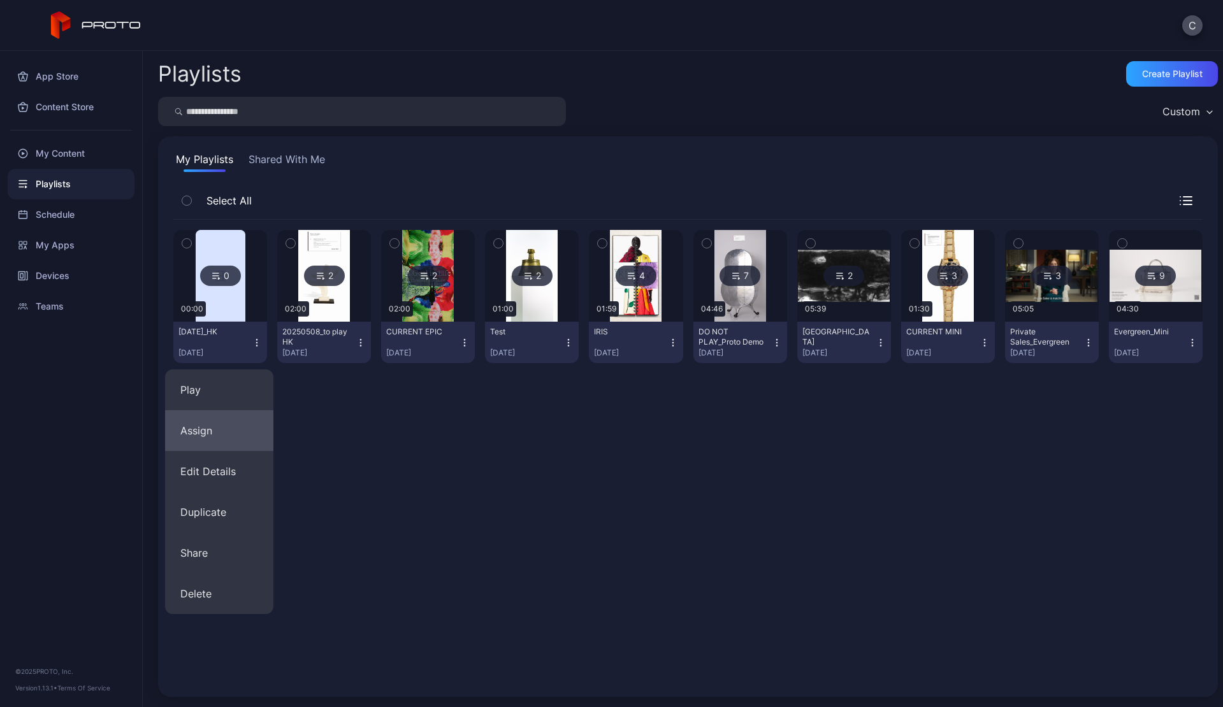
click at [213, 425] on button "Assign" at bounding box center [219, 430] width 108 height 41
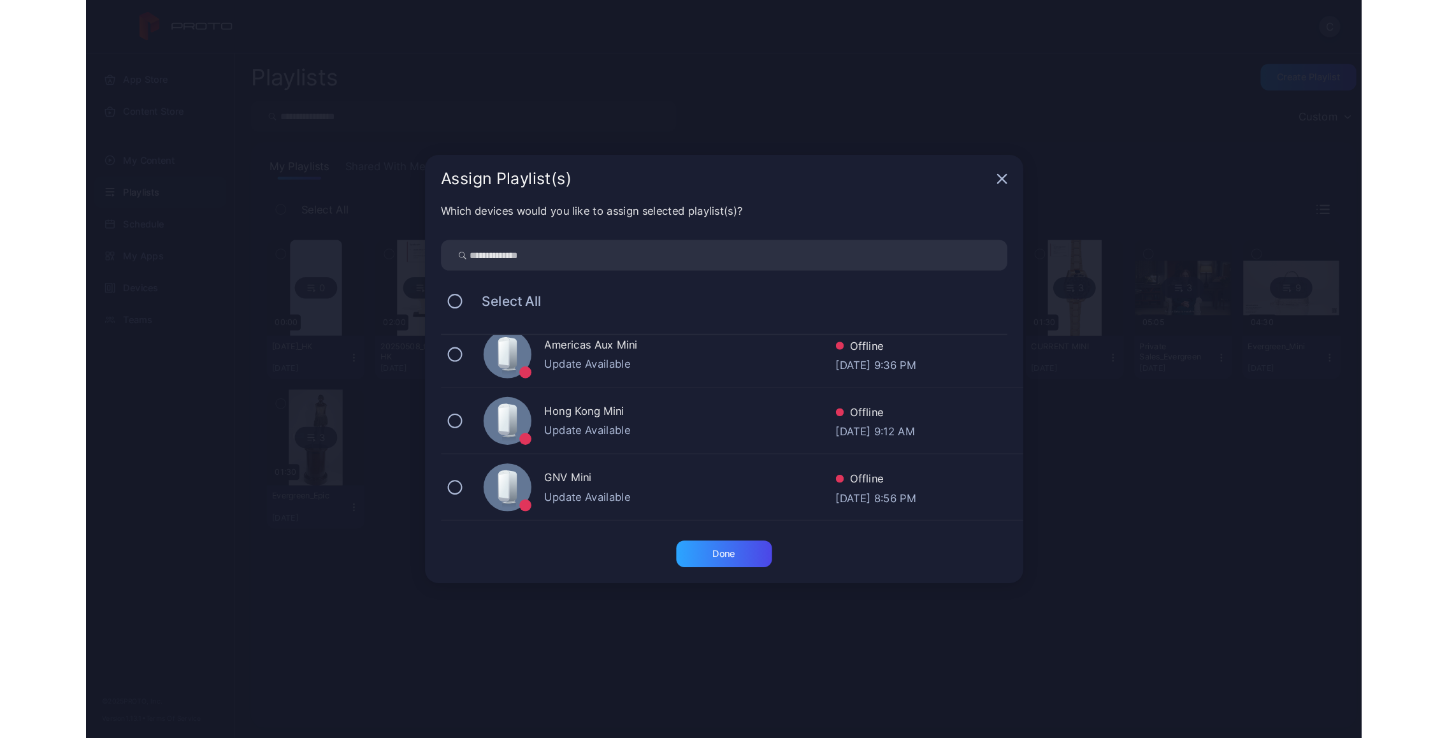
scroll to position [336, 0]
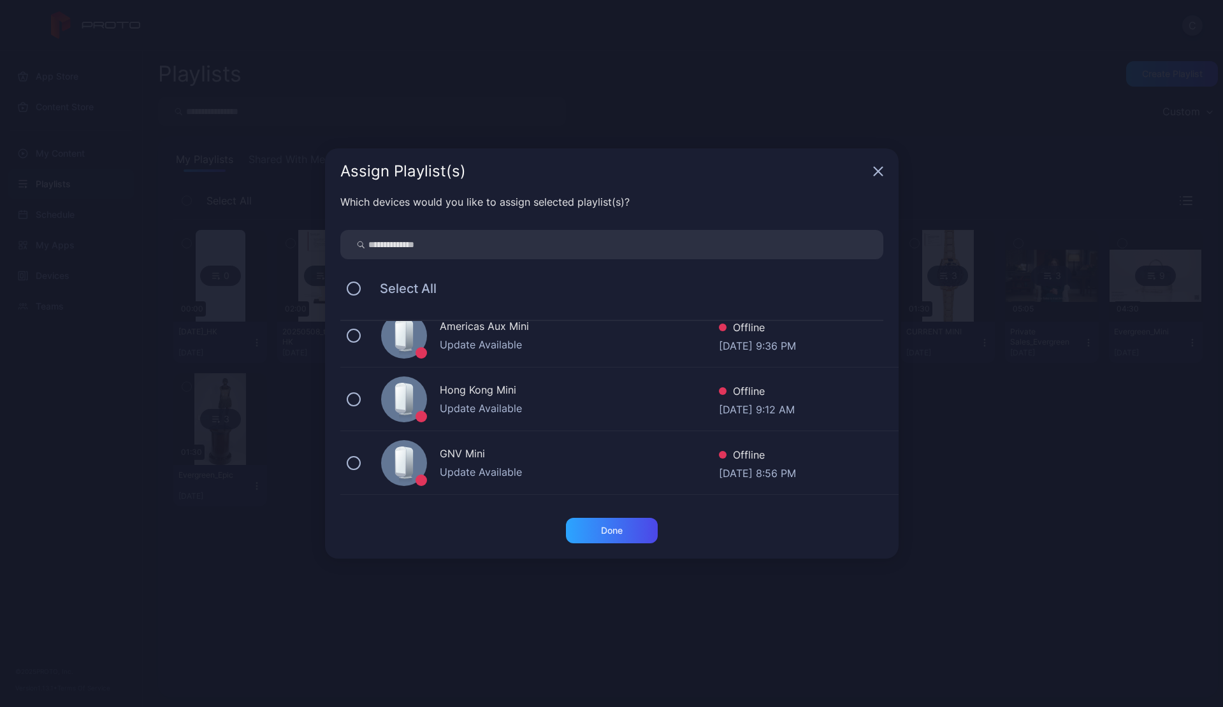
click at [601, 399] on div "Hong Kong Mini" at bounding box center [579, 391] width 279 height 18
click at [601, 530] on div "Done" at bounding box center [612, 531] width 22 height 10
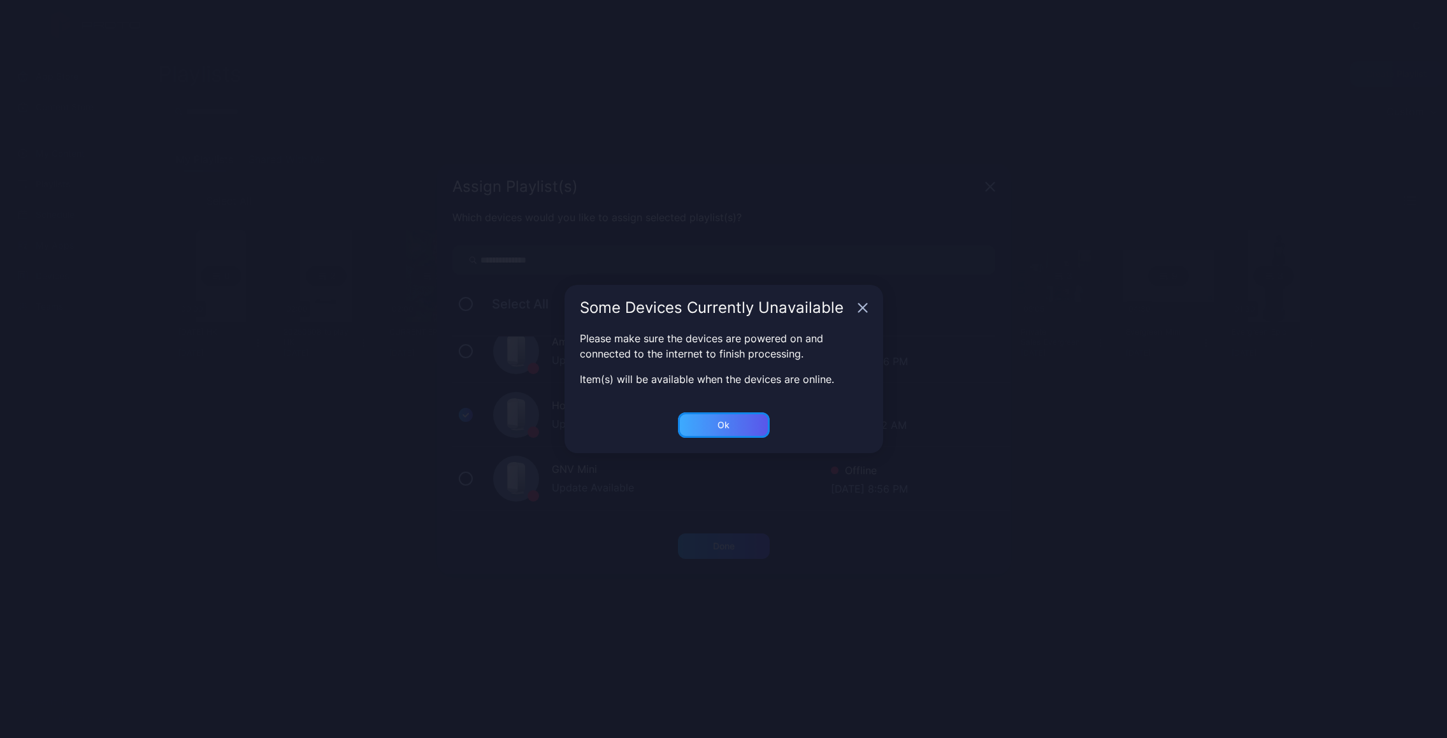
click at [705, 423] on div "Ok" at bounding box center [724, 424] width 92 height 25
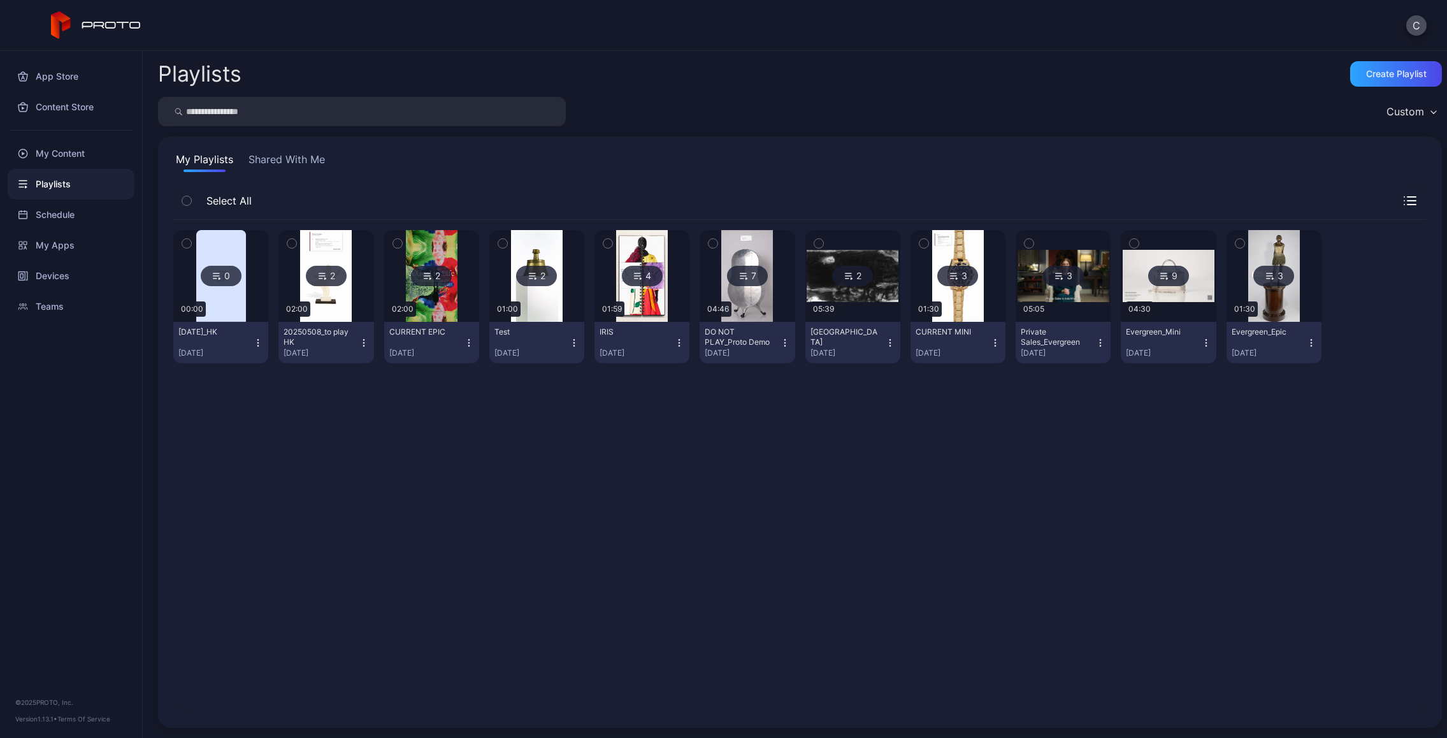
click at [259, 345] on icon "button" at bounding box center [258, 343] width 10 height 10
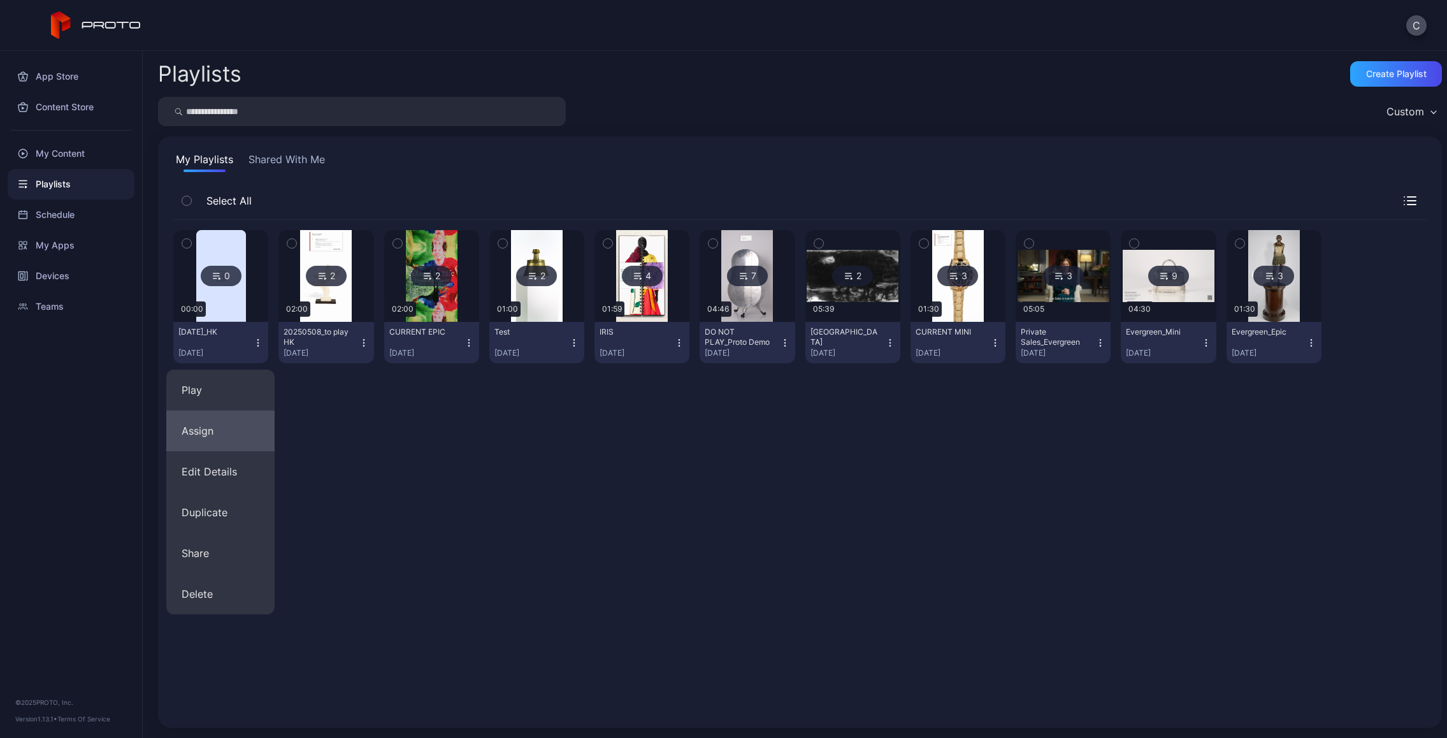
click at [247, 433] on button "Assign" at bounding box center [220, 430] width 108 height 41
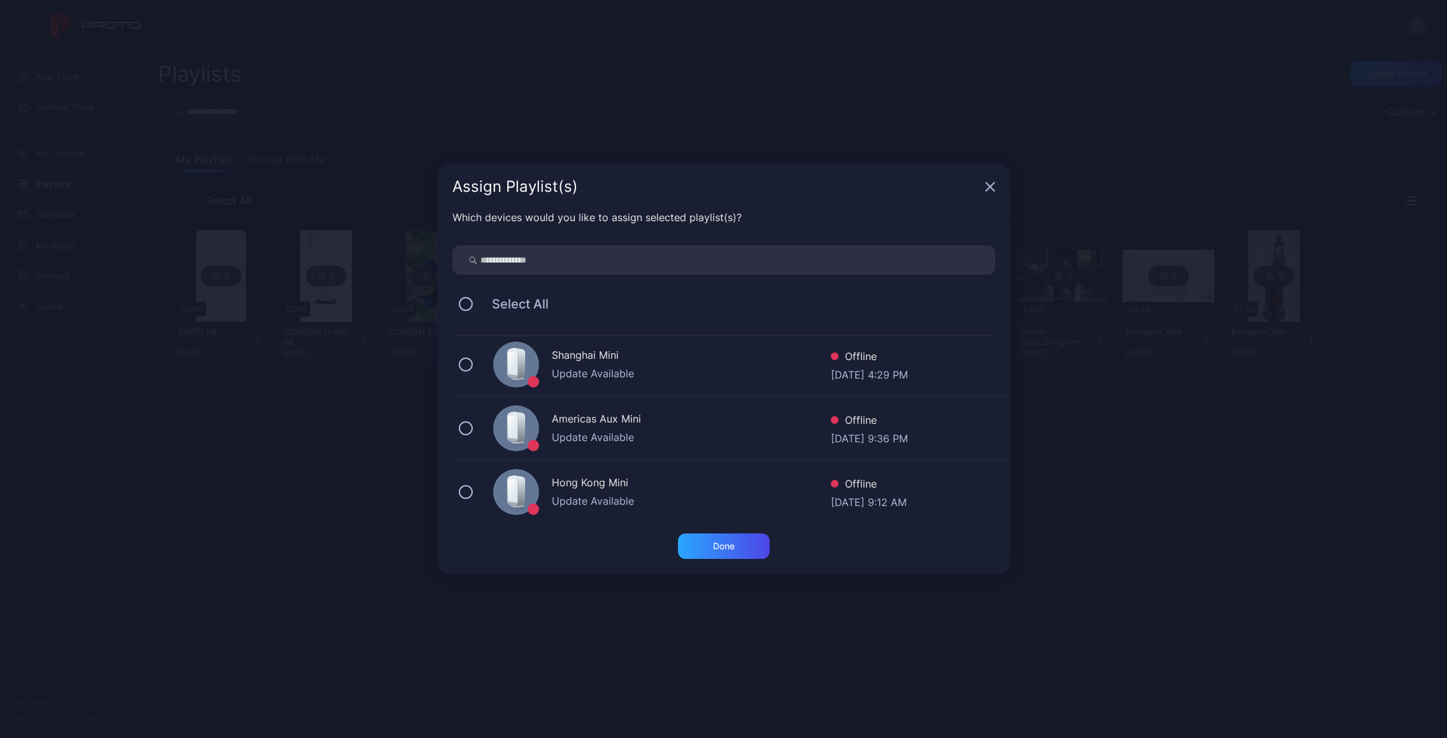
scroll to position [259, 0]
click at [990, 189] on icon "button" at bounding box center [990, 187] width 10 height 10
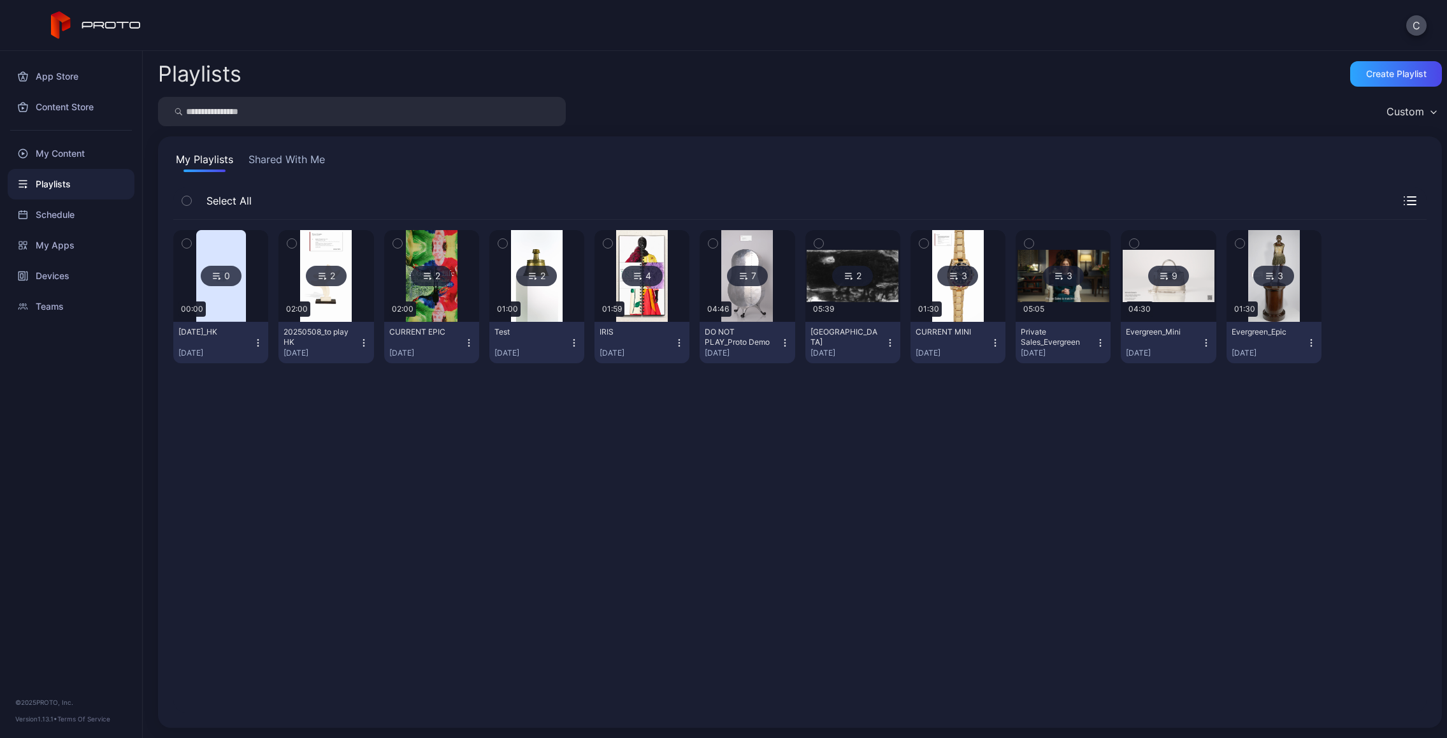
click at [263, 336] on button "[DATE]_HK [DATE]" at bounding box center [220, 342] width 95 height 41
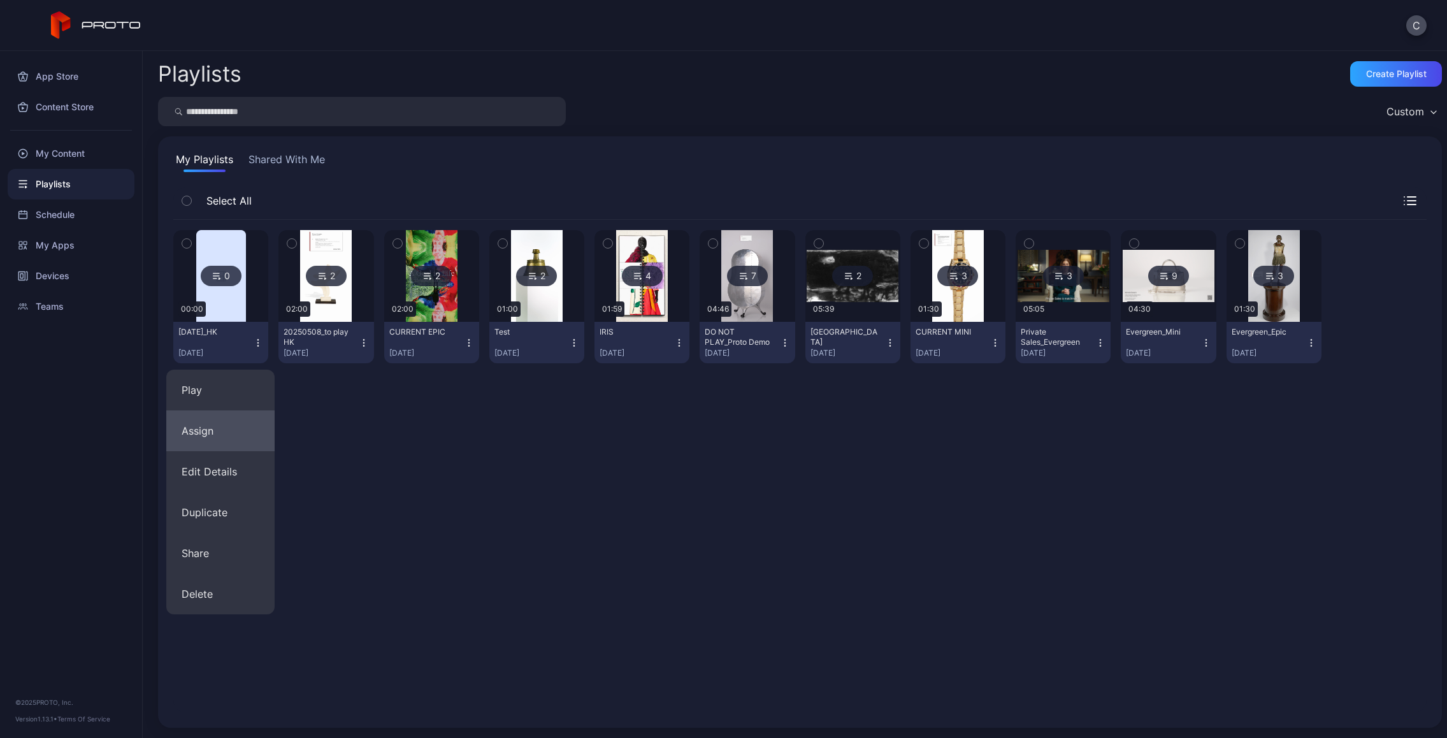
click at [206, 431] on button "Assign" at bounding box center [220, 430] width 108 height 41
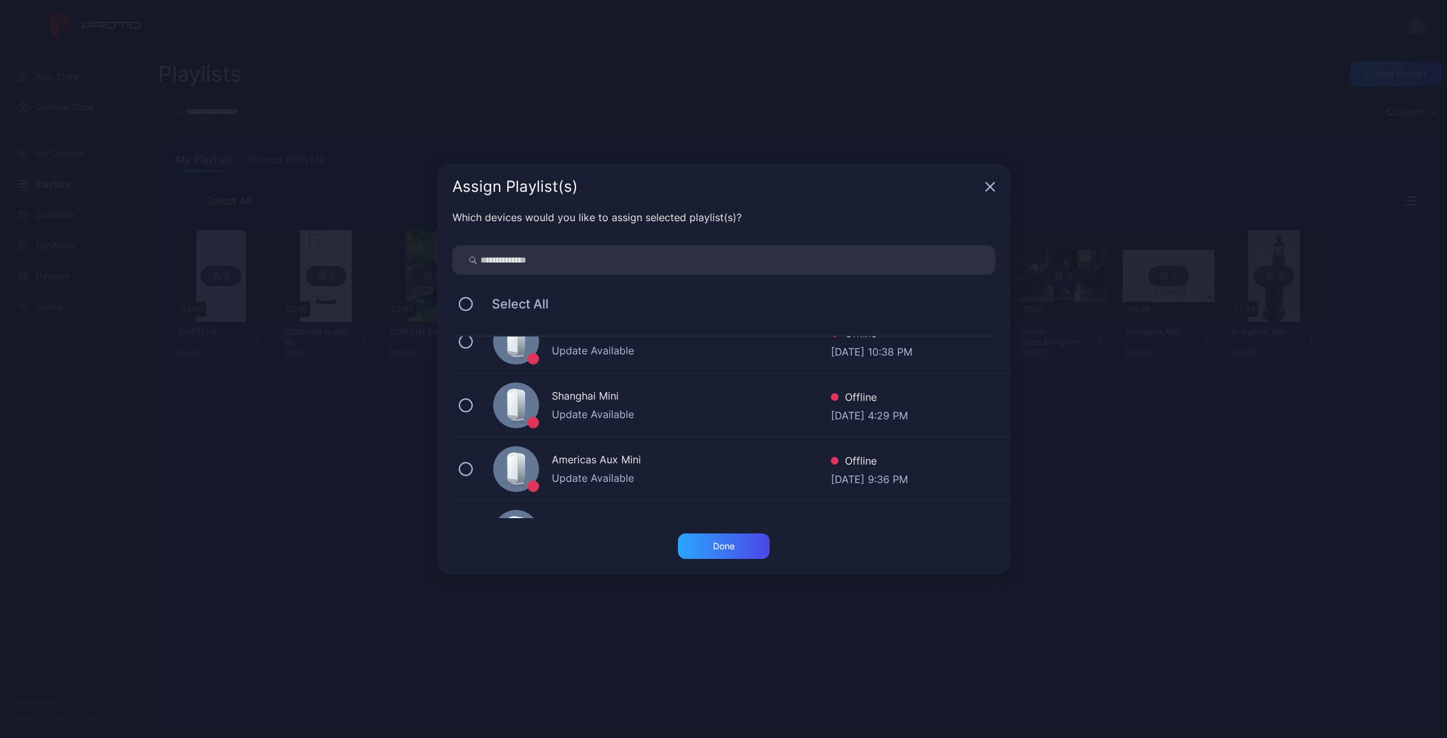
scroll to position [351, 0]
click at [661, 405] on div "Update Available" at bounding box center [691, 408] width 279 height 15
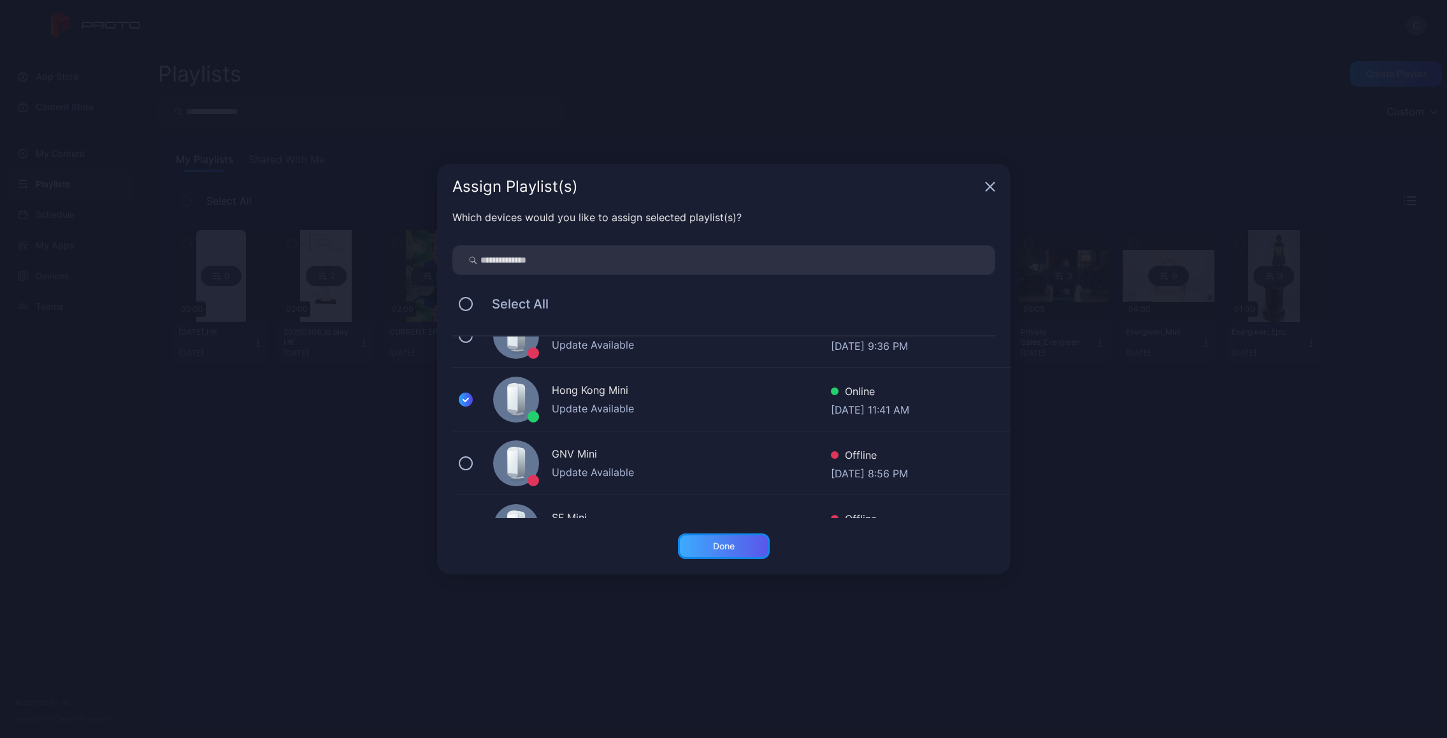
click at [709, 545] on div "Done" at bounding box center [724, 545] width 92 height 25
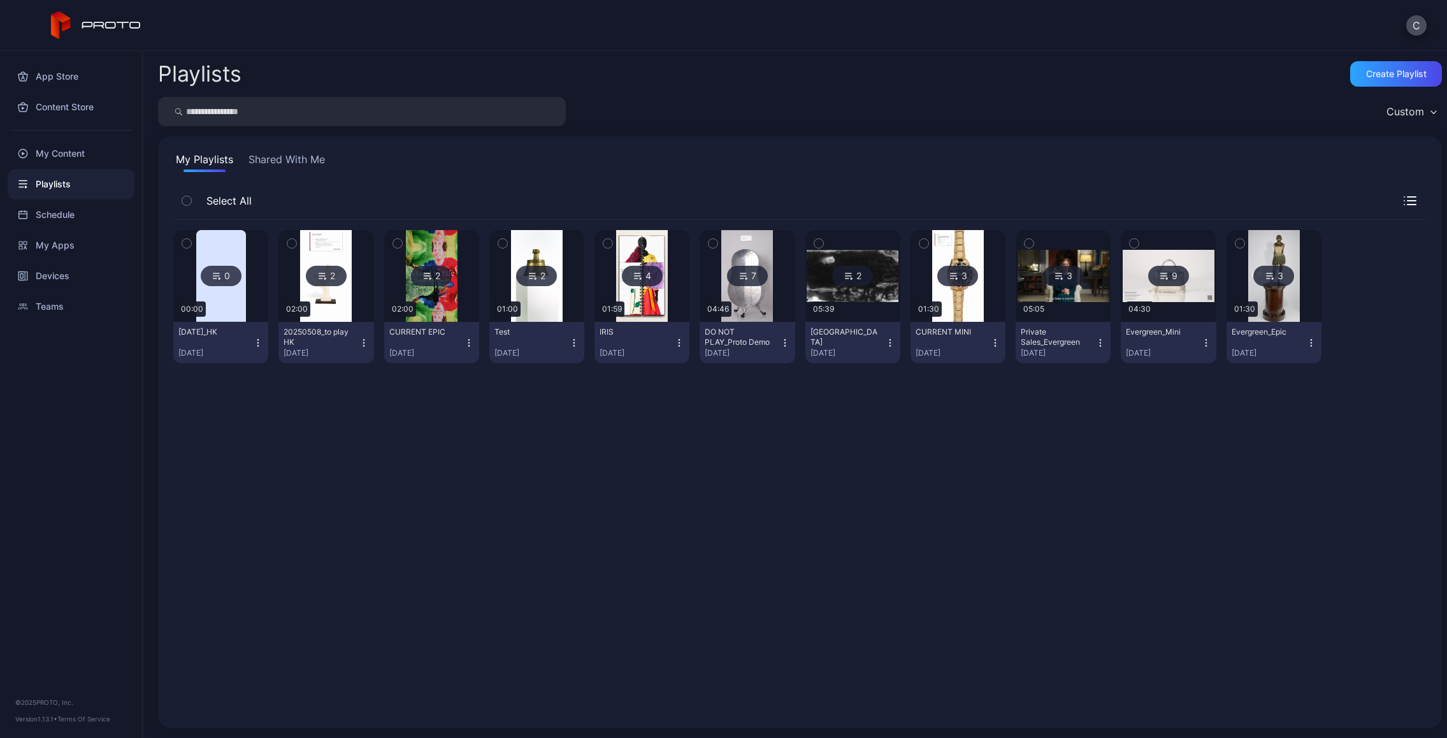
click at [219, 466] on div "0 00:00 2025Sep23_HK Sep 23, 2025 2 02:00 20250508_to play HK May 08, 2025 2 02…" at bounding box center [799, 466] width 1253 height 493
click at [259, 342] on icon "button" at bounding box center [258, 343] width 10 height 10
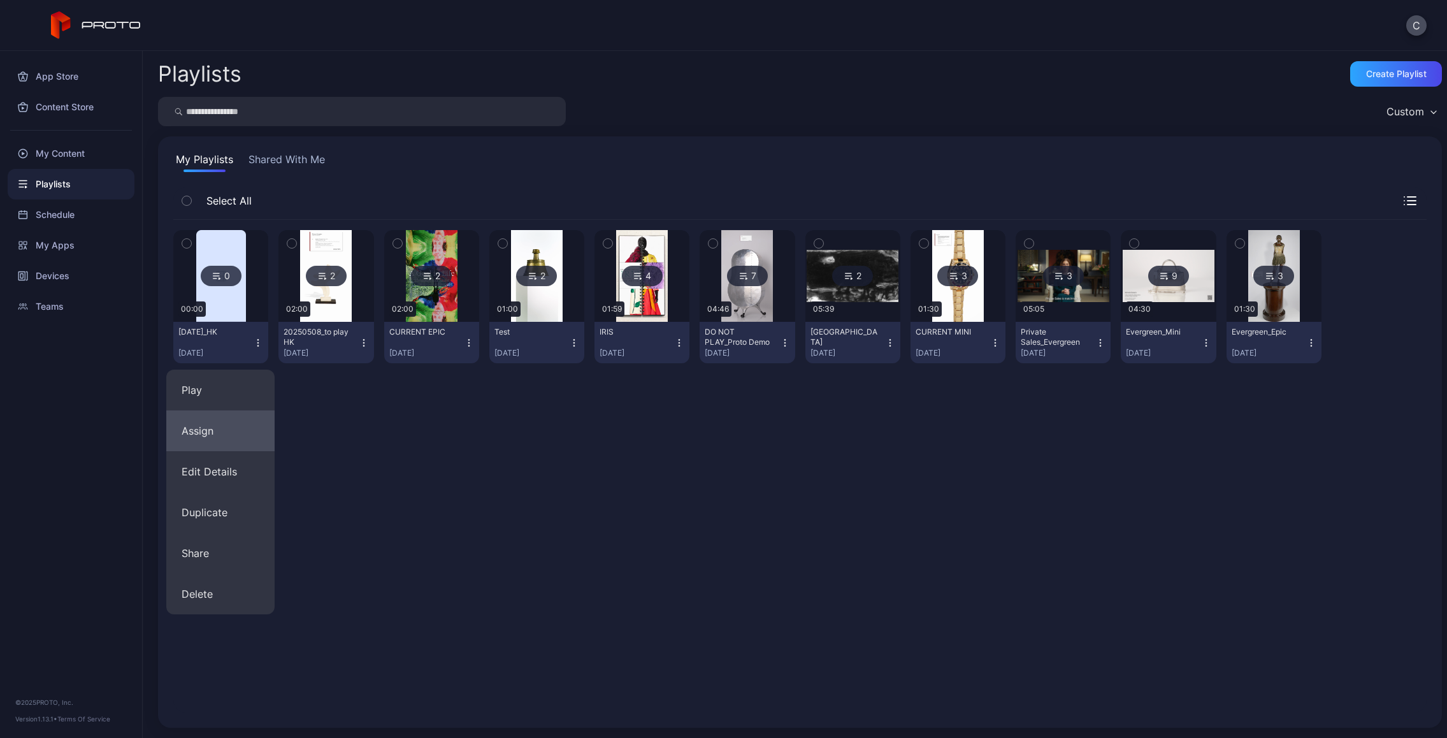
click at [243, 433] on button "Assign" at bounding box center [220, 430] width 108 height 41
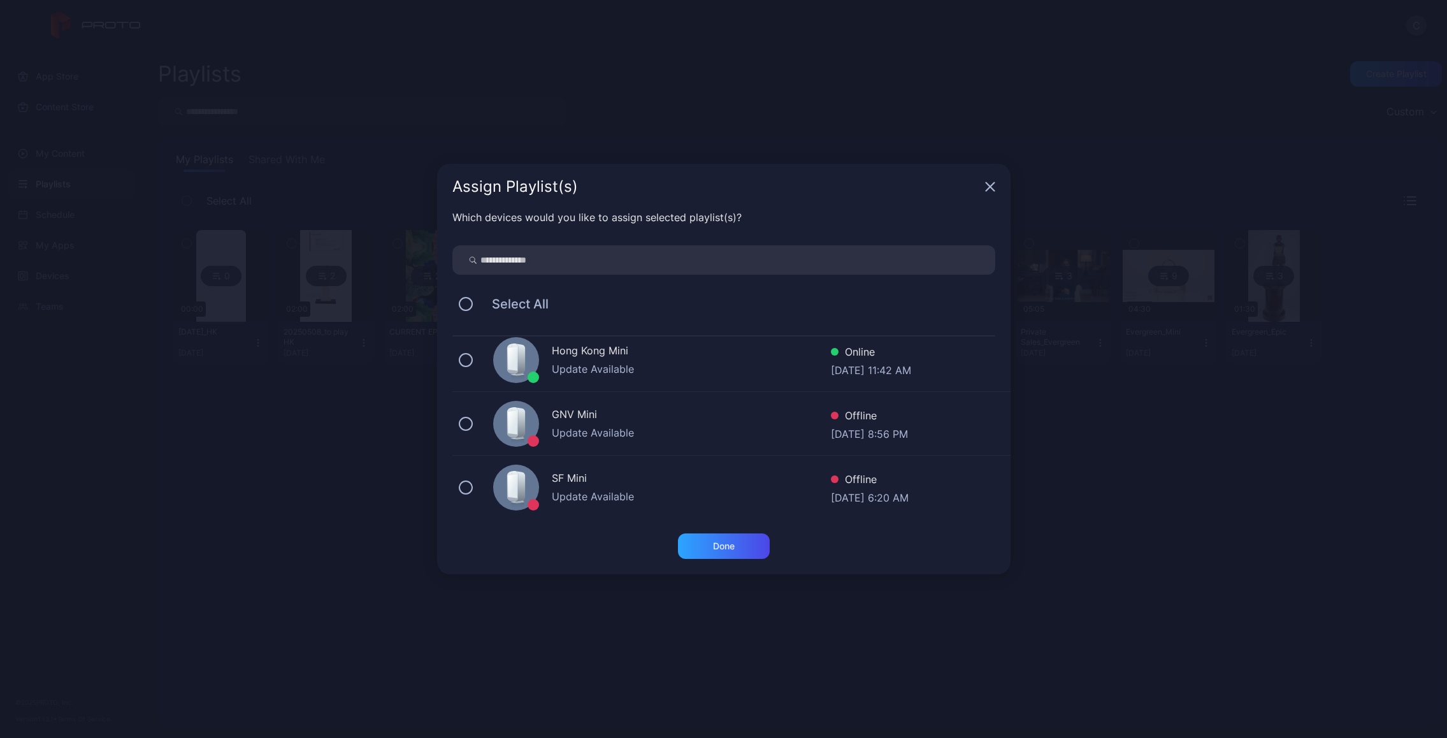
scroll to position [388, 0]
click at [637, 354] on div "Hong Kong Mini" at bounding box center [691, 354] width 279 height 18
click at [713, 547] on div "Done" at bounding box center [724, 546] width 22 height 10
